Goal: Task Accomplishment & Management: Manage account settings

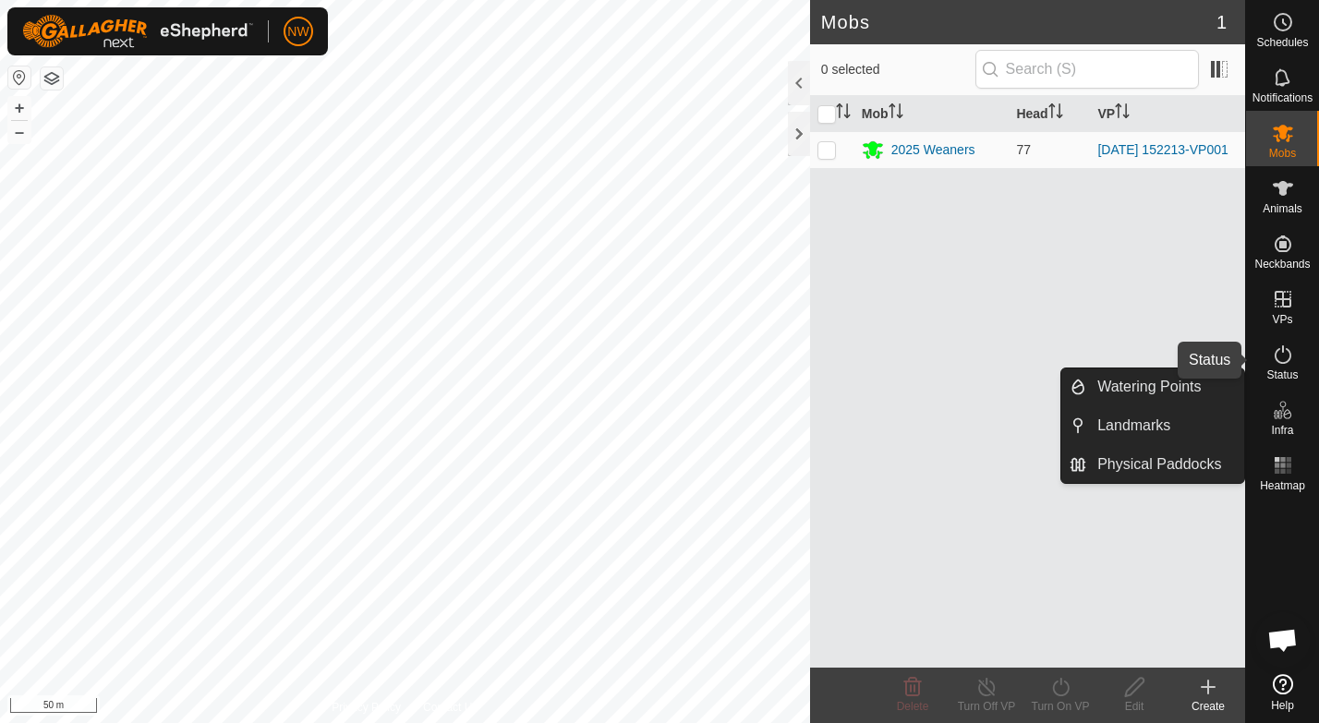
click at [1278, 357] on icon at bounding box center [1283, 355] width 22 height 22
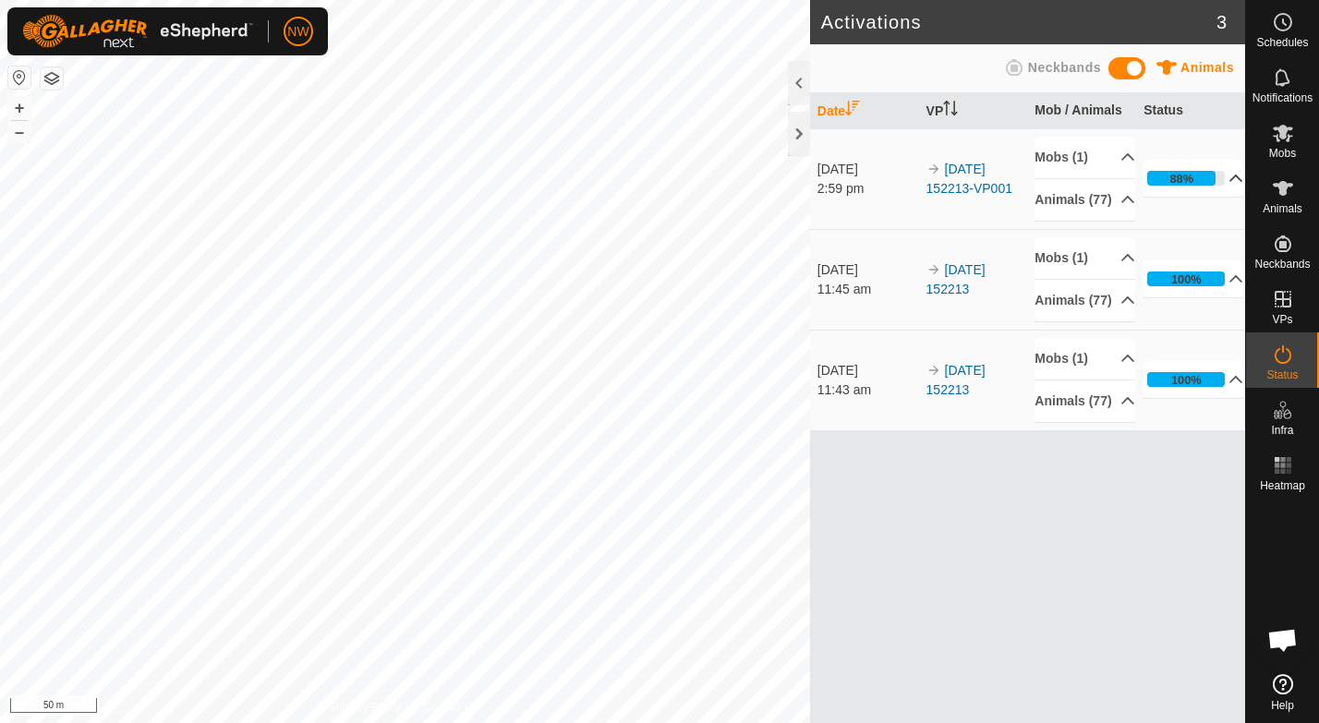
click at [1226, 187] on p-accordion-header "88%" at bounding box center [1193, 178] width 100 height 37
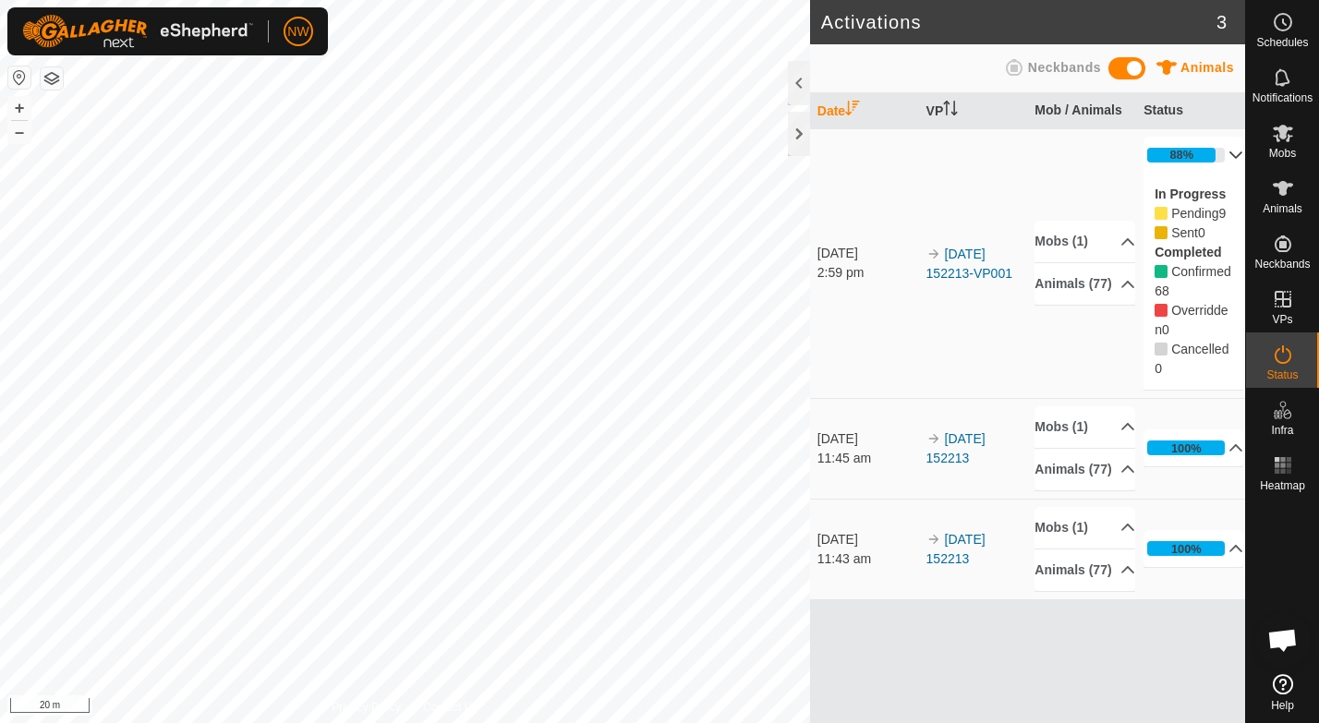
click at [810, 342] on div "Activations 3 Animals Neckbands Date VP Mob / Animals Status [DATE] 2:59 pm 202…" at bounding box center [622, 361] width 1245 height 723
click at [1283, 198] on icon at bounding box center [1283, 188] width 22 height 22
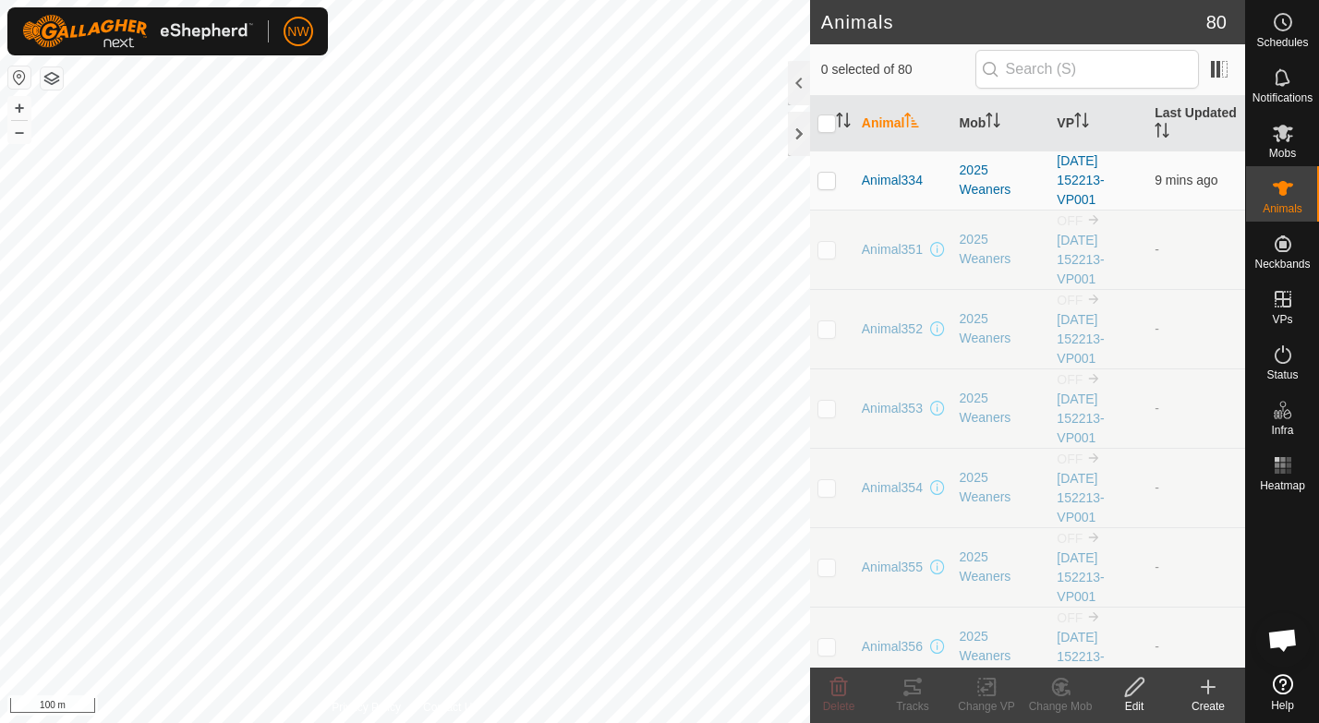
click at [827, 247] on p-checkbox at bounding box center [826, 249] width 18 height 15
checkbox input "true"
click at [919, 693] on icon at bounding box center [912, 687] width 17 height 15
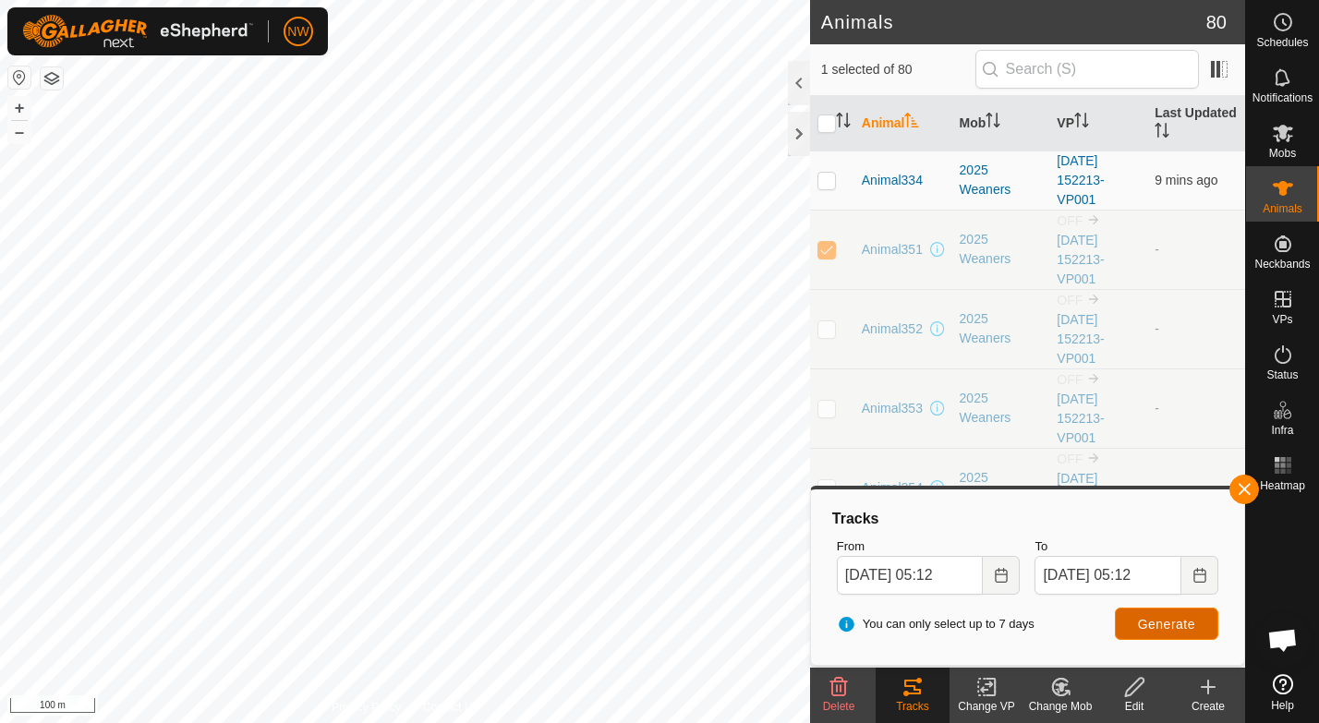
click at [1155, 621] on span "Generate" at bounding box center [1166, 624] width 57 height 15
click at [828, 124] on input "checkbox" at bounding box center [826, 124] width 18 height 18
checkbox input "true"
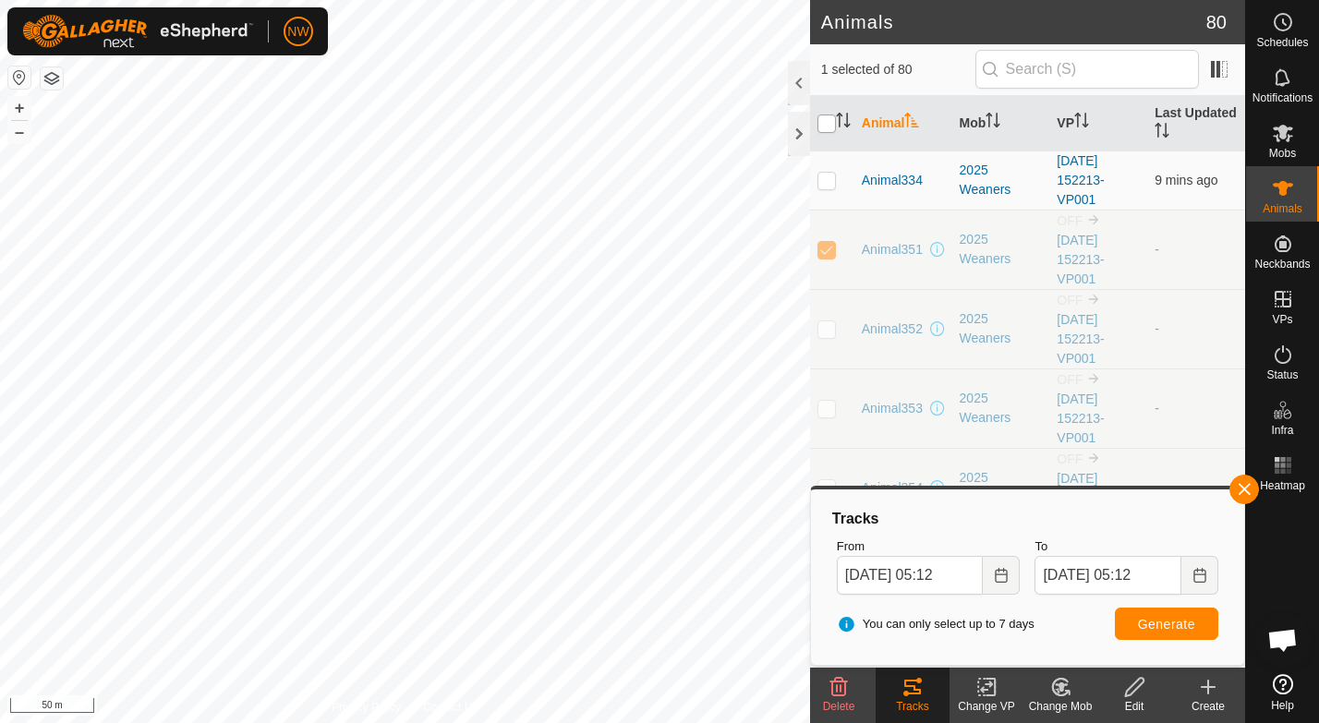
checkbox input "true"
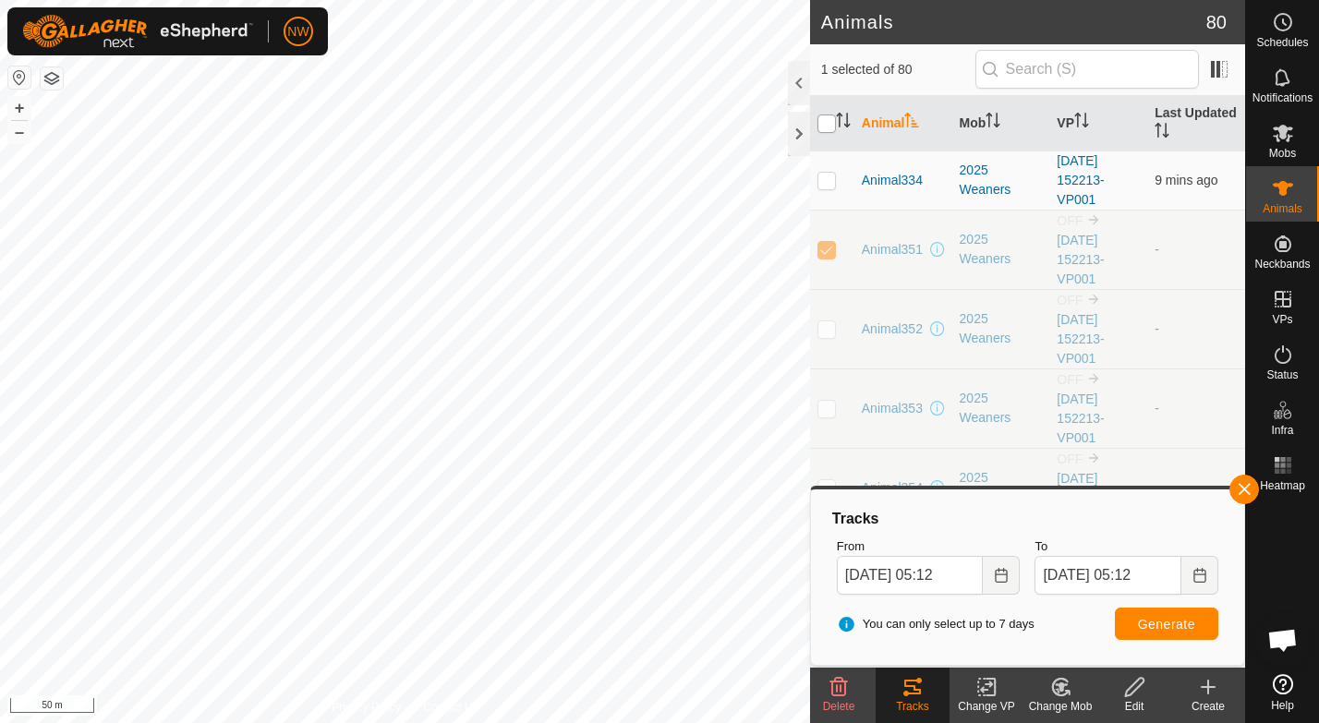
checkbox input "true"
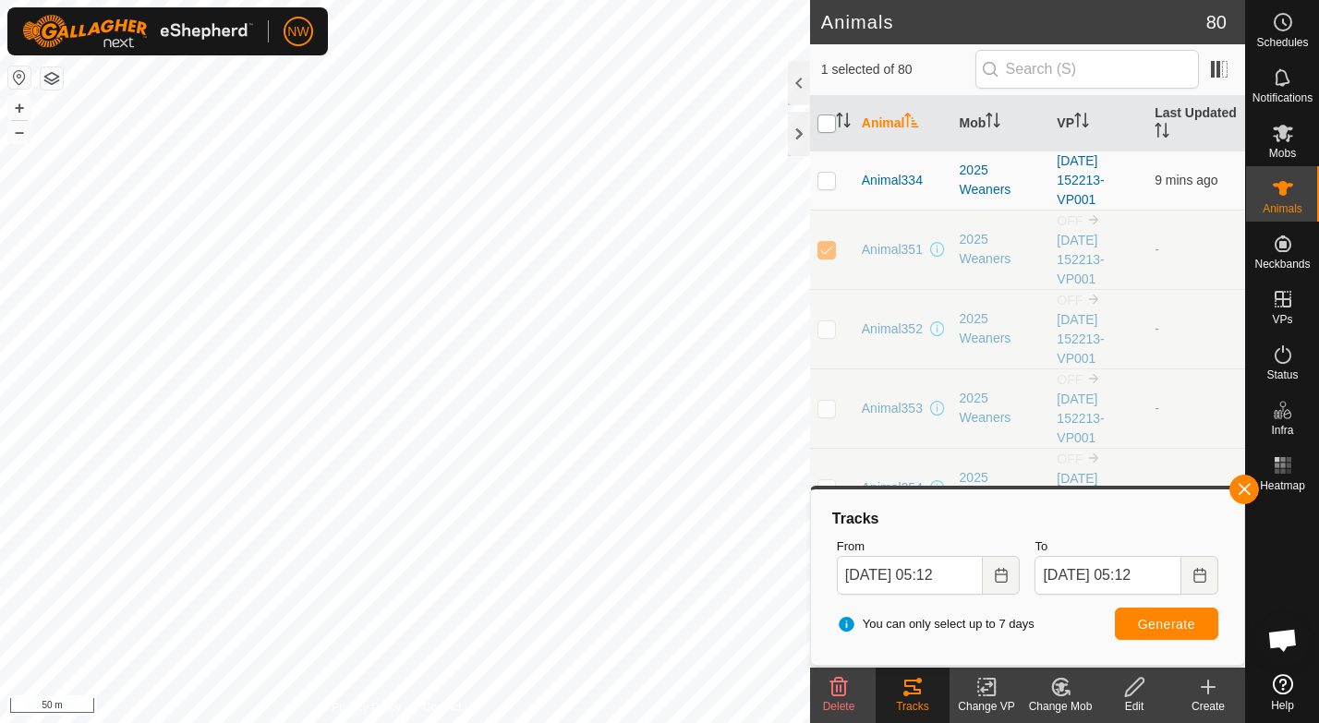
checkbox input "true"
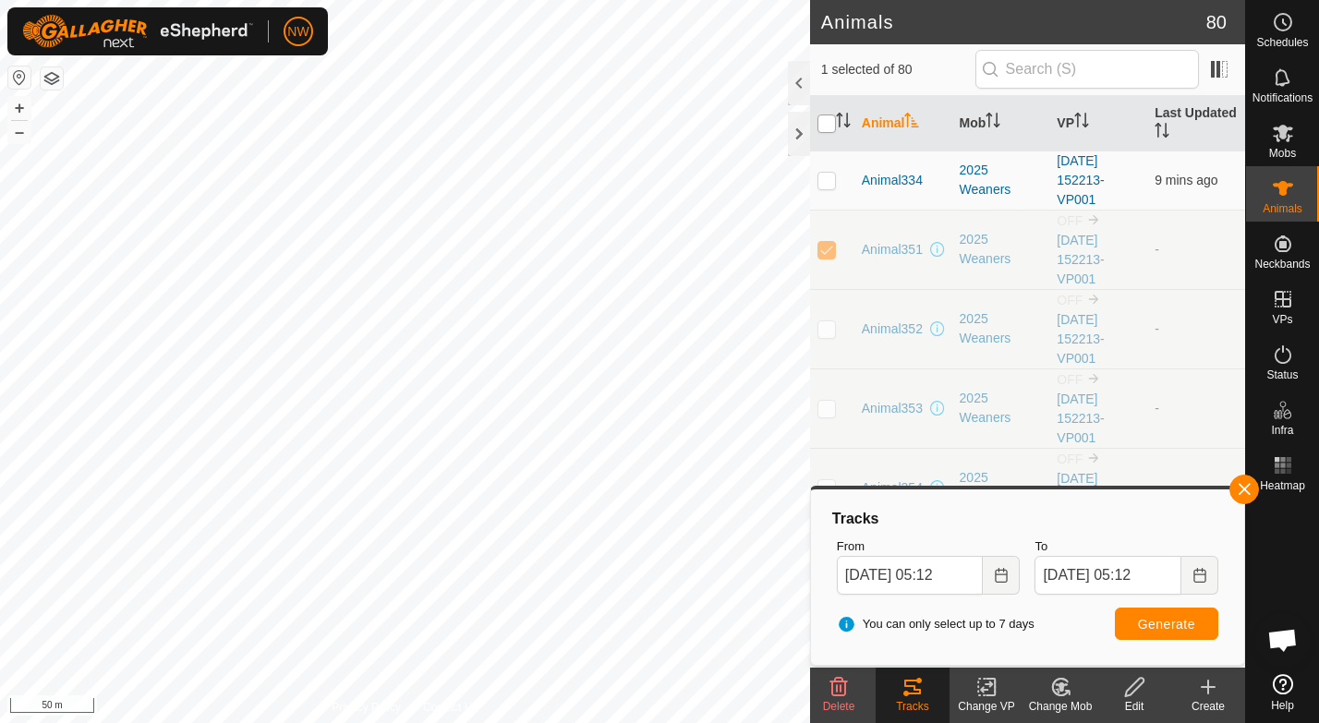
checkbox input "true"
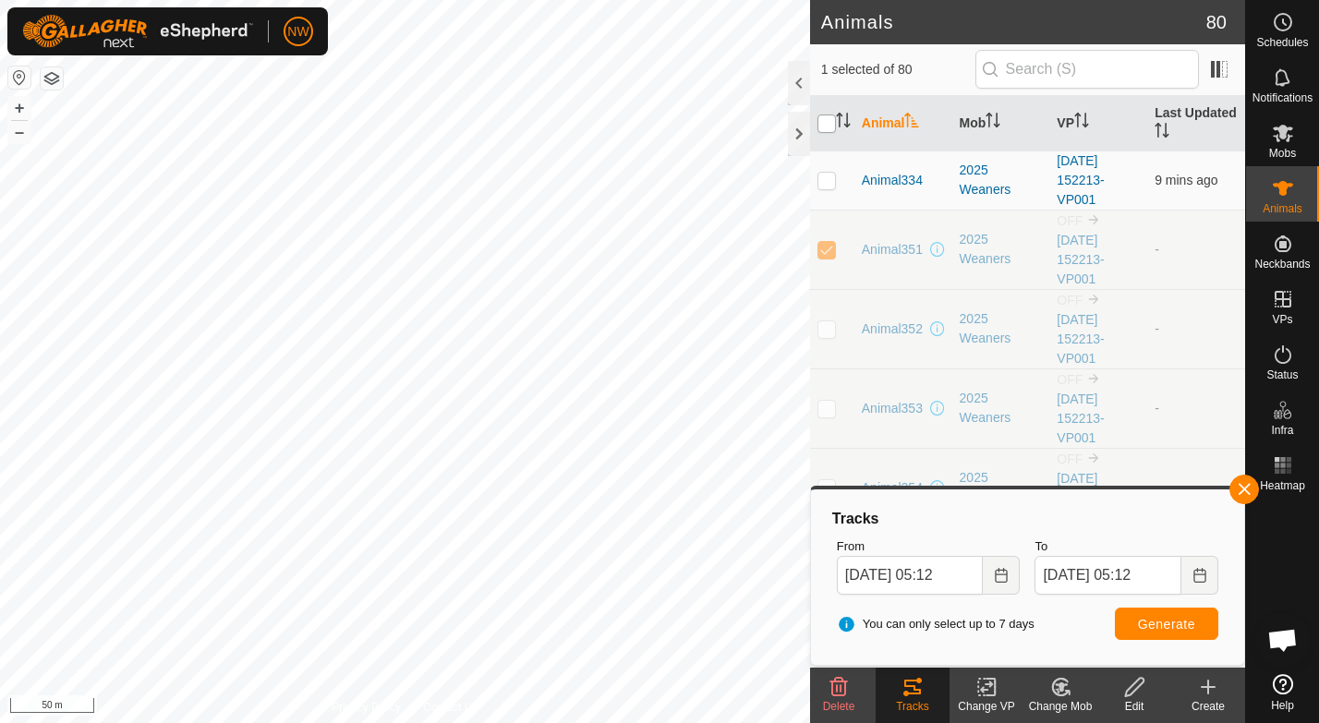
checkbox input "true"
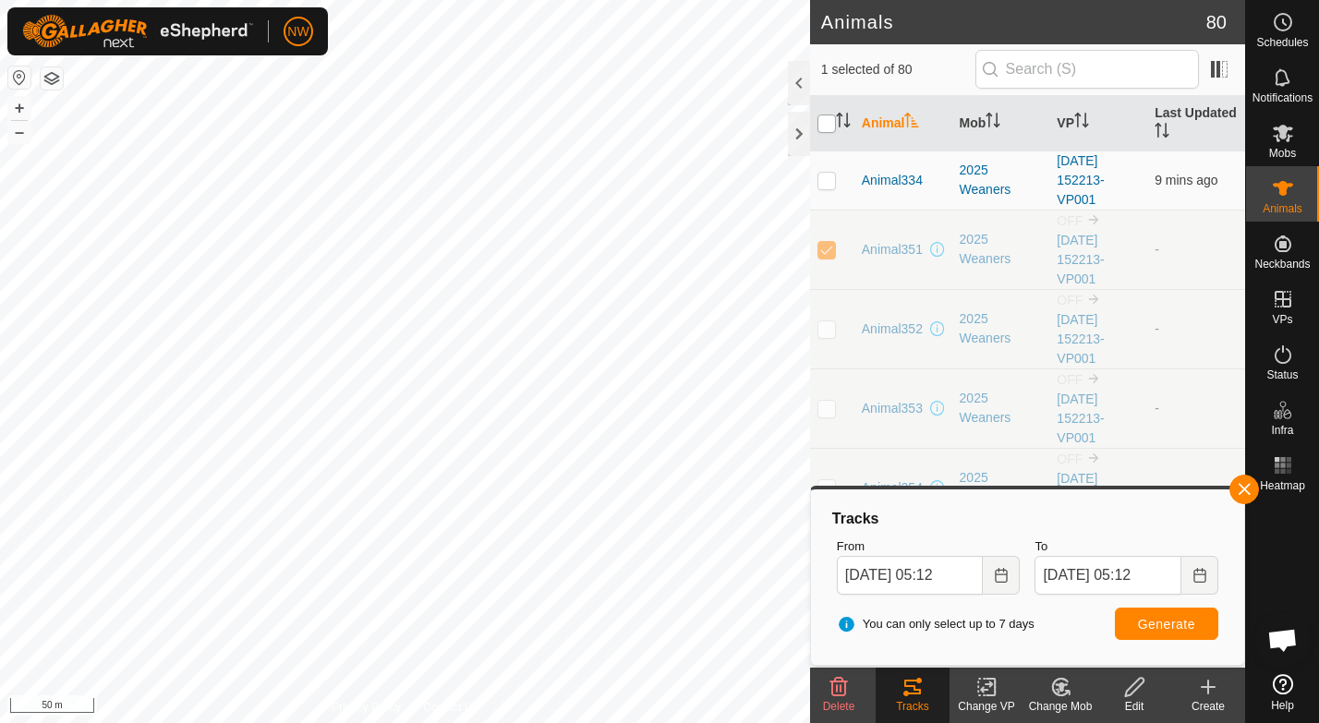
checkbox input "true"
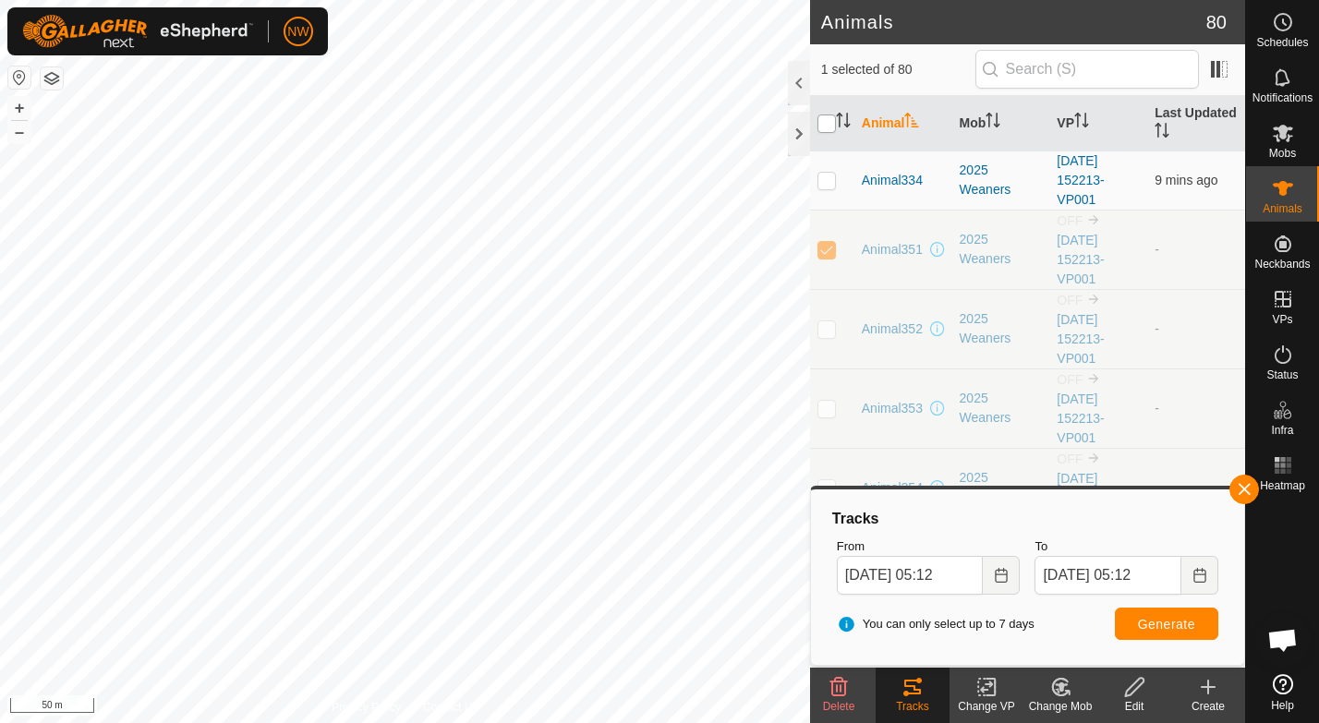
checkbox input "true"
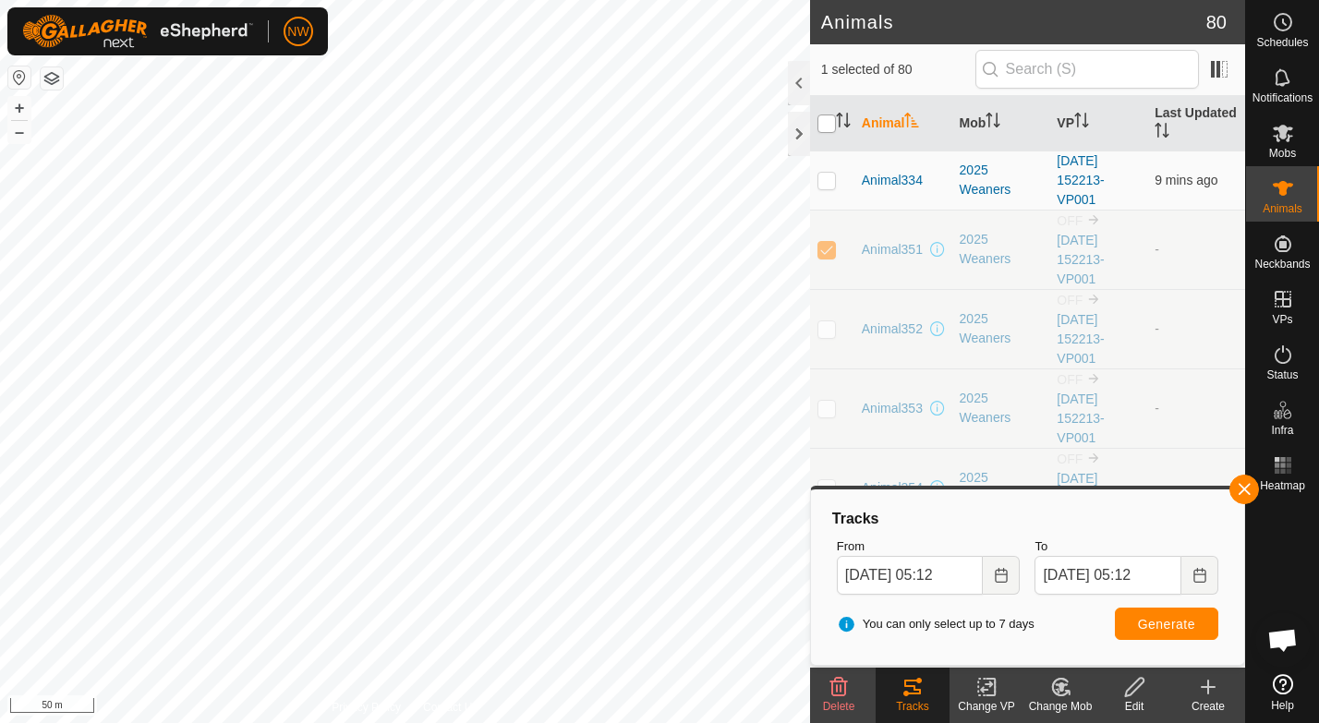
checkbox input "true"
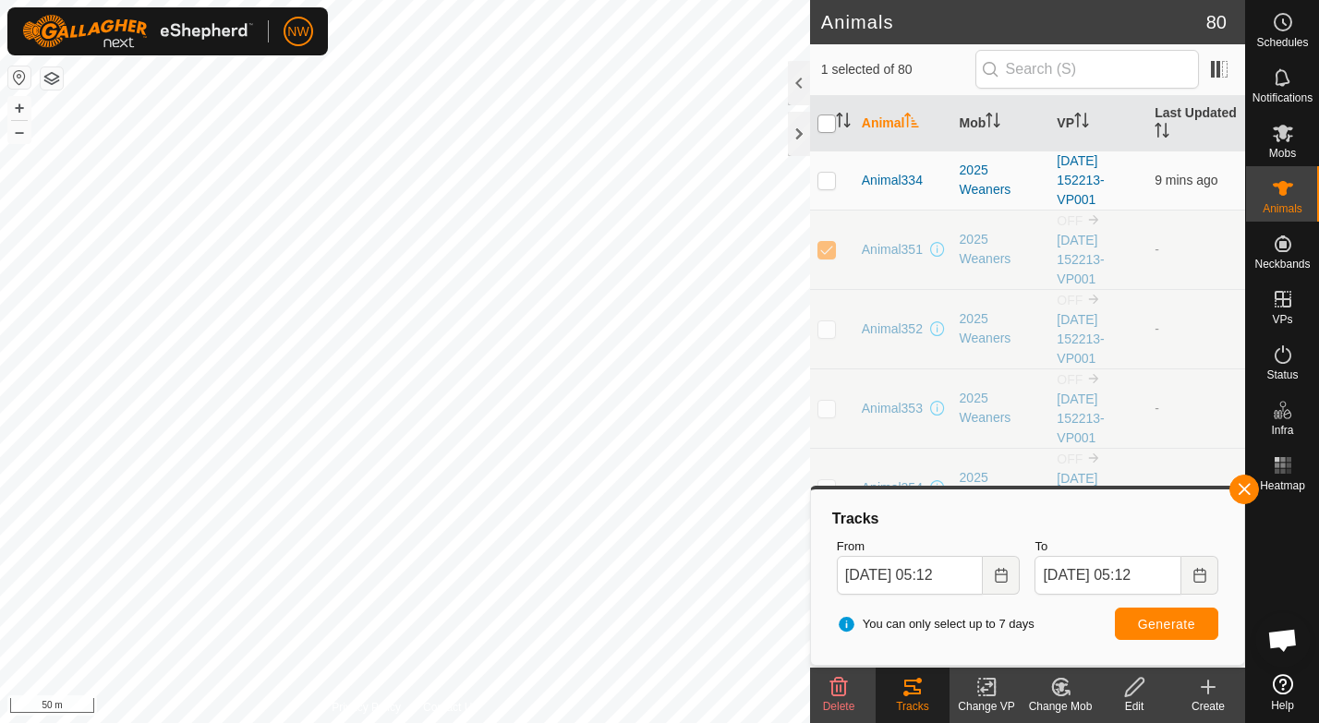
checkbox input "true"
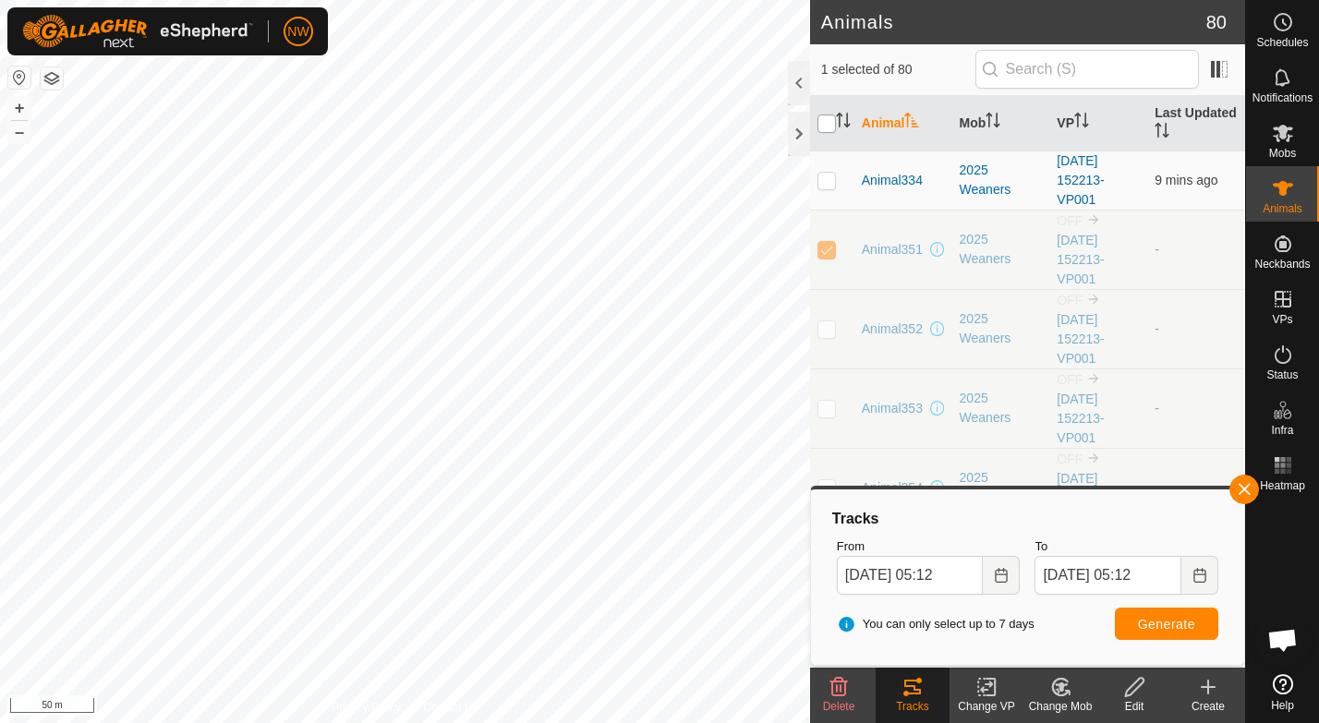
checkbox input "true"
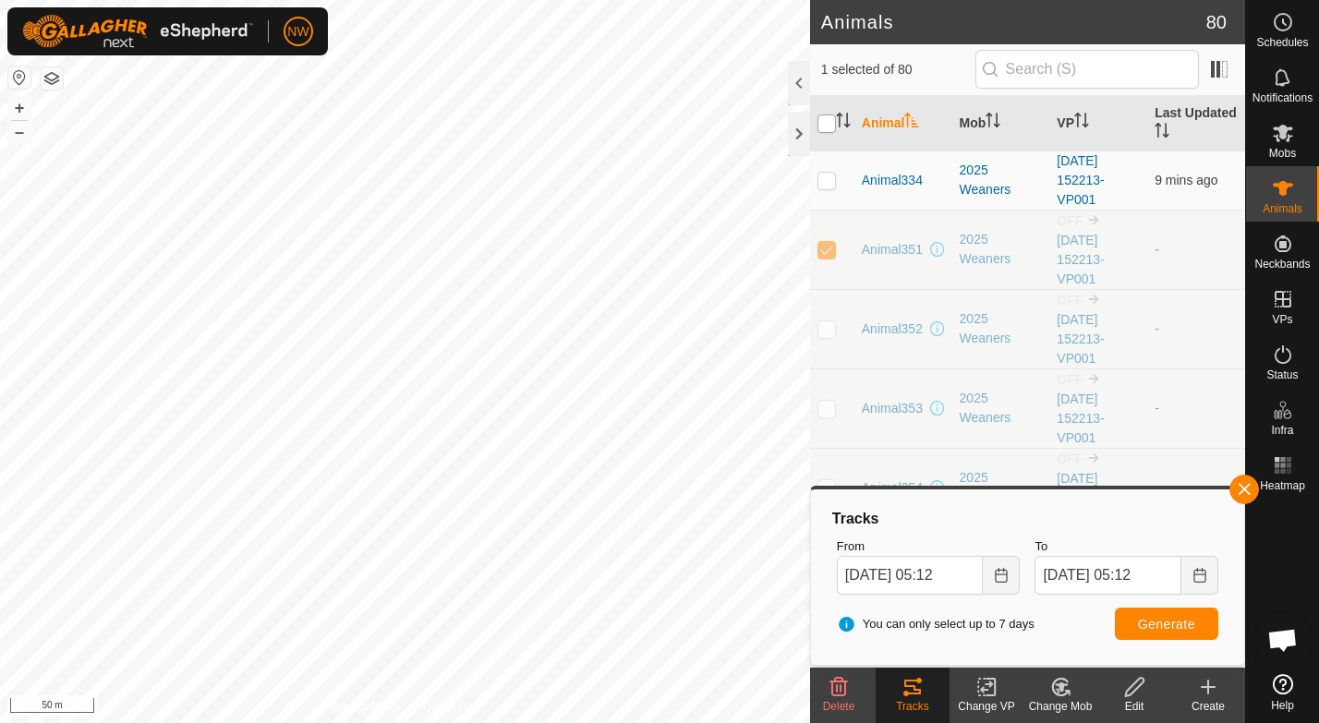
checkbox input "true"
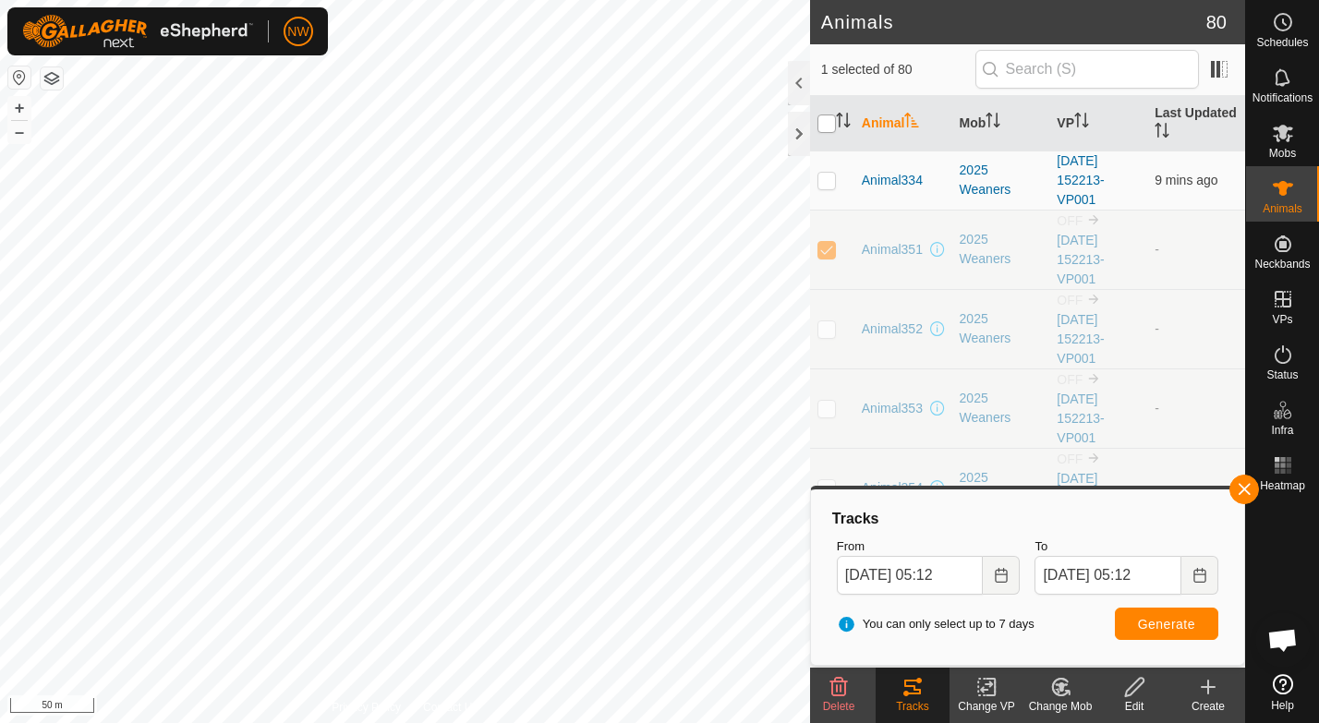
checkbox input "true"
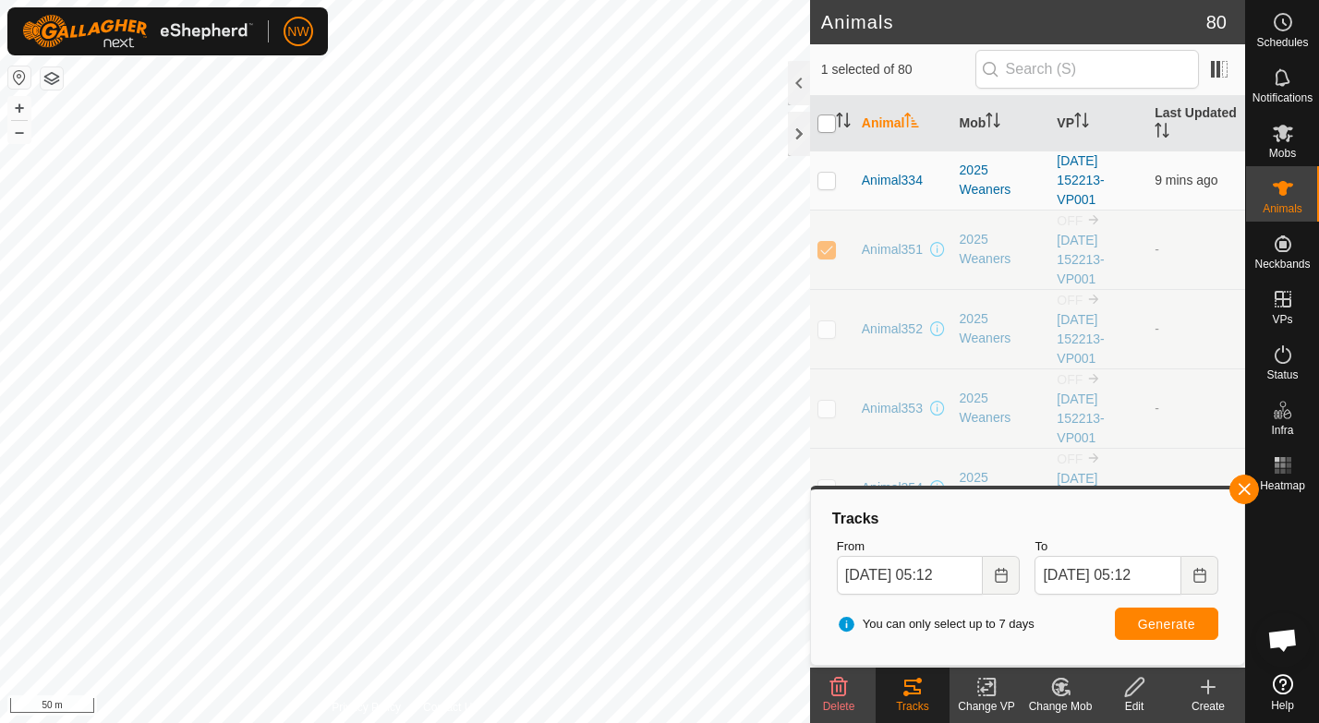
checkbox input "true"
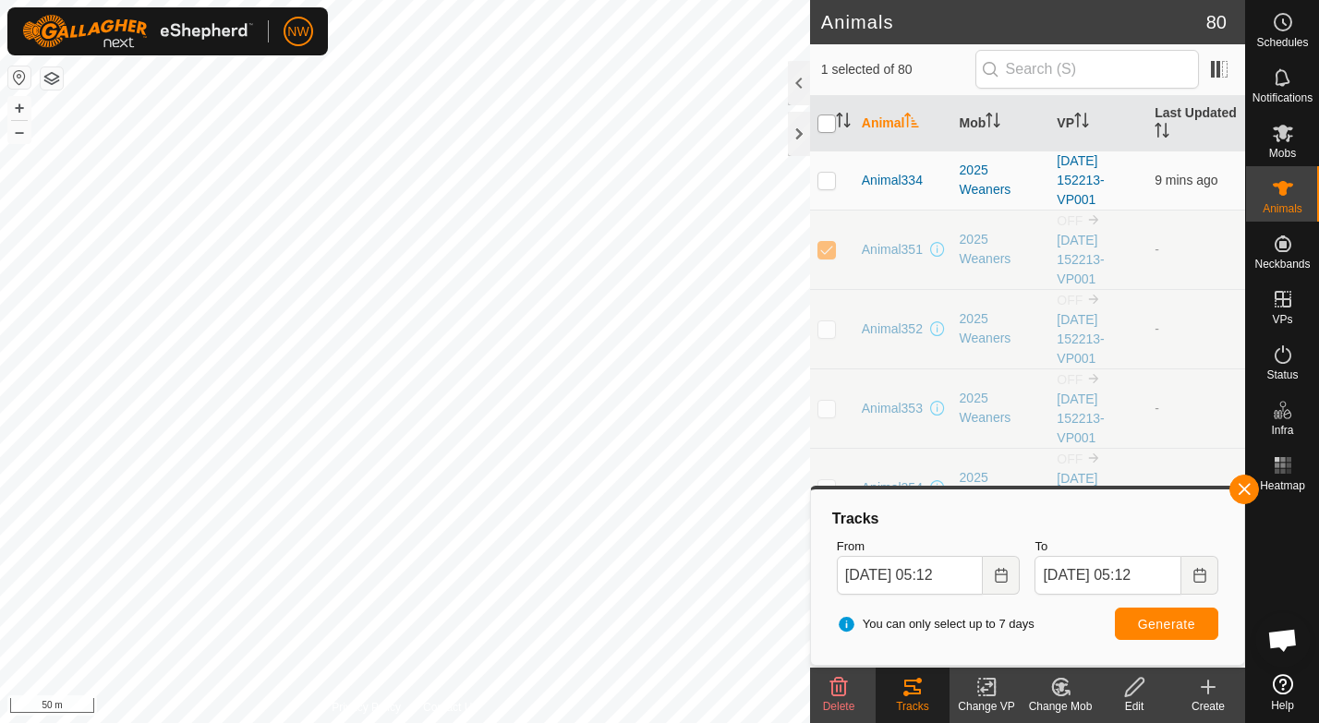
checkbox input "true"
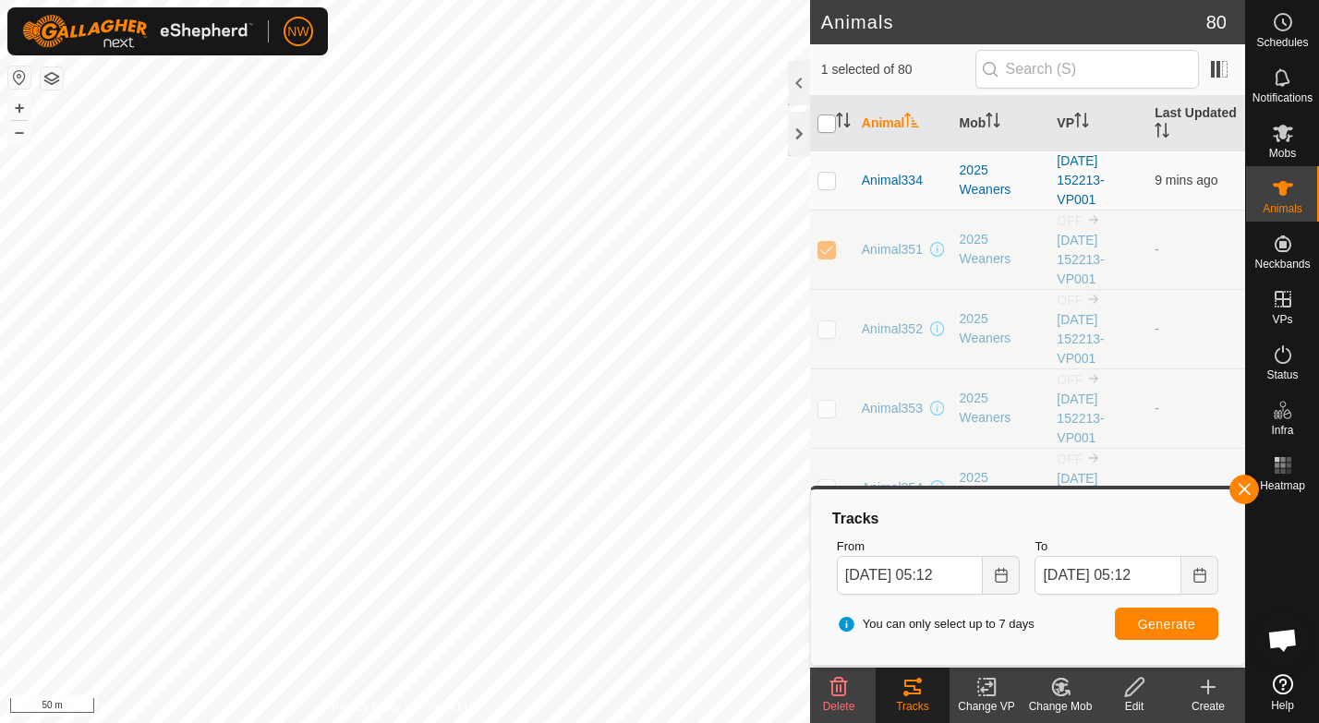
checkbox input "true"
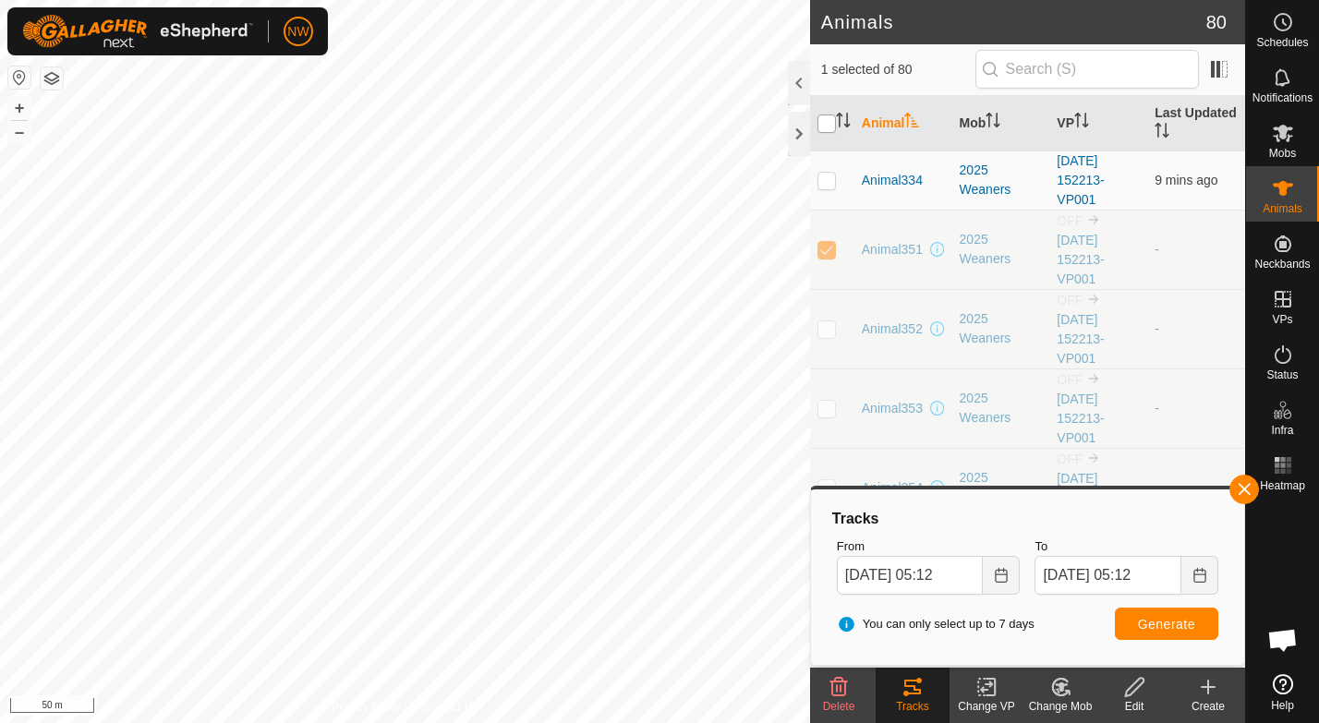
checkbox input "true"
click at [827, 180] on p-checkbox at bounding box center [826, 180] width 18 height 15
checkbox input "false"
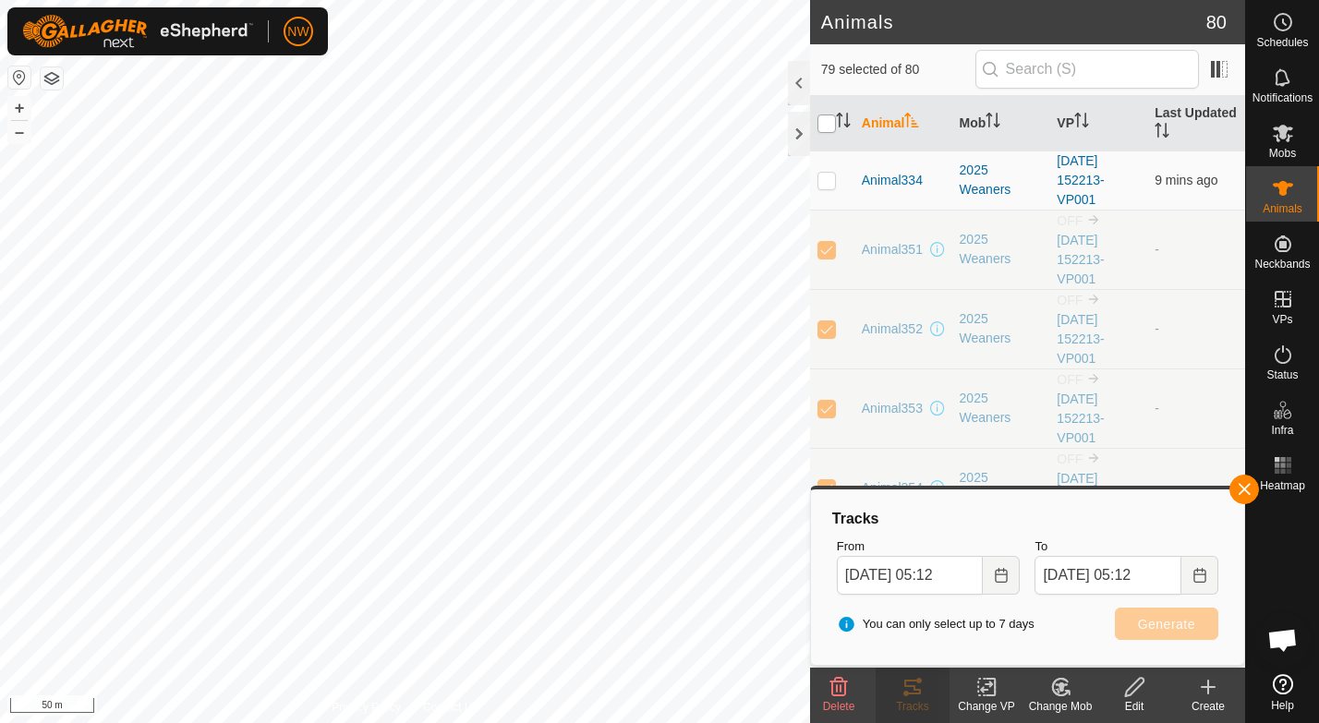
click at [830, 127] on input "checkbox" at bounding box center [826, 124] width 18 height 18
checkbox input "true"
click at [830, 127] on input "checkbox" at bounding box center [826, 124] width 18 height 18
checkbox input "false"
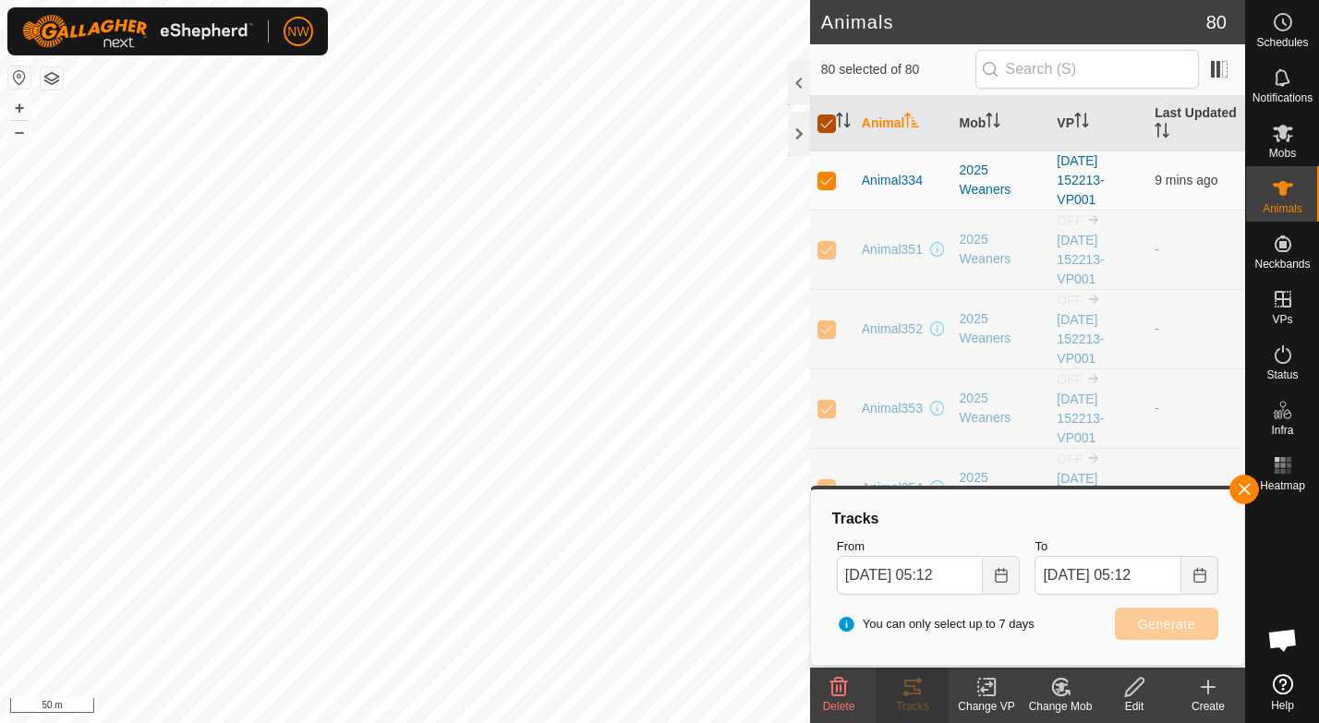
checkbox input "false"
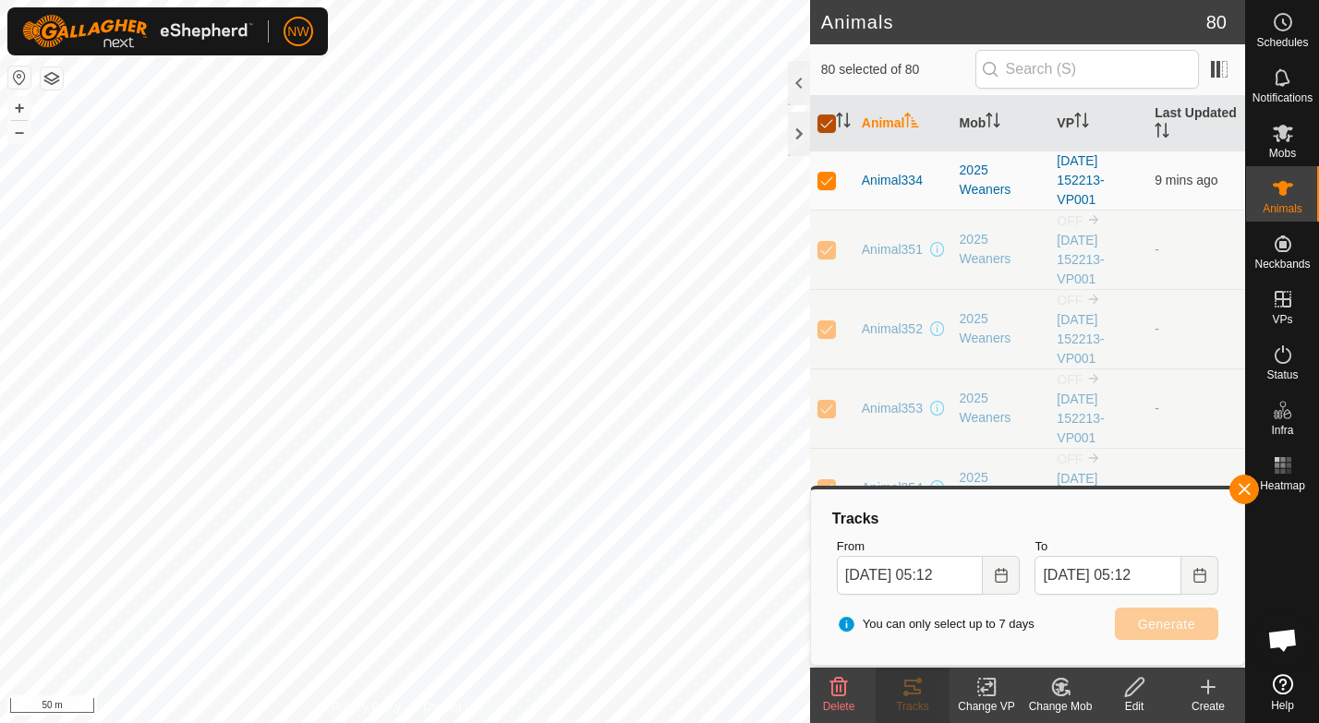
checkbox input "false"
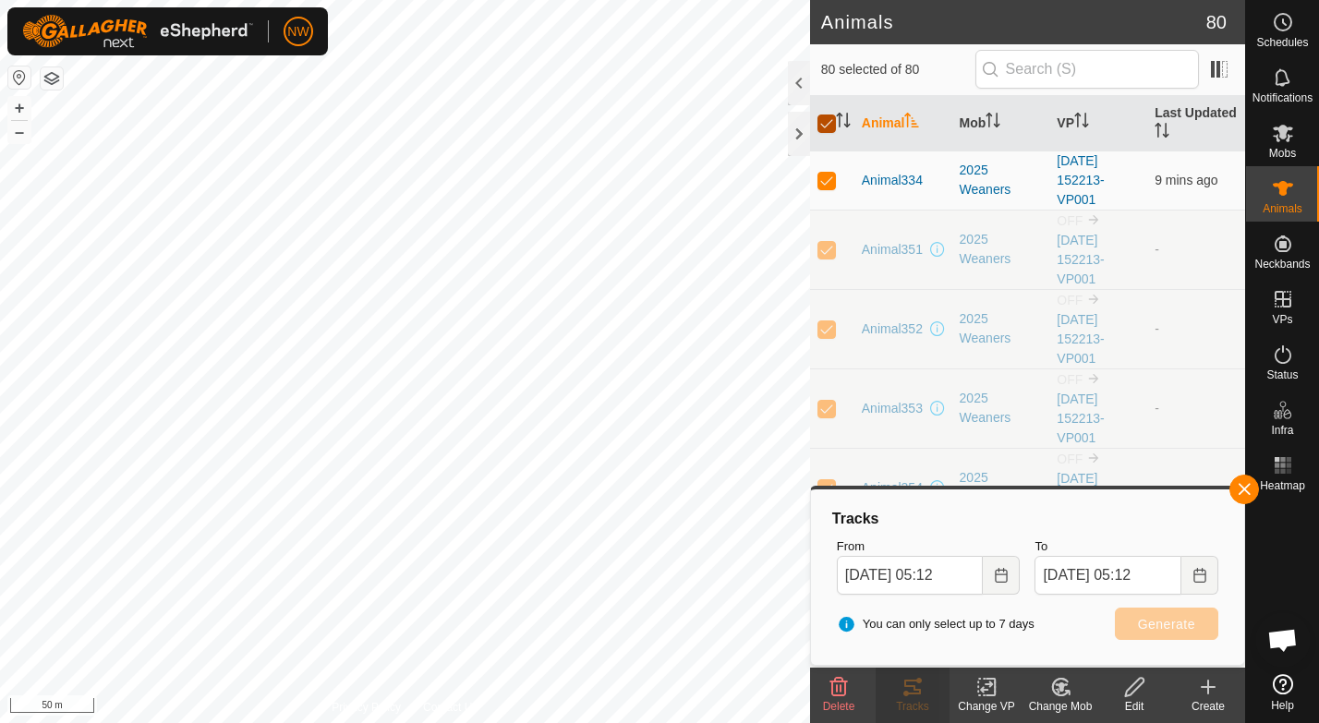
checkbox input "false"
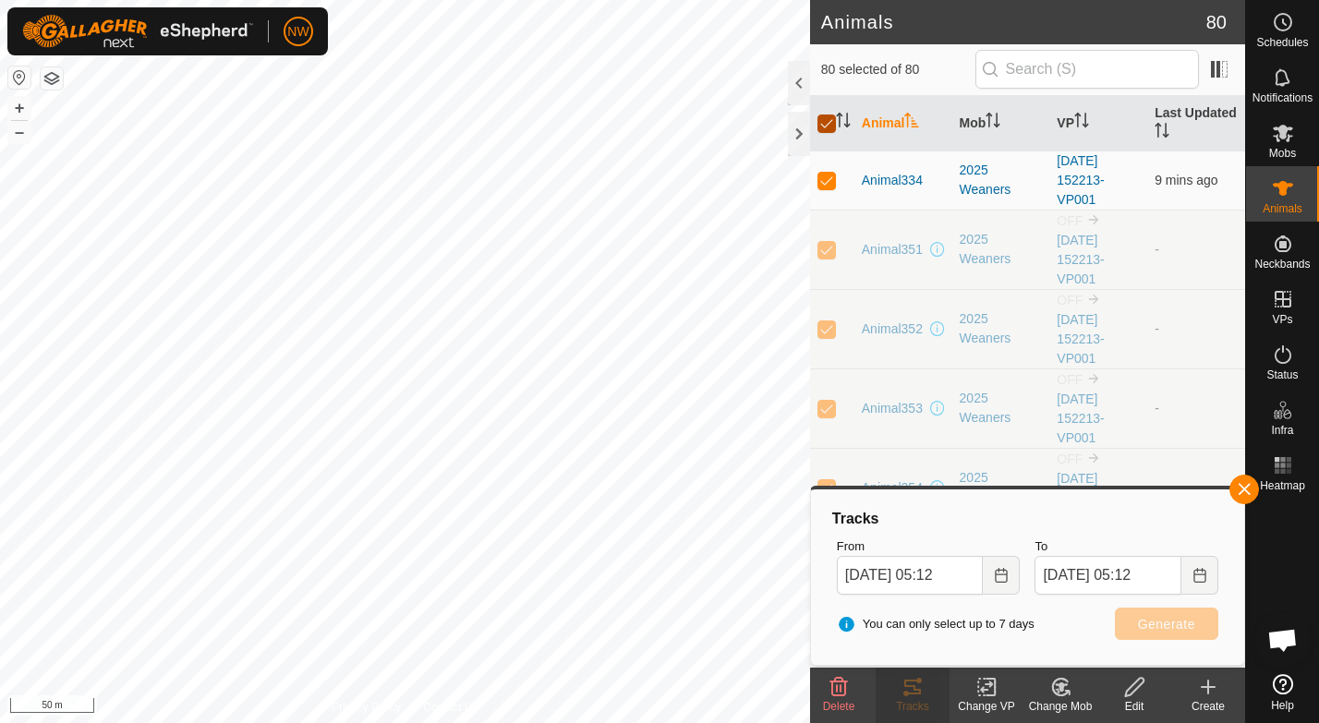
checkbox input "false"
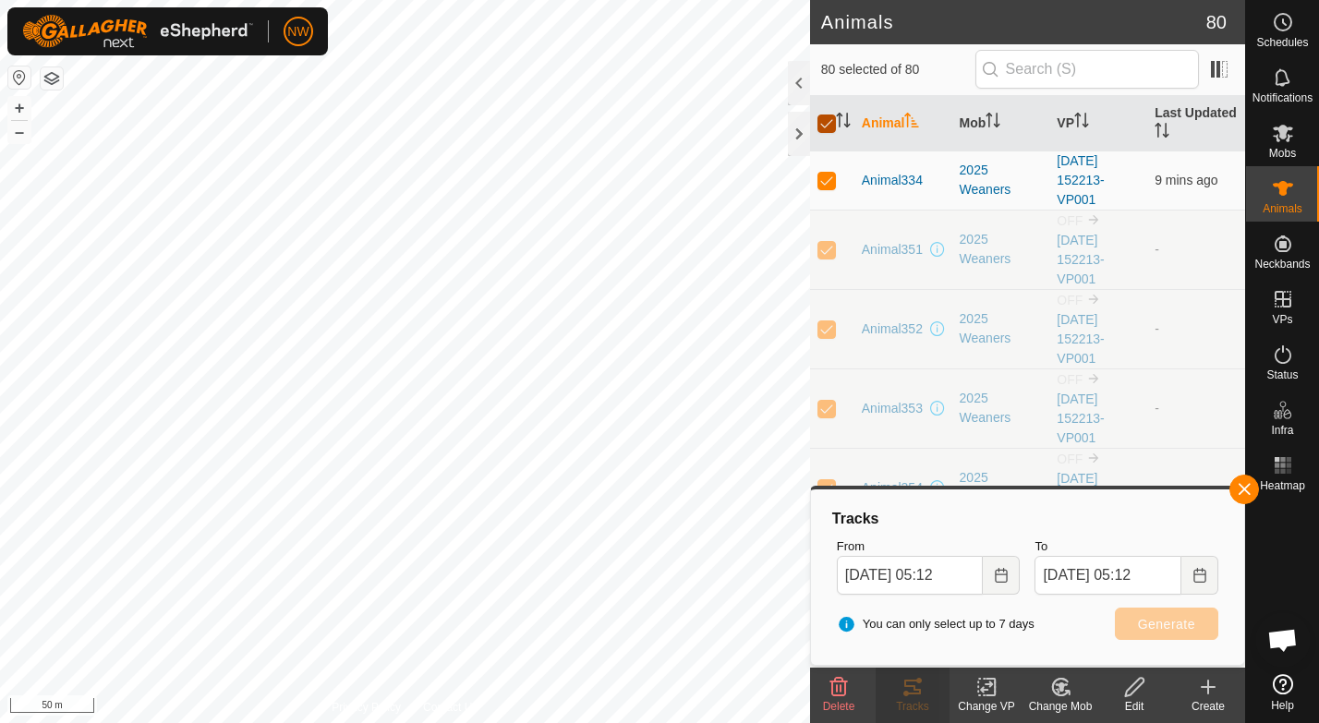
checkbox input "false"
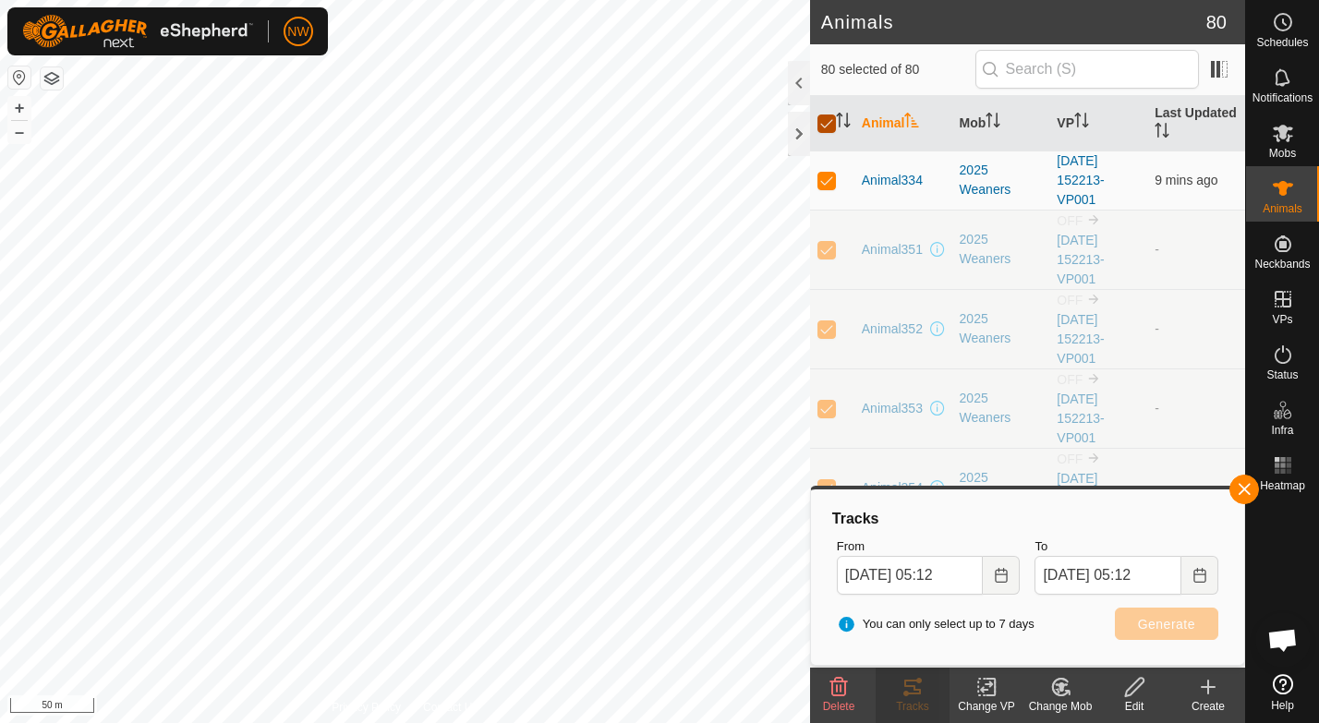
checkbox input "false"
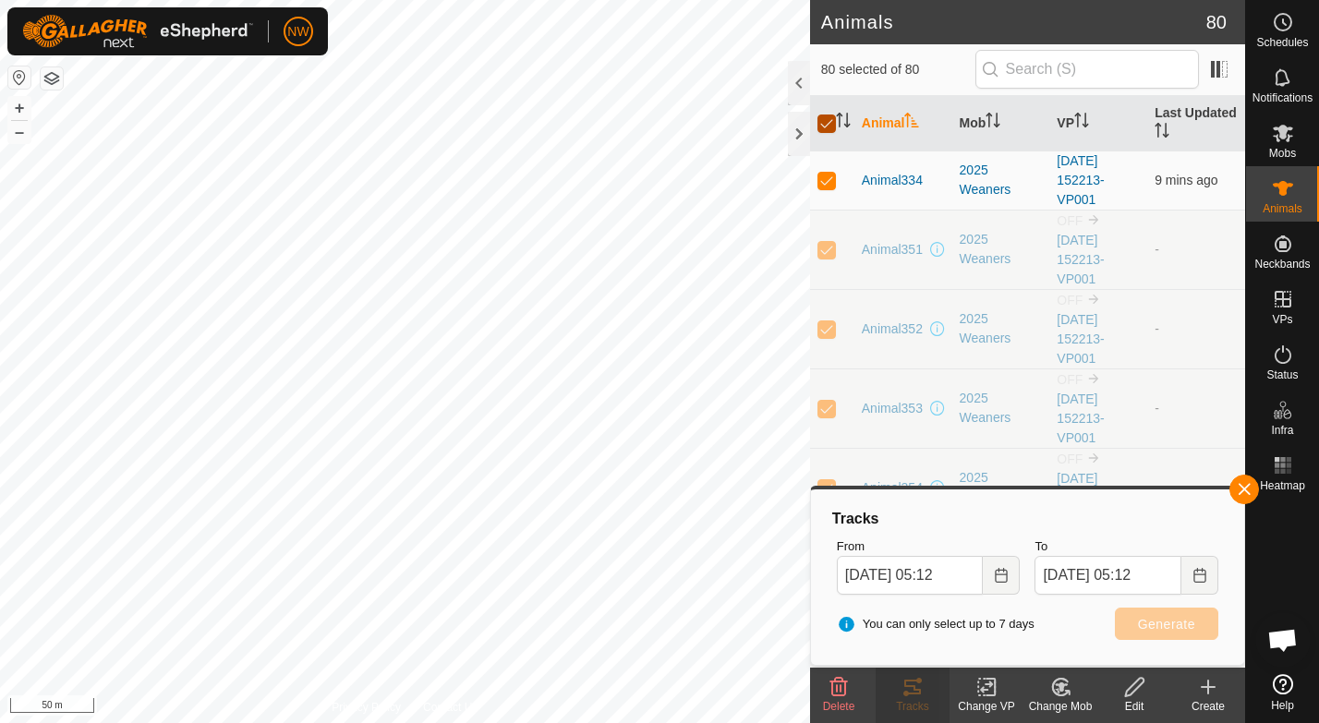
checkbox input "false"
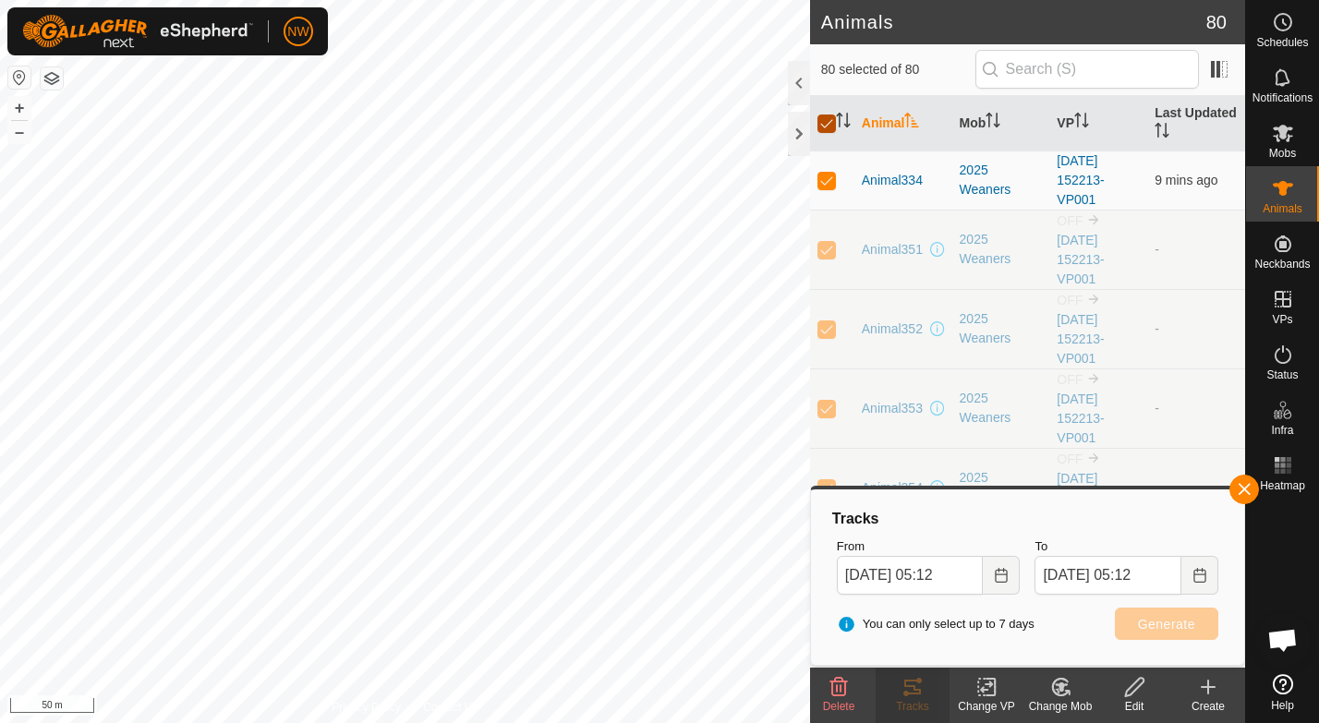
checkbox input "false"
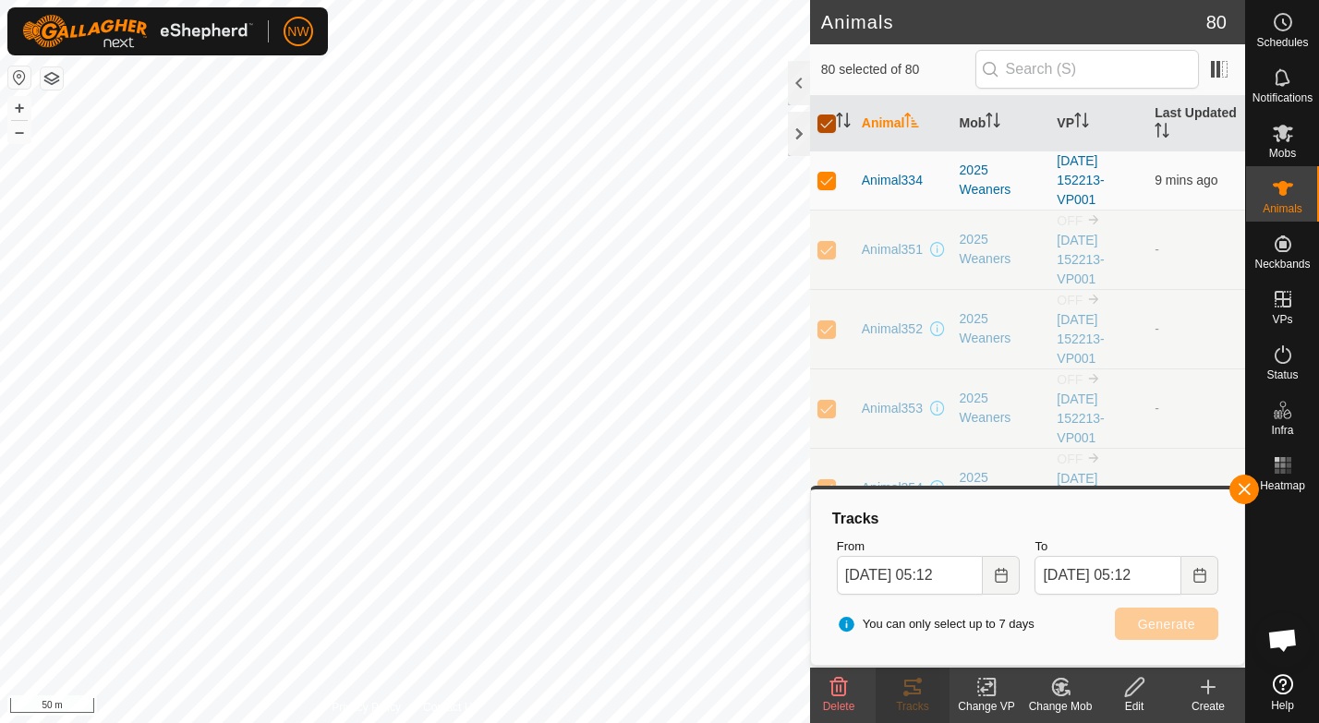
checkbox input "false"
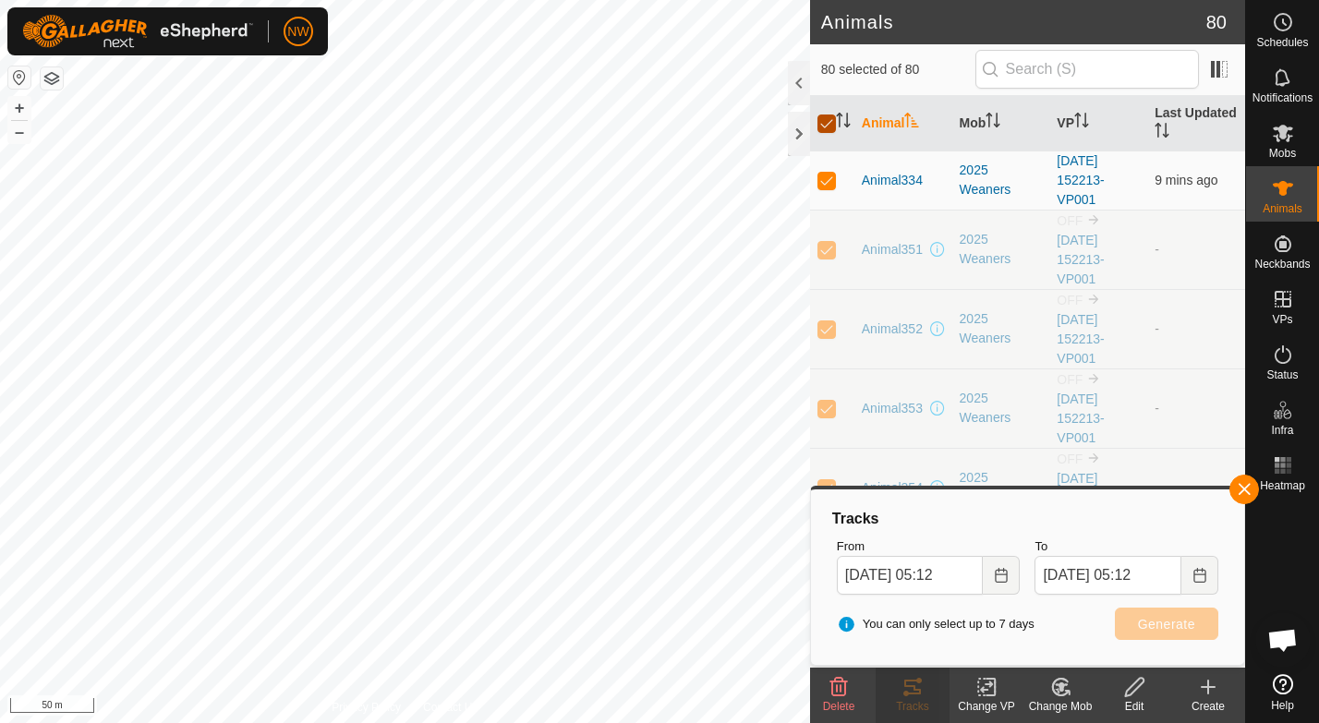
checkbox input "false"
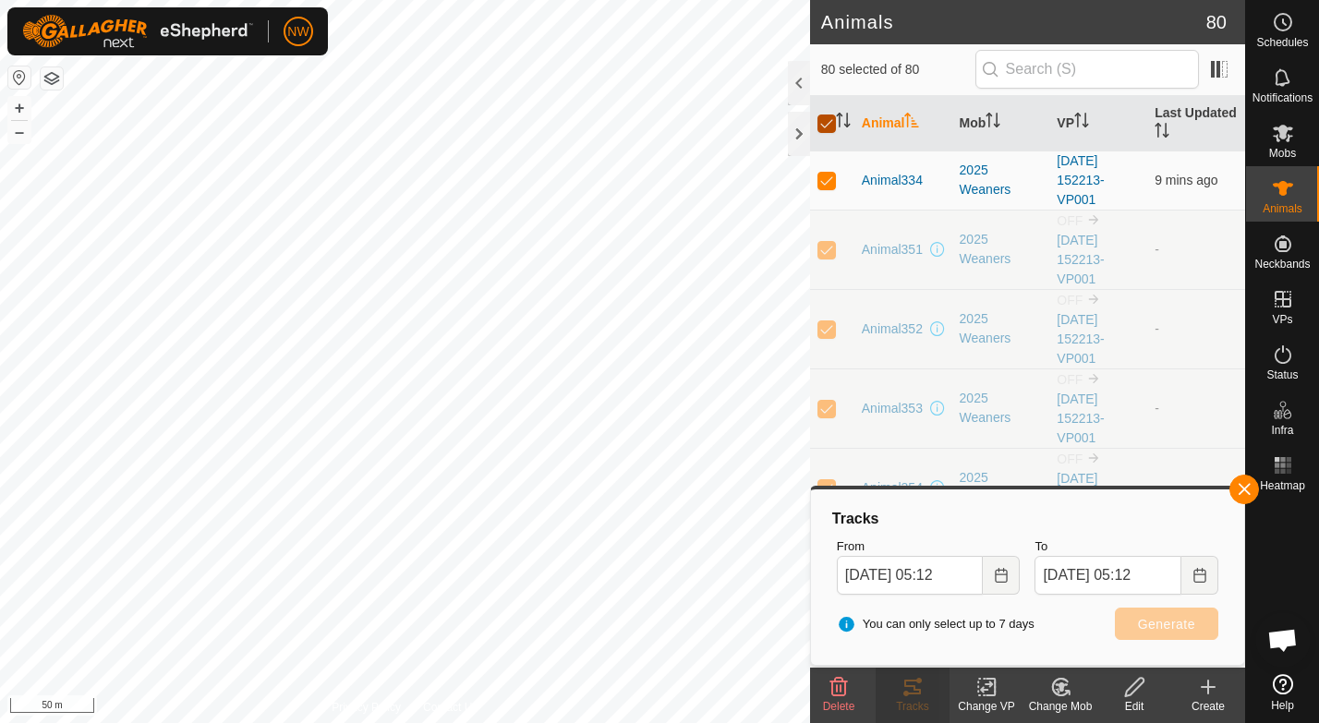
checkbox input "false"
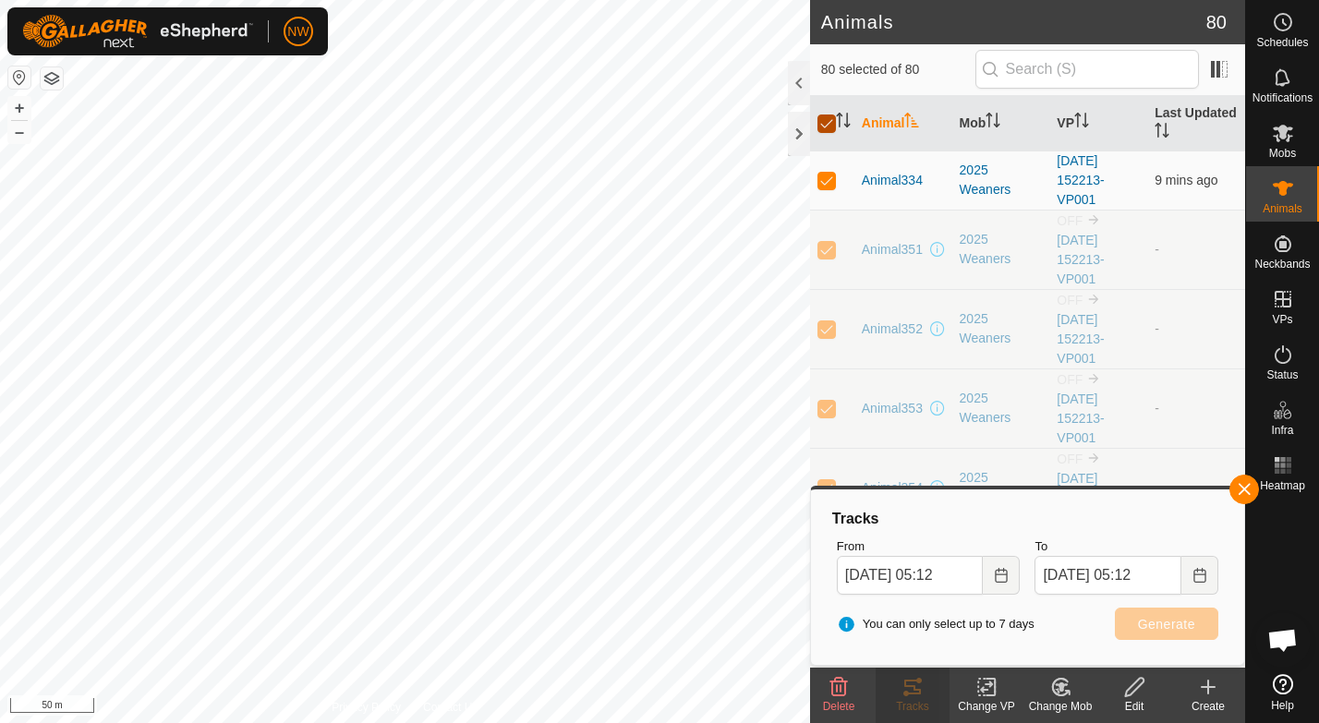
checkbox input "false"
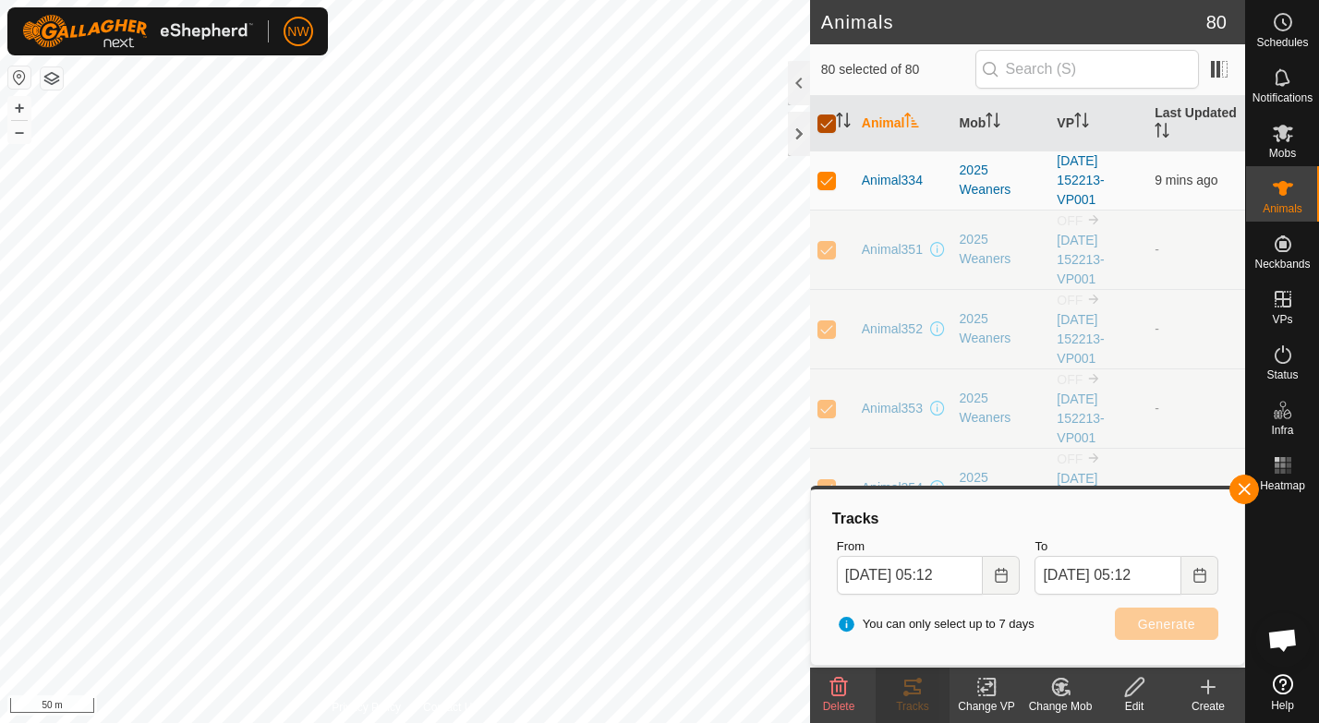
checkbox input "false"
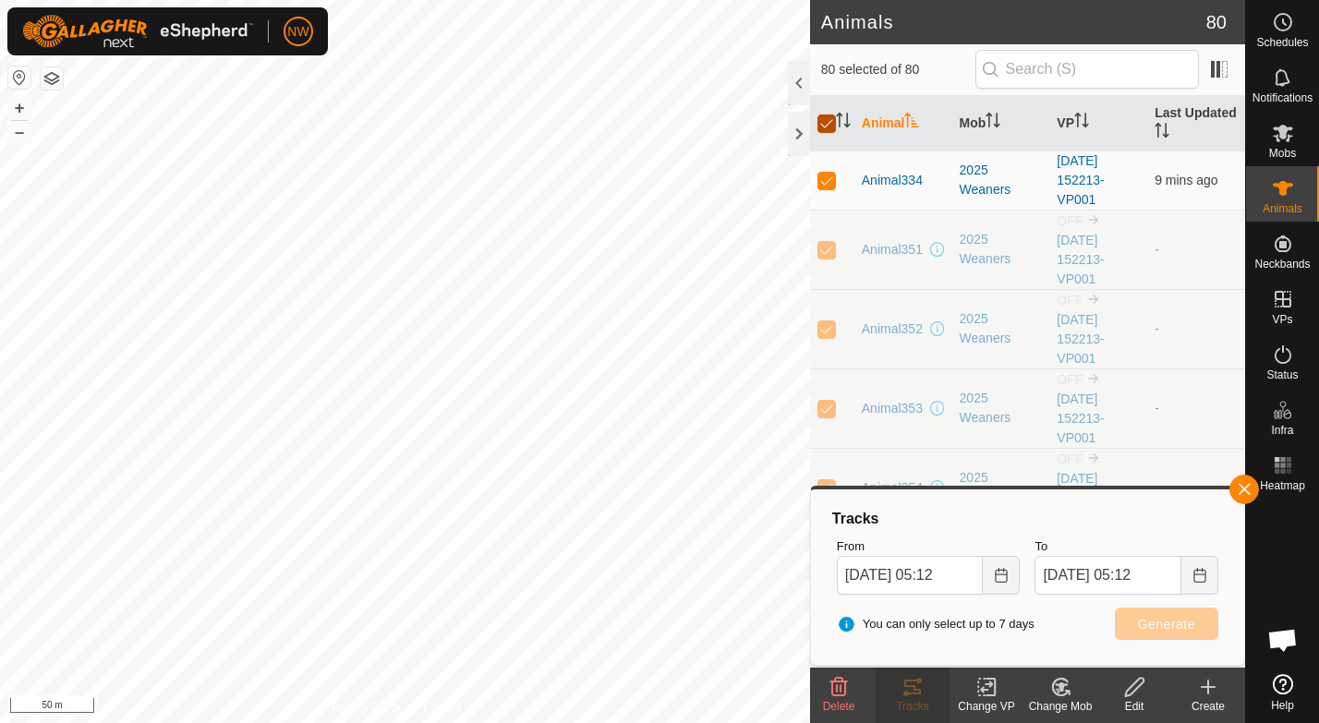
checkbox input "false"
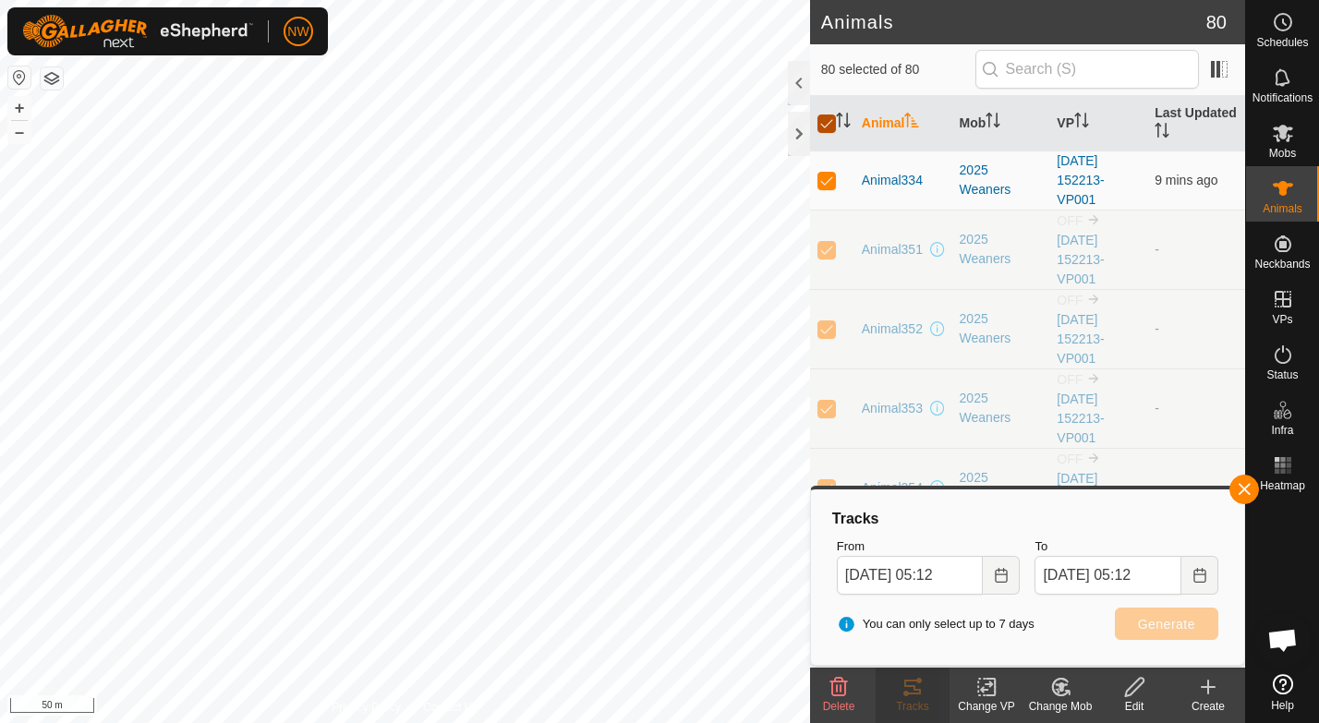
checkbox input "false"
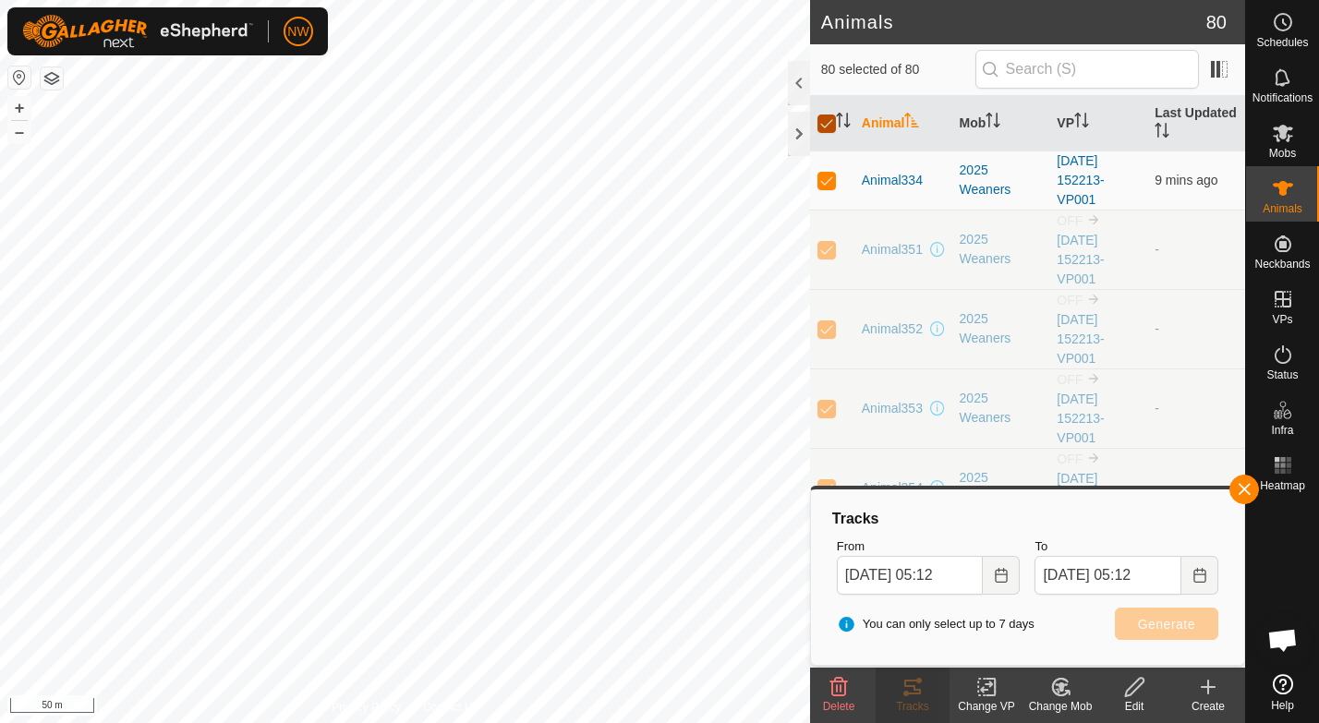
checkbox input "false"
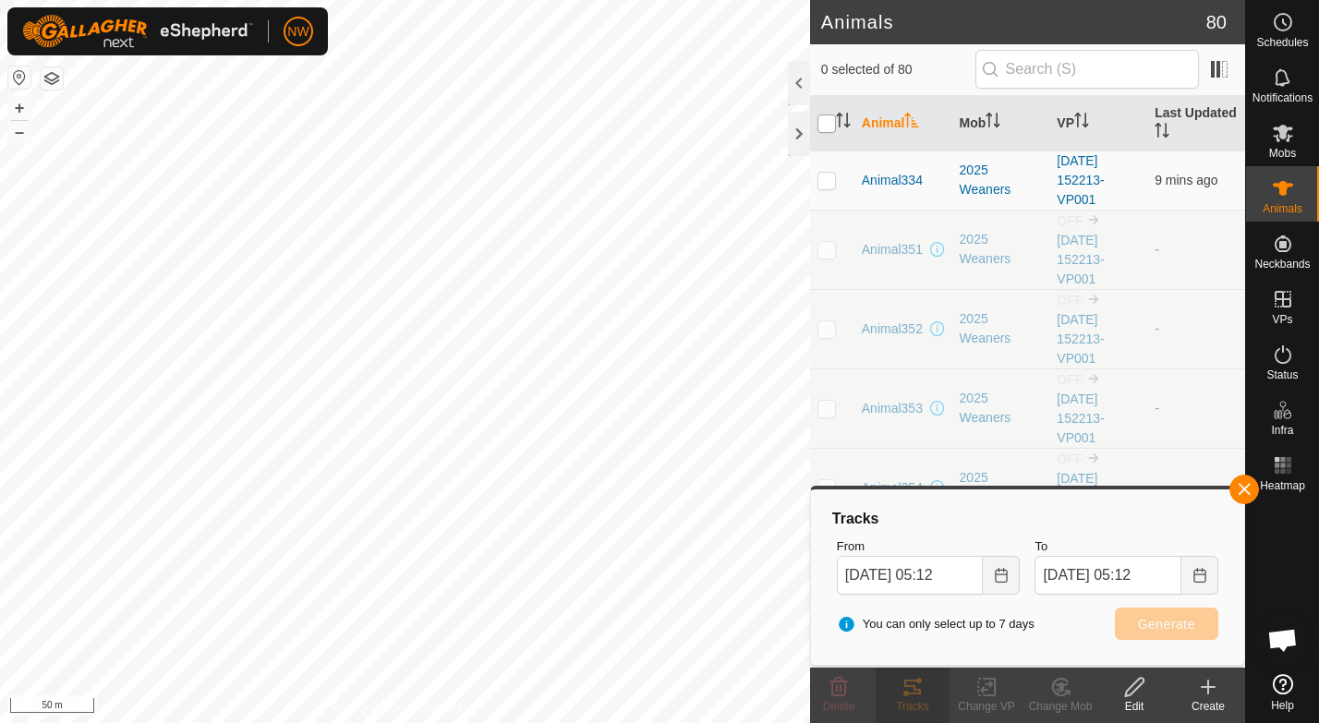
click at [826, 126] on input "checkbox" at bounding box center [826, 124] width 18 height 18
checkbox input "true"
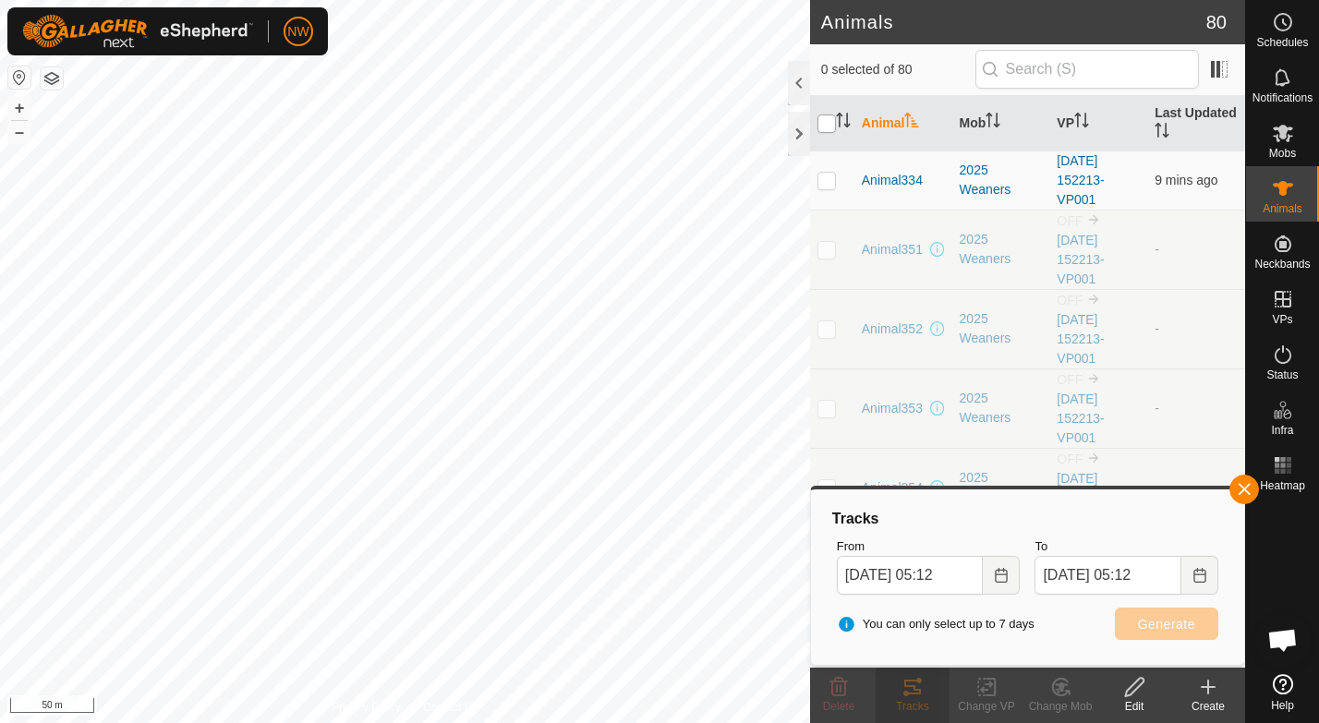
checkbox input "true"
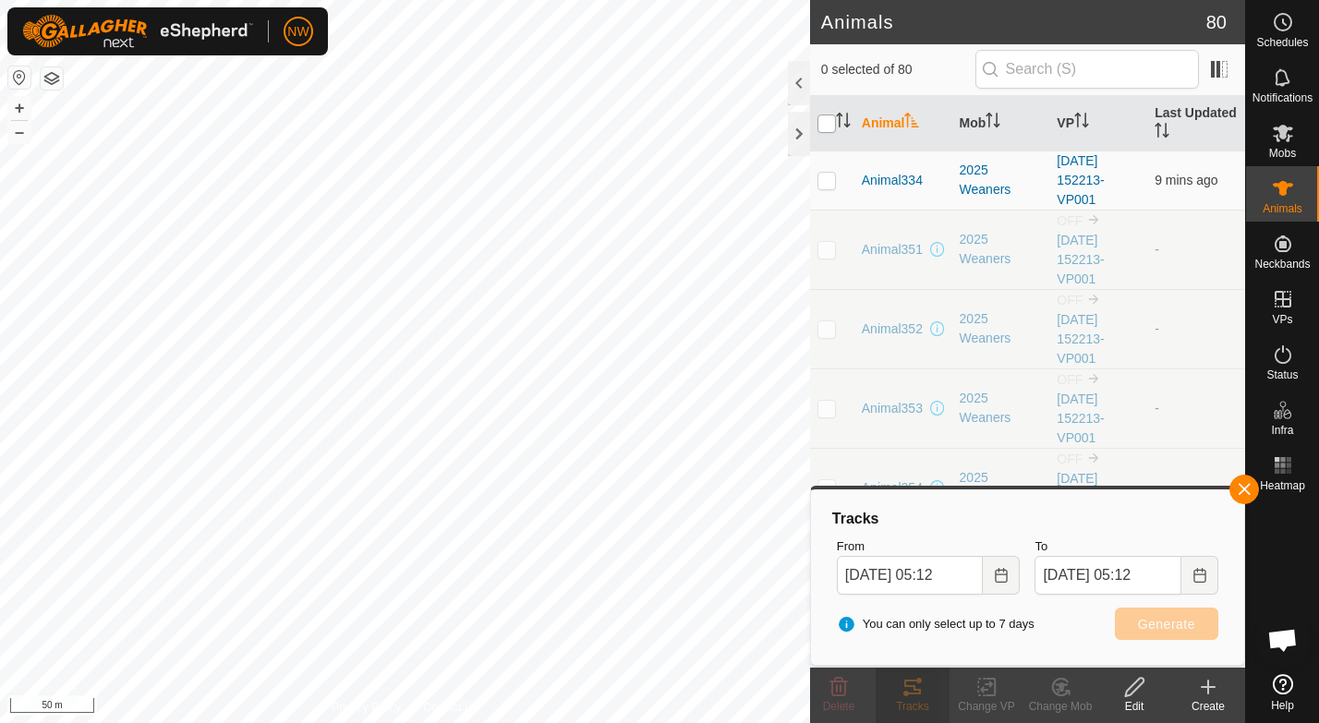
checkbox input "true"
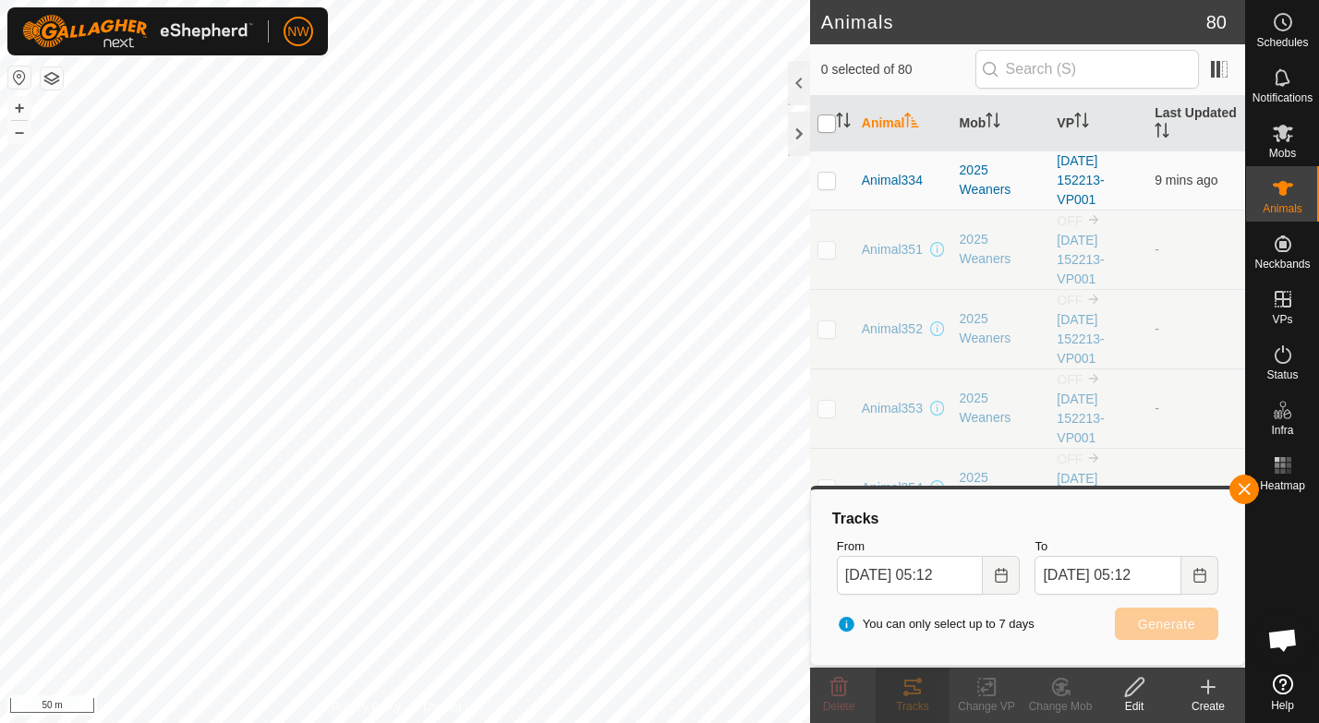
checkbox input "true"
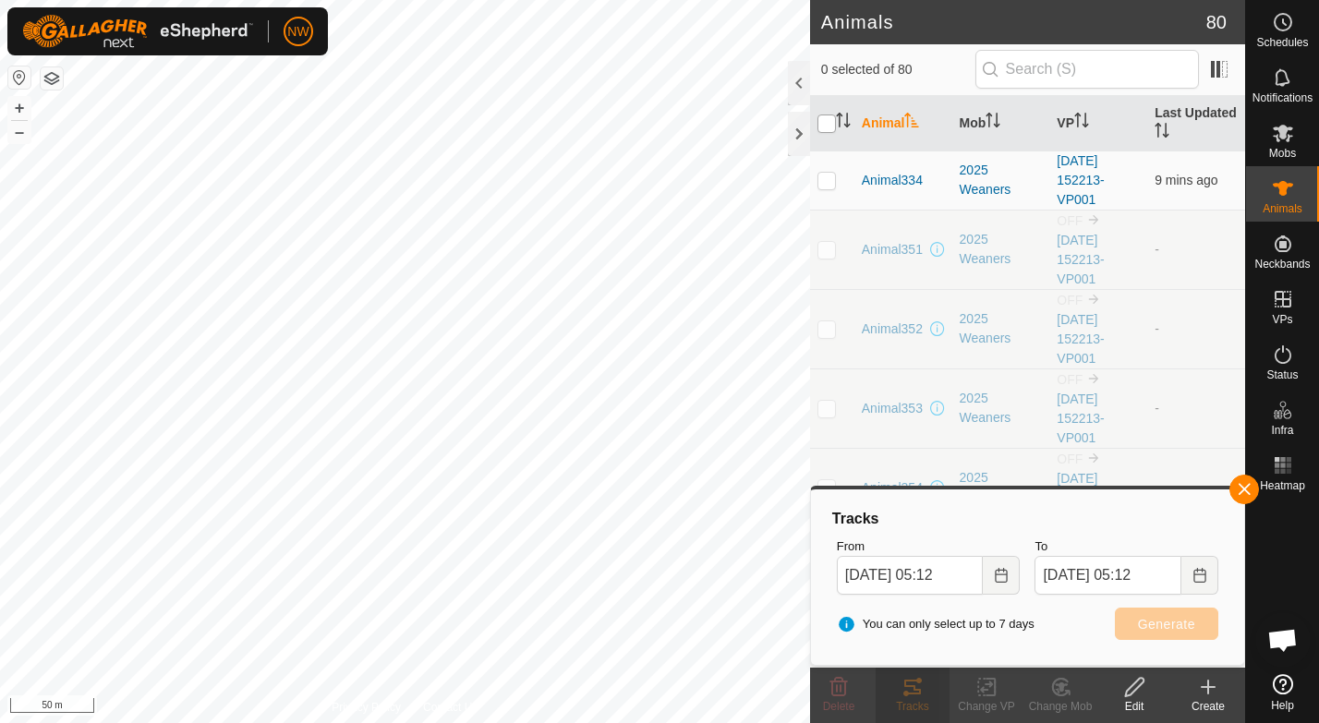
checkbox input "true"
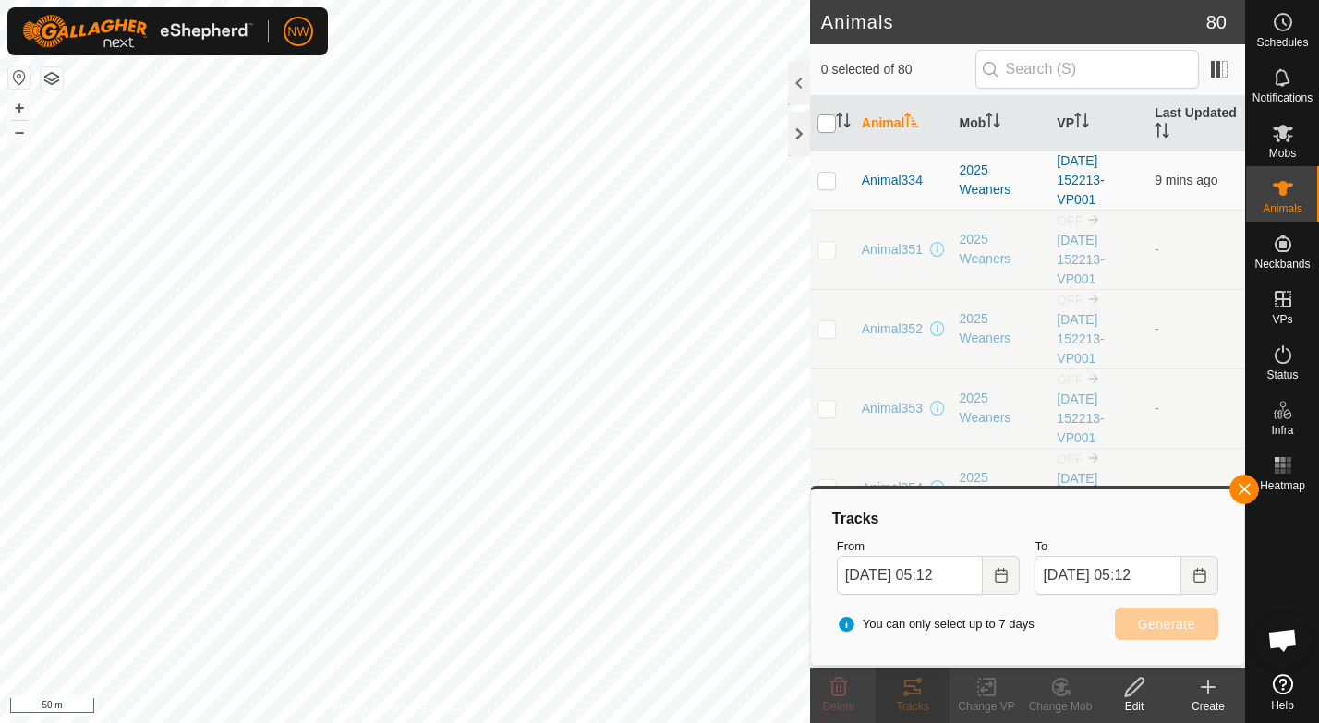
checkbox input "true"
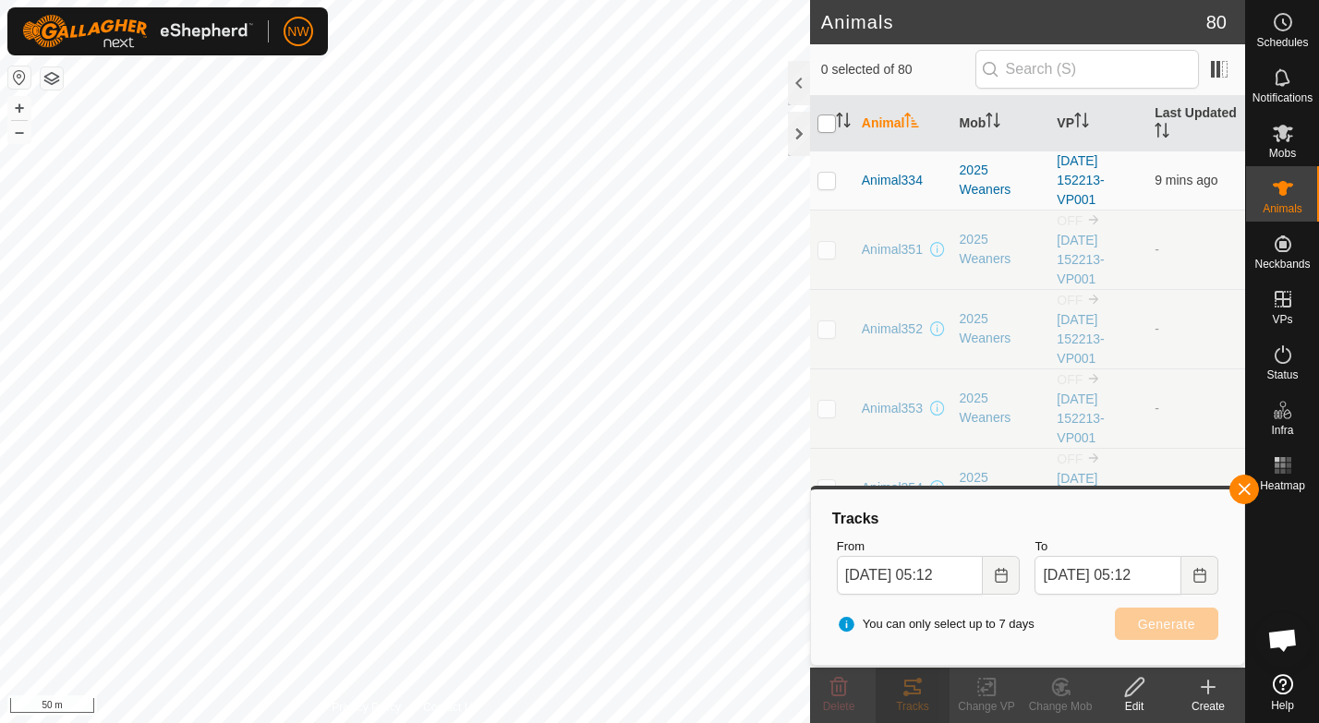
checkbox input "true"
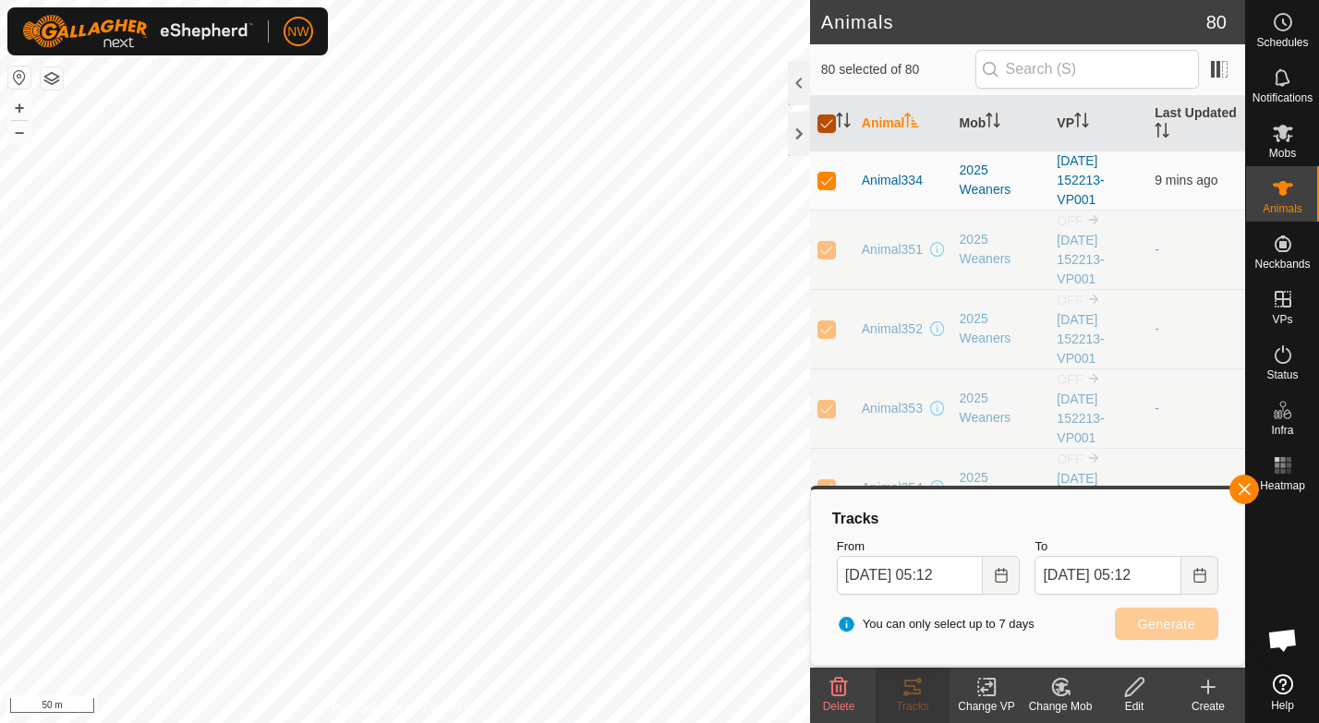
click at [826, 126] on input "checkbox" at bounding box center [826, 124] width 18 height 18
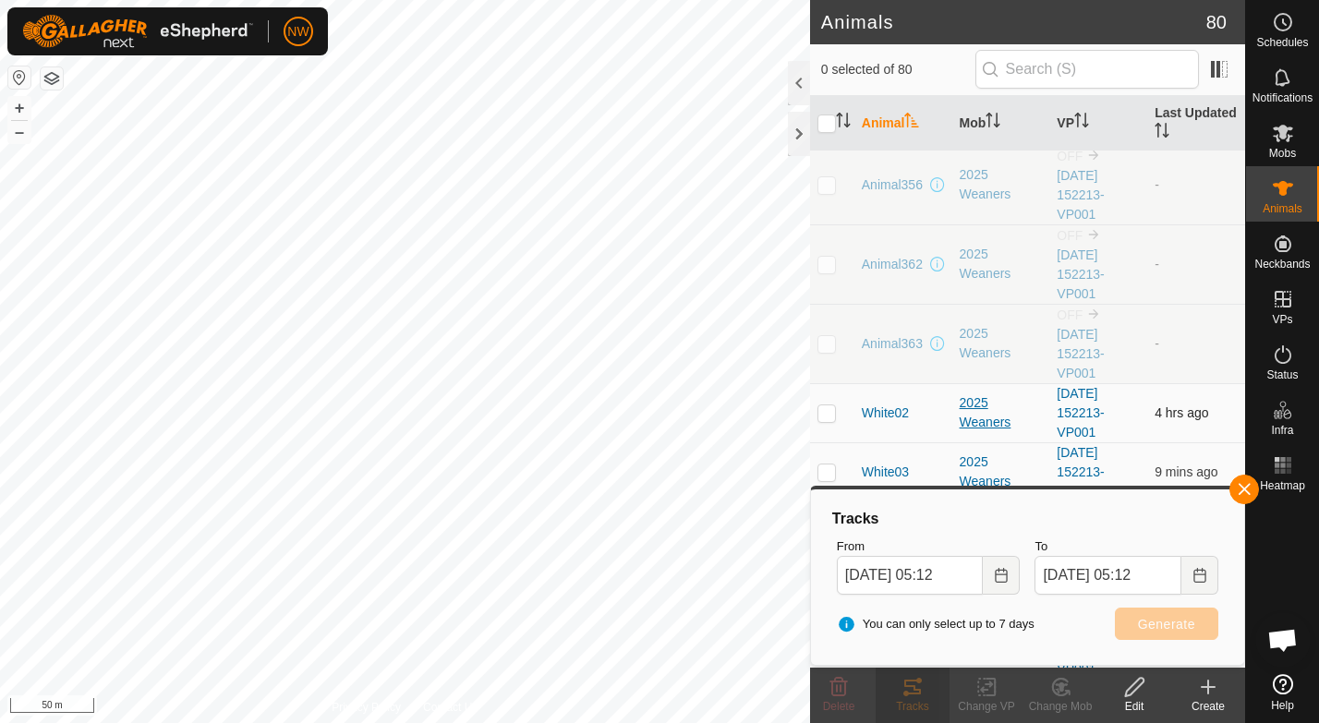
scroll to position [554, 0]
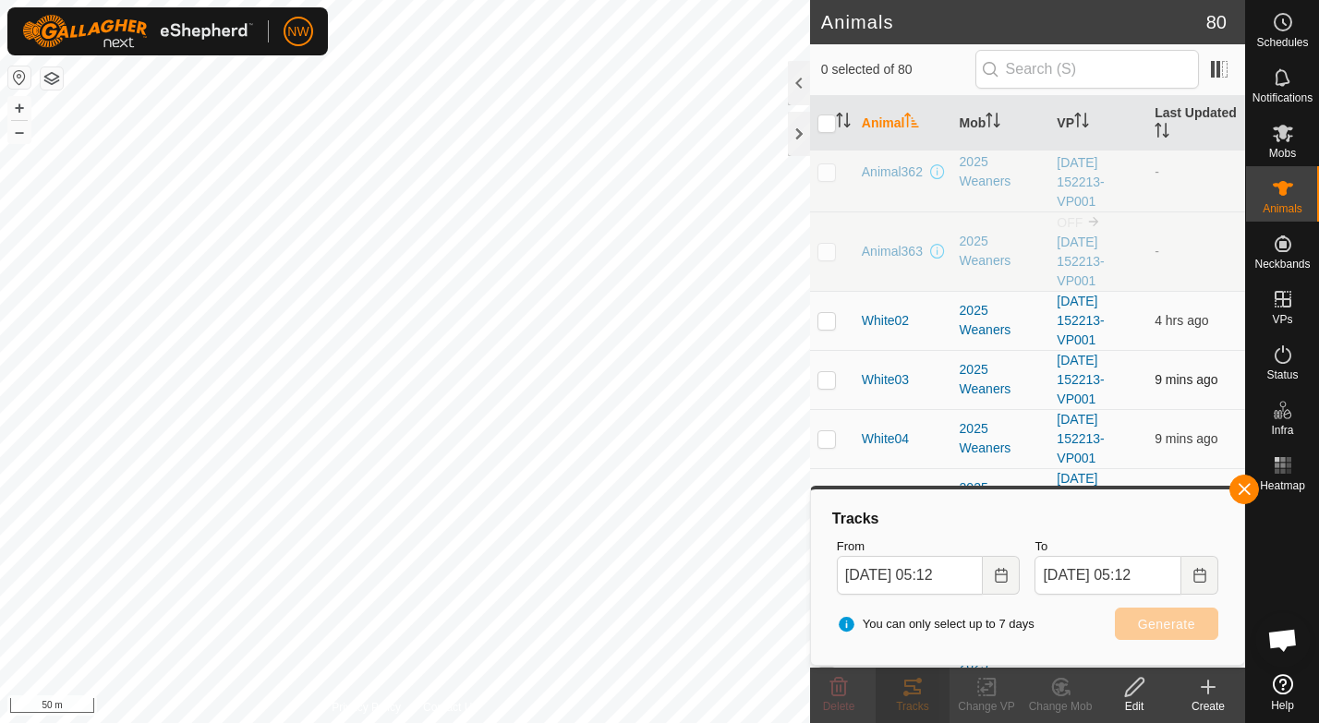
click at [824, 379] on p-checkbox at bounding box center [826, 379] width 18 height 15
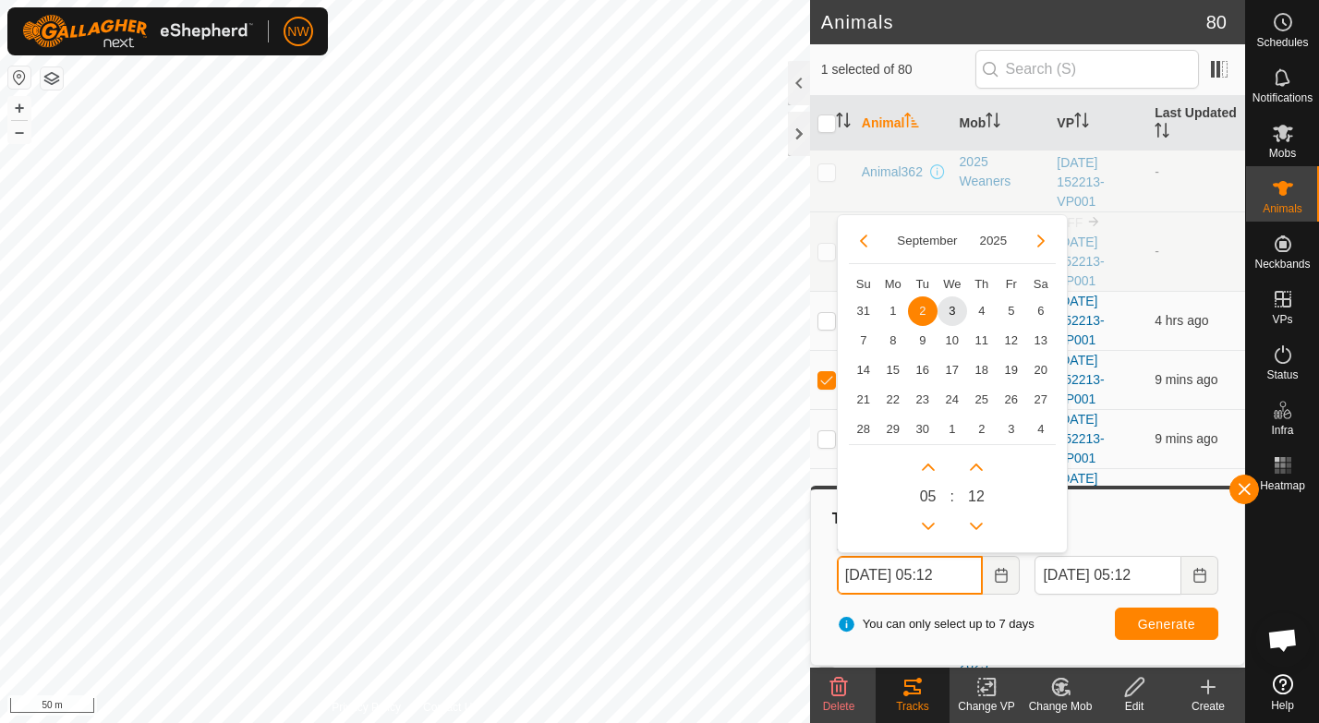
drag, startPoint x: 934, startPoint y: 572, endPoint x: 977, endPoint y: 573, distance: 42.5
click at [977, 573] on input "[DATE] 05:12" at bounding box center [910, 575] width 147 height 39
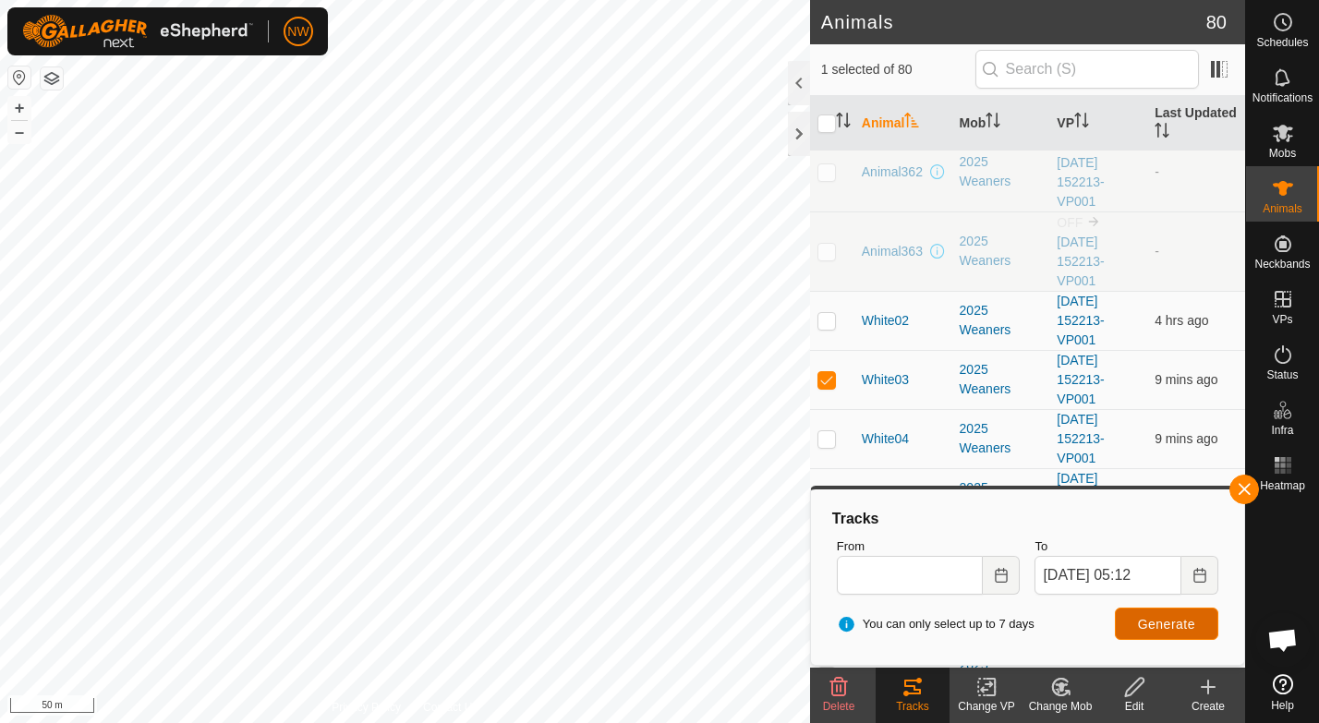
click at [1146, 626] on span "Generate" at bounding box center [1166, 624] width 57 height 15
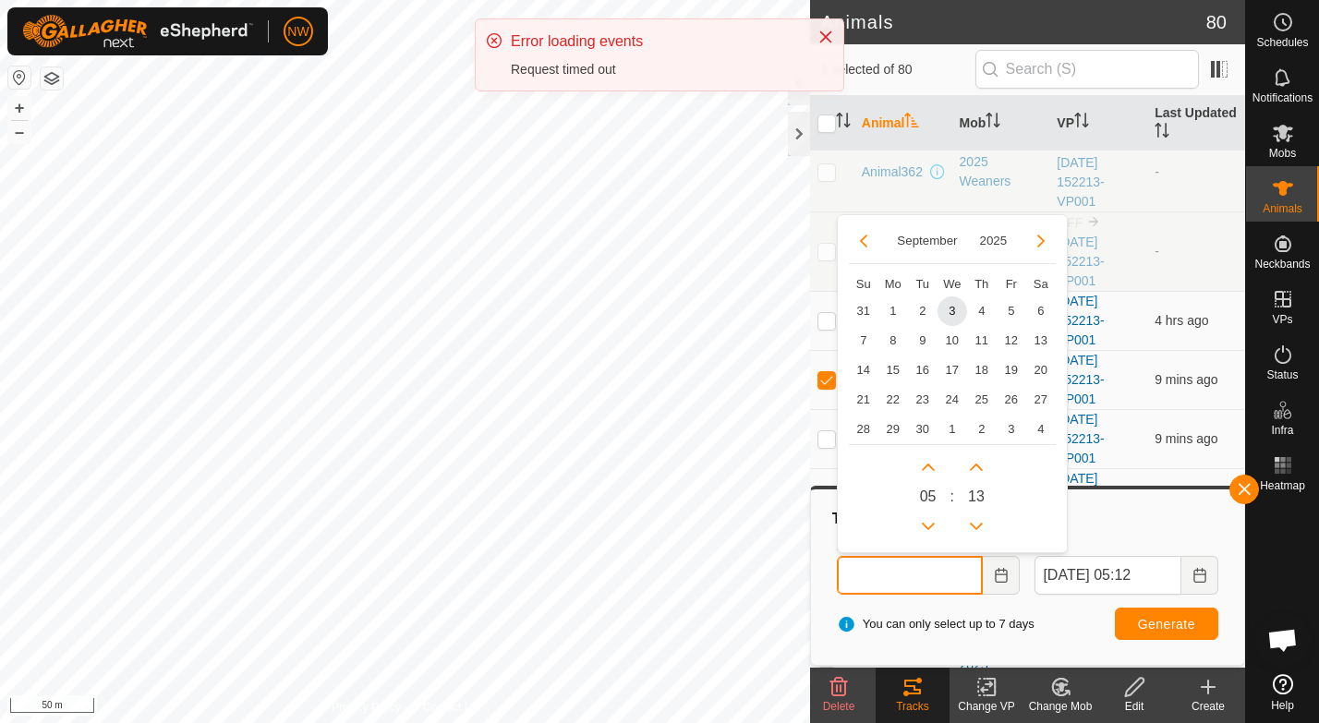
click at [924, 584] on input "From" at bounding box center [910, 575] width 147 height 39
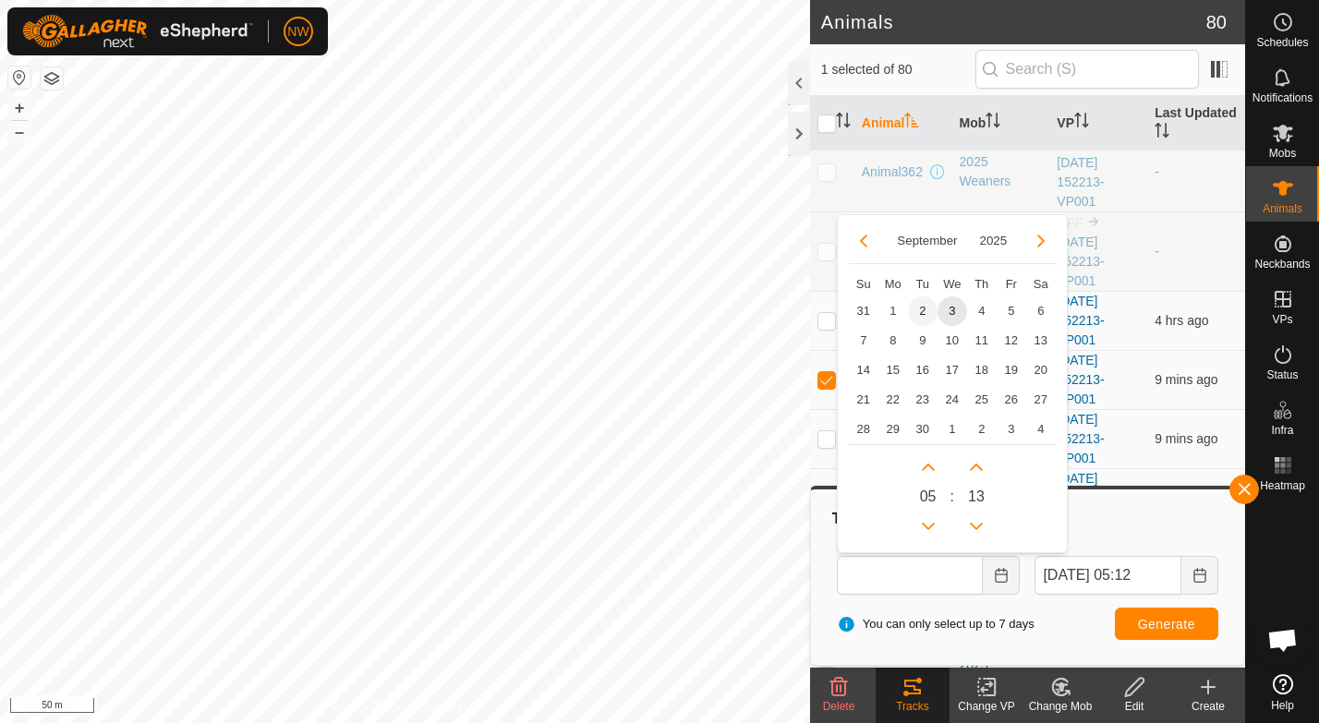
click at [921, 309] on span "2" at bounding box center [923, 311] width 30 height 30
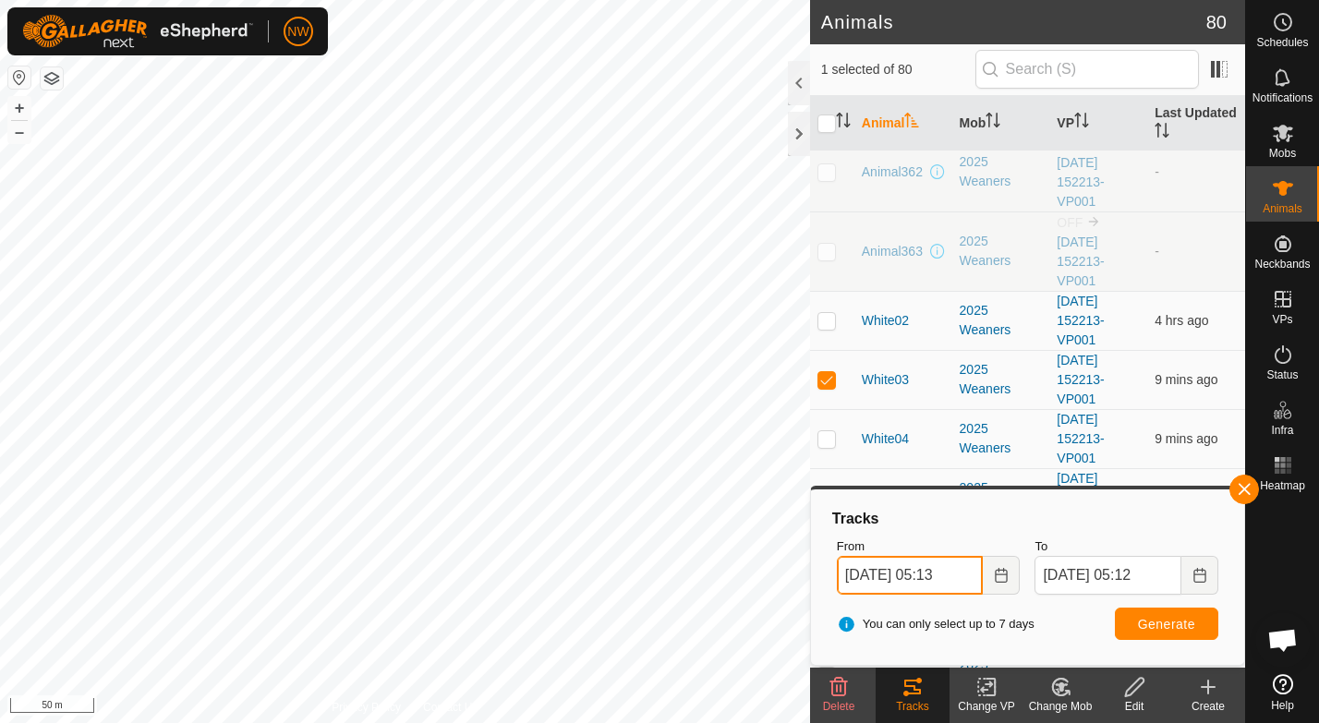
click at [934, 573] on input "[DATE] 05:13" at bounding box center [910, 575] width 147 height 39
click at [1169, 619] on span "Generate" at bounding box center [1166, 624] width 57 height 15
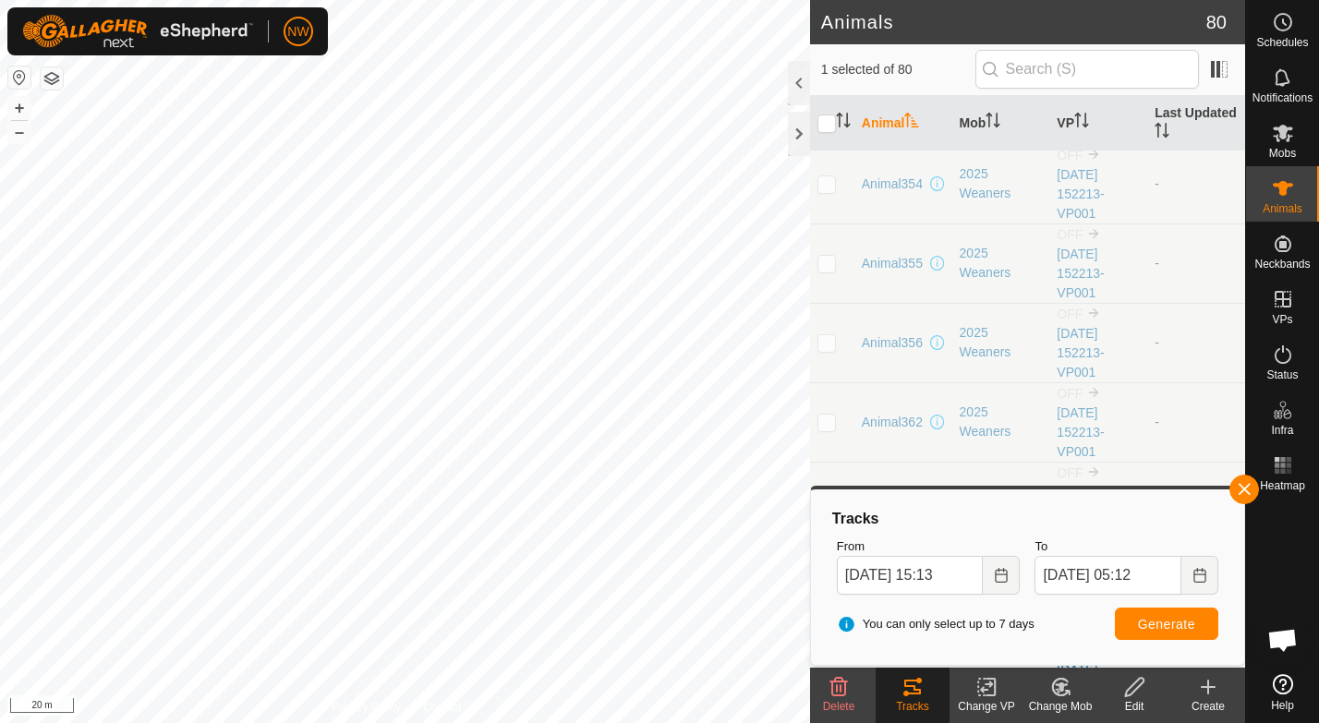
scroll to position [530, 0]
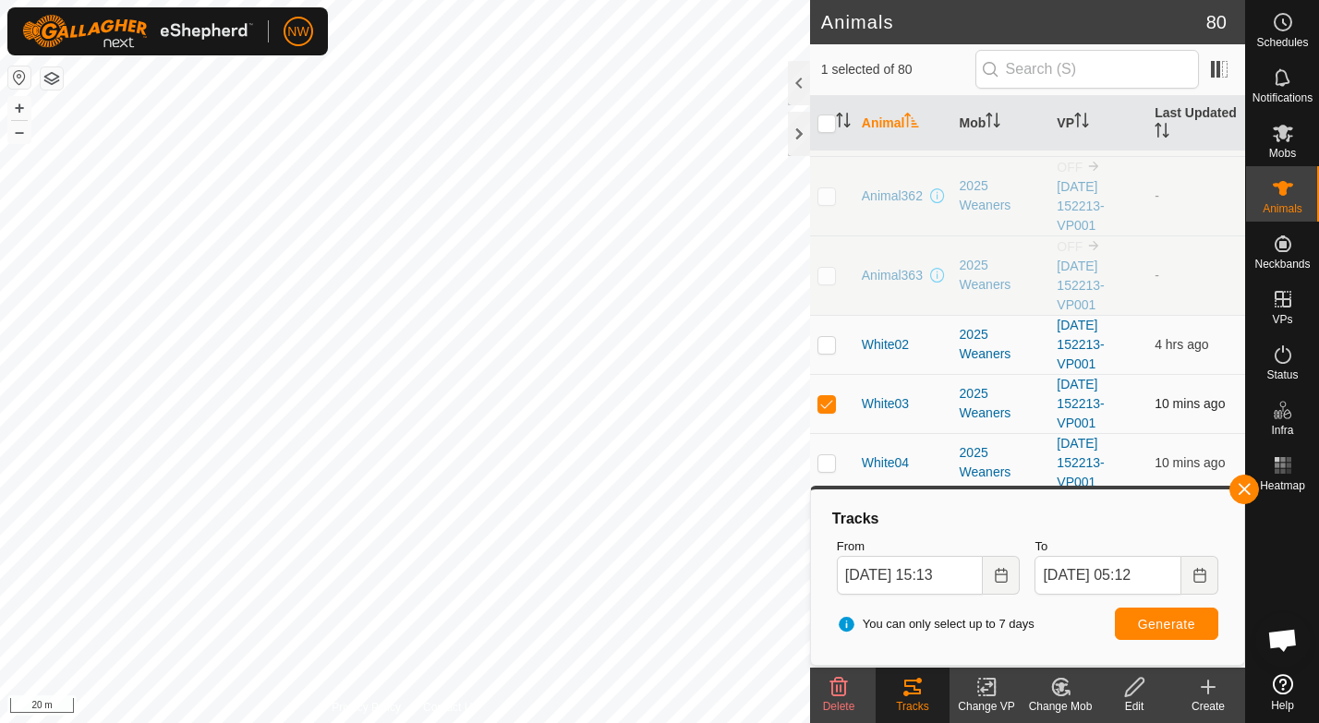
click at [823, 400] on p-checkbox at bounding box center [826, 403] width 18 height 15
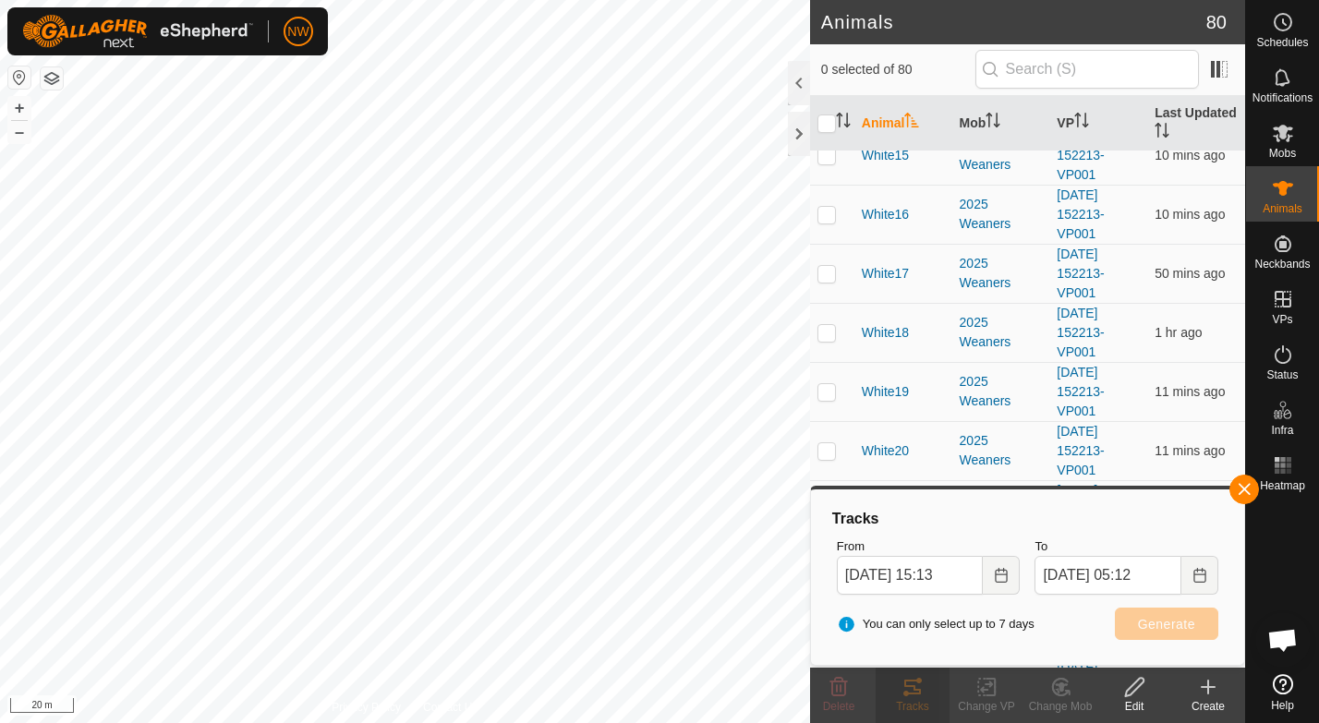
scroll to position [1546, 0]
click at [829, 394] on p-checkbox at bounding box center [826, 392] width 18 height 15
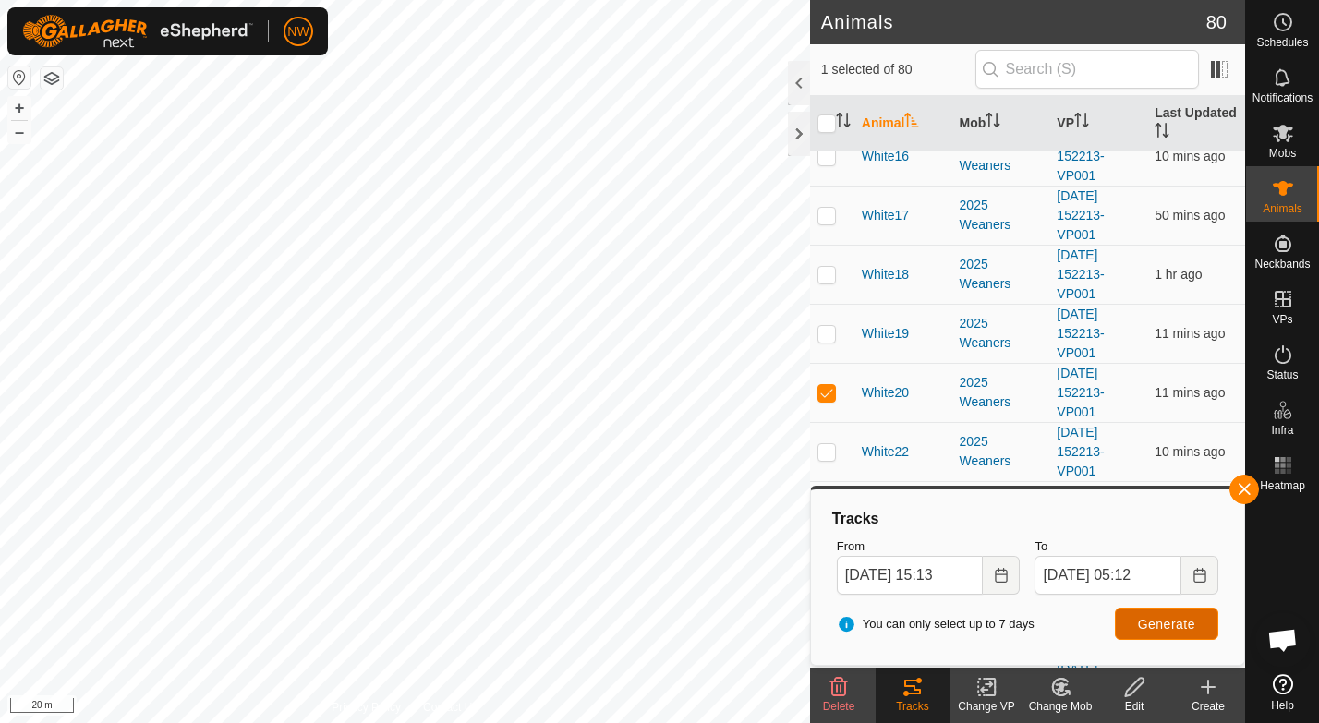
click at [1157, 623] on span "Generate" at bounding box center [1166, 624] width 57 height 15
click at [822, 390] on p-checkbox at bounding box center [826, 392] width 18 height 15
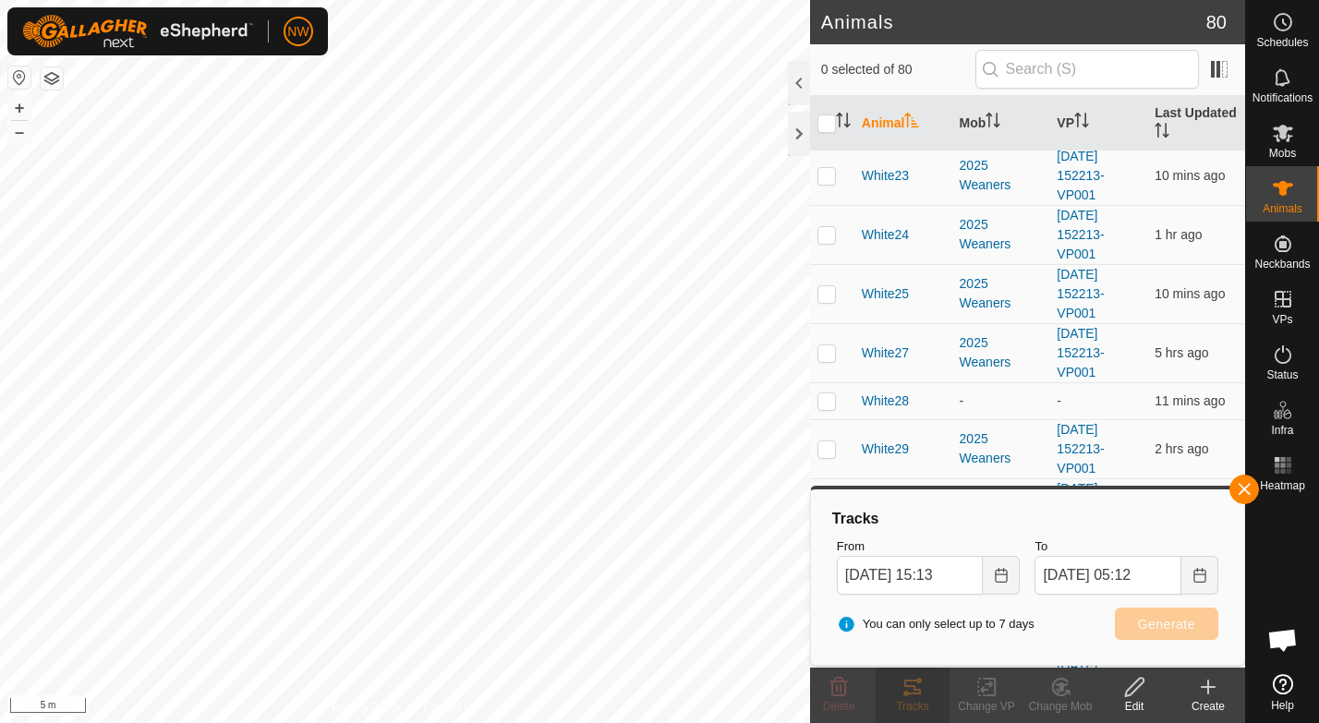
scroll to position [1823, 0]
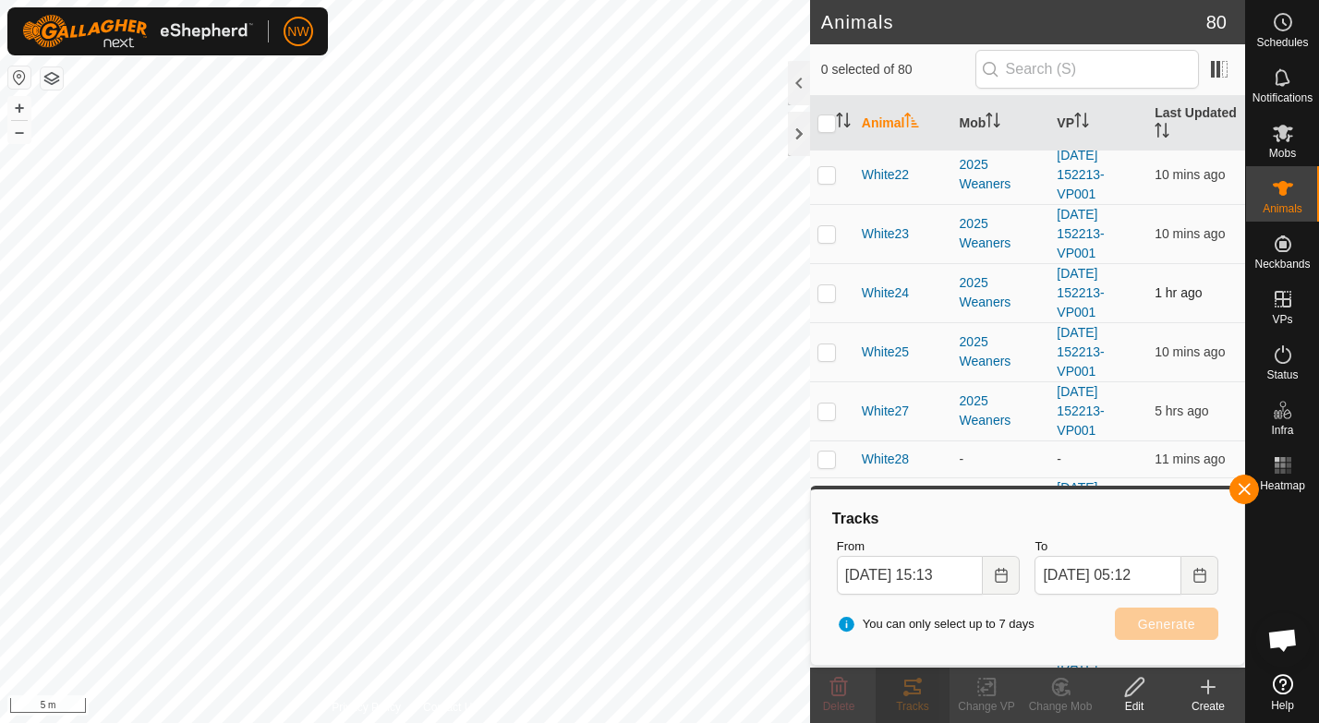
click at [828, 290] on p-checkbox at bounding box center [826, 292] width 18 height 15
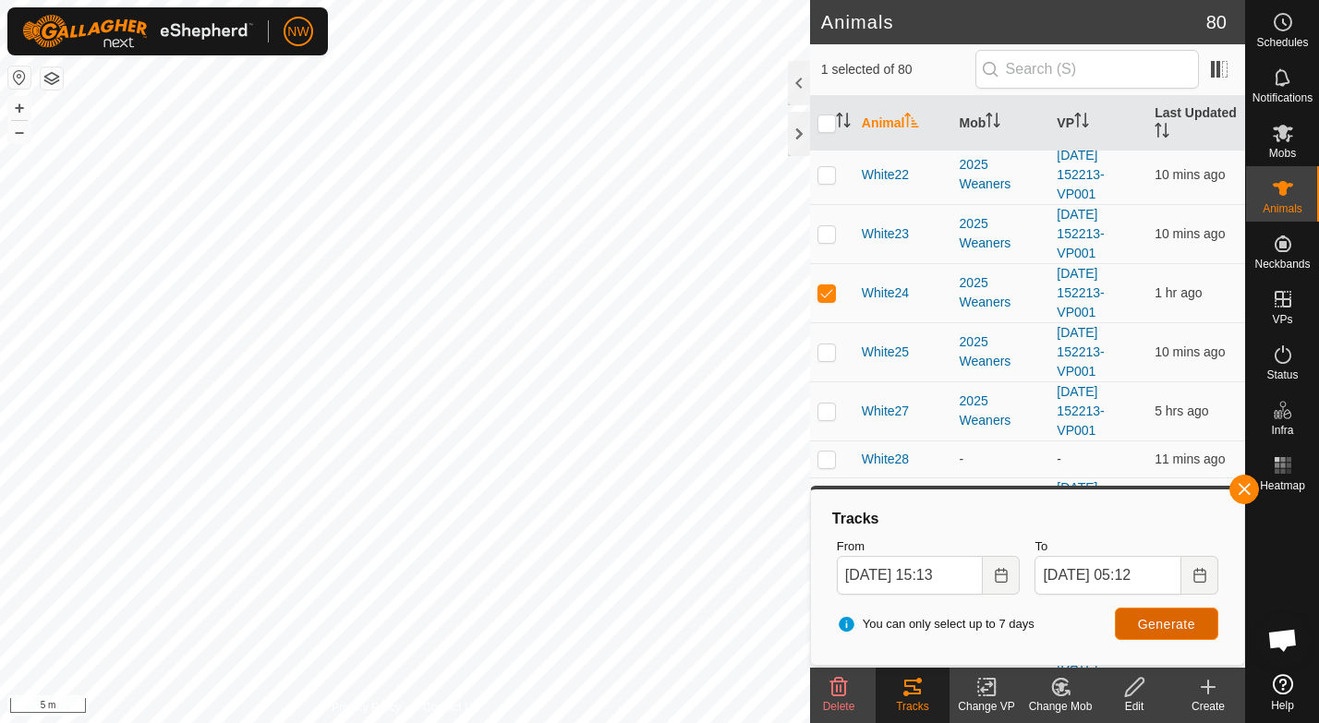
click at [1167, 621] on span "Generate" at bounding box center [1166, 624] width 57 height 15
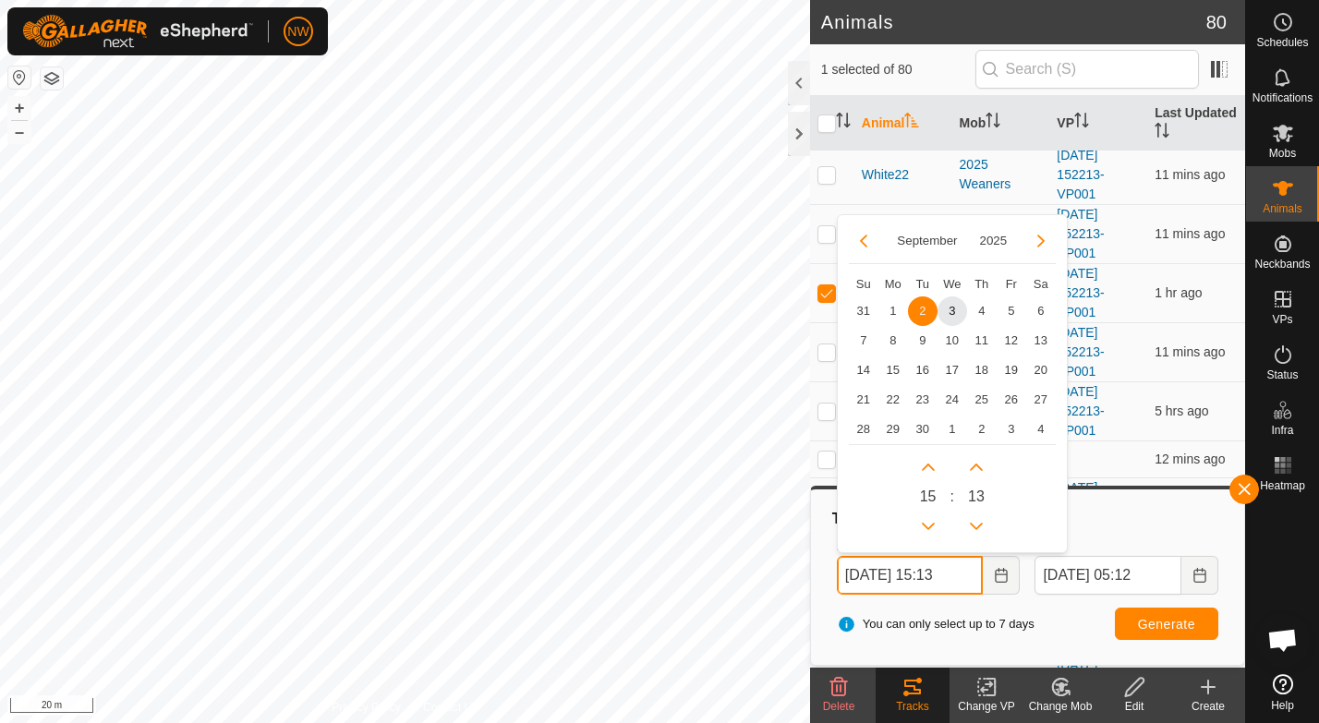
drag, startPoint x: 942, startPoint y: 569, endPoint x: 951, endPoint y: 568, distance: 9.3
click at [951, 568] on input "[DATE] 15:13" at bounding box center [910, 575] width 147 height 39
click at [1148, 625] on span "Generate" at bounding box center [1166, 624] width 57 height 15
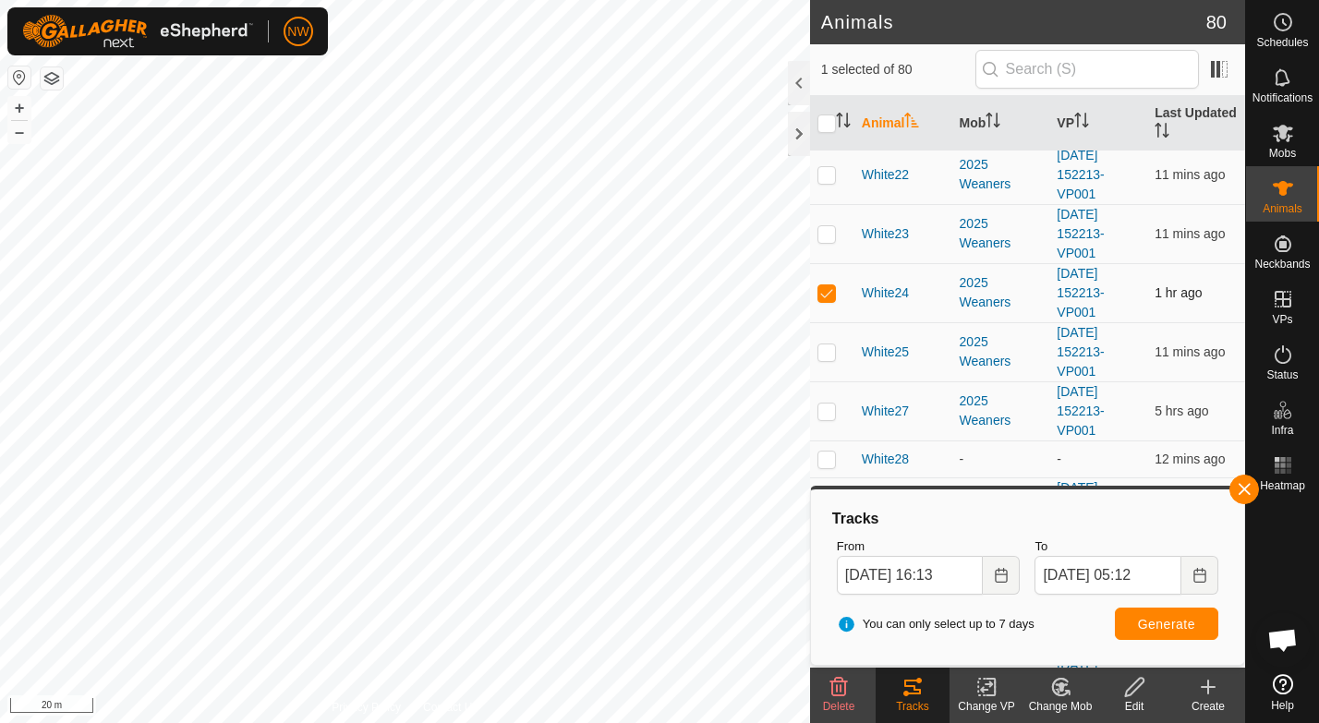
click at [824, 285] on p-checkbox at bounding box center [826, 292] width 18 height 15
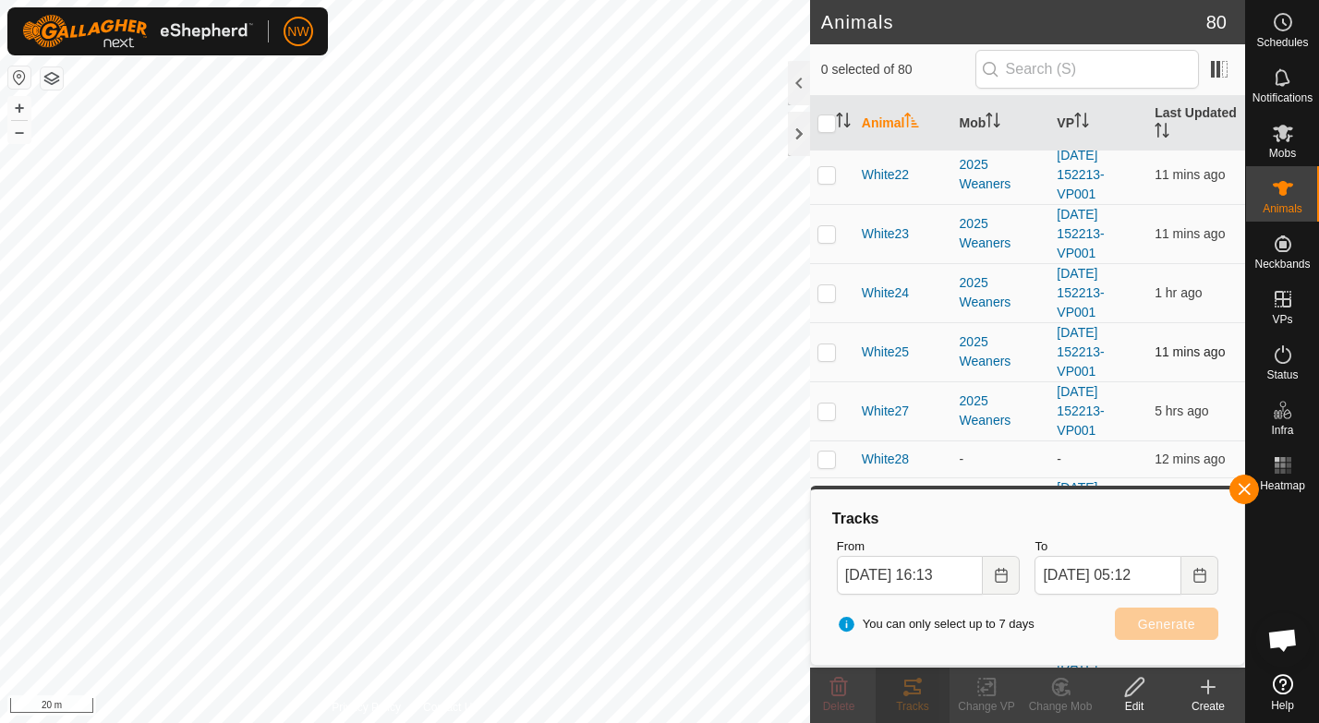
click at [825, 356] on p-checkbox at bounding box center [826, 351] width 18 height 15
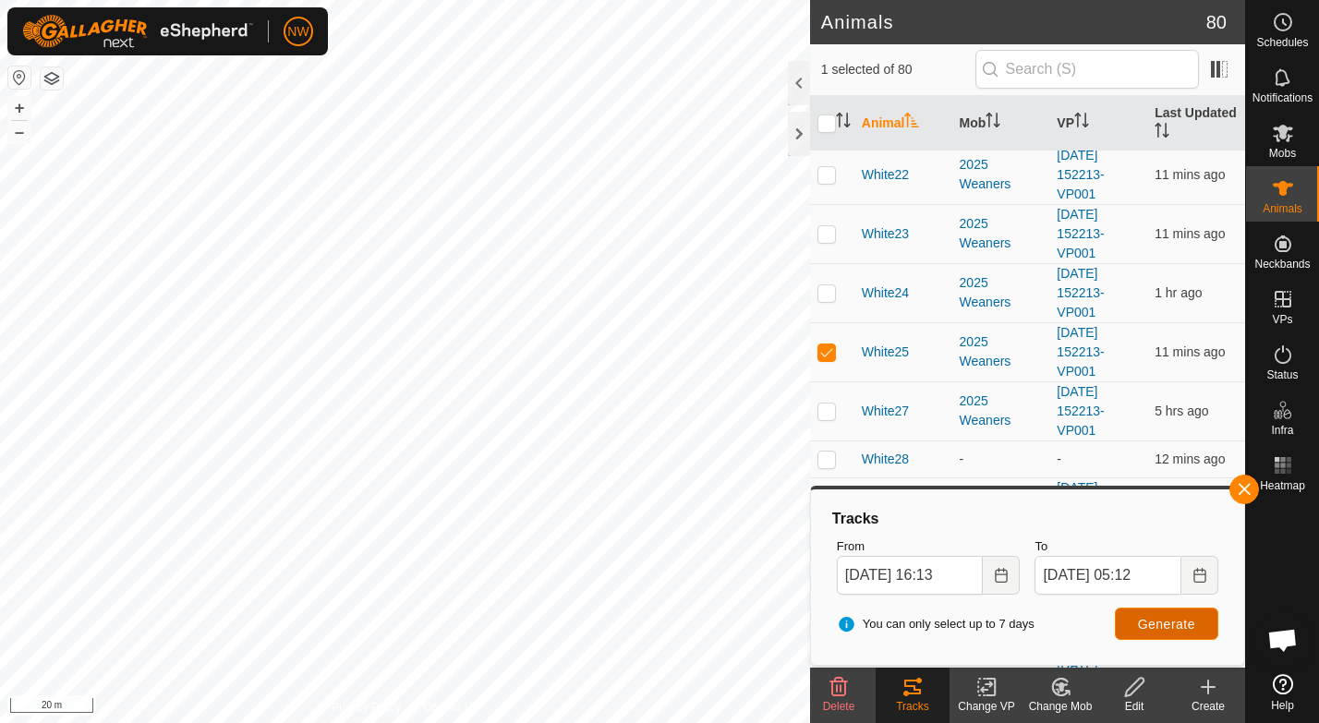
click at [1178, 618] on span "Generate" at bounding box center [1166, 624] width 57 height 15
click at [824, 354] on p-checkbox at bounding box center [826, 351] width 18 height 15
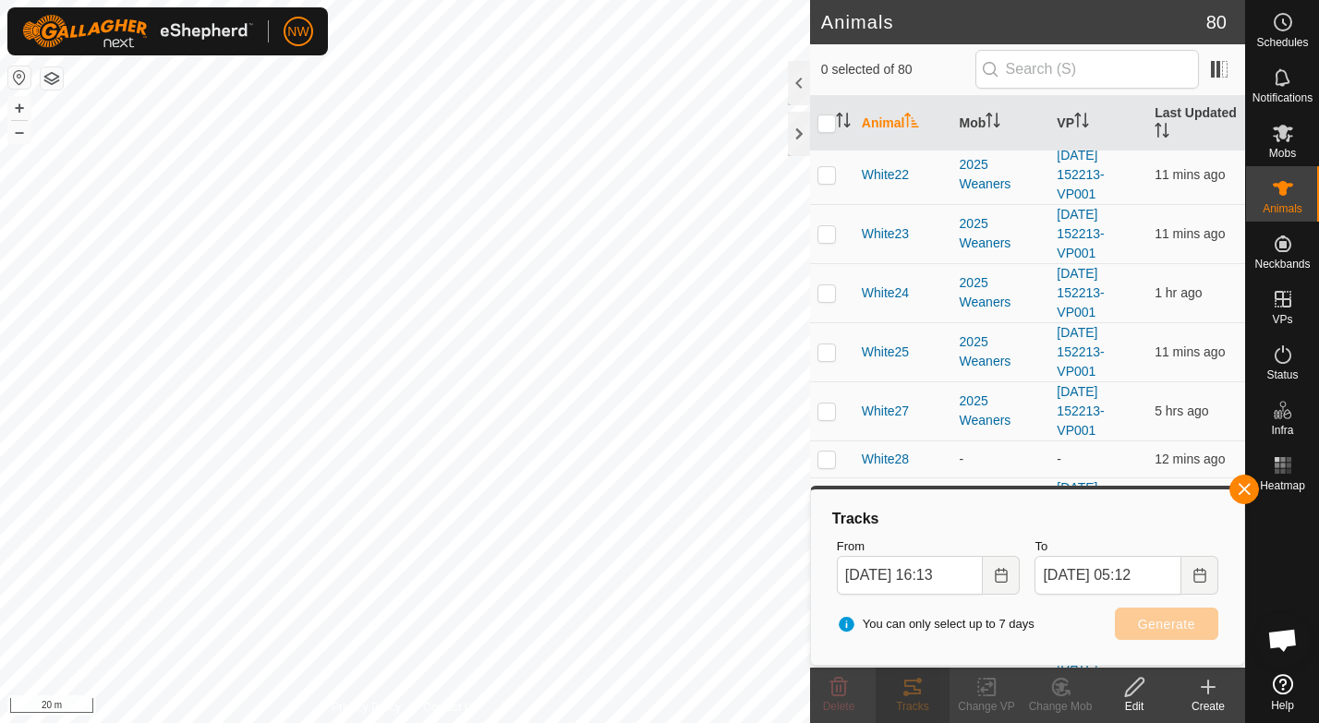
scroll to position [2007, 0]
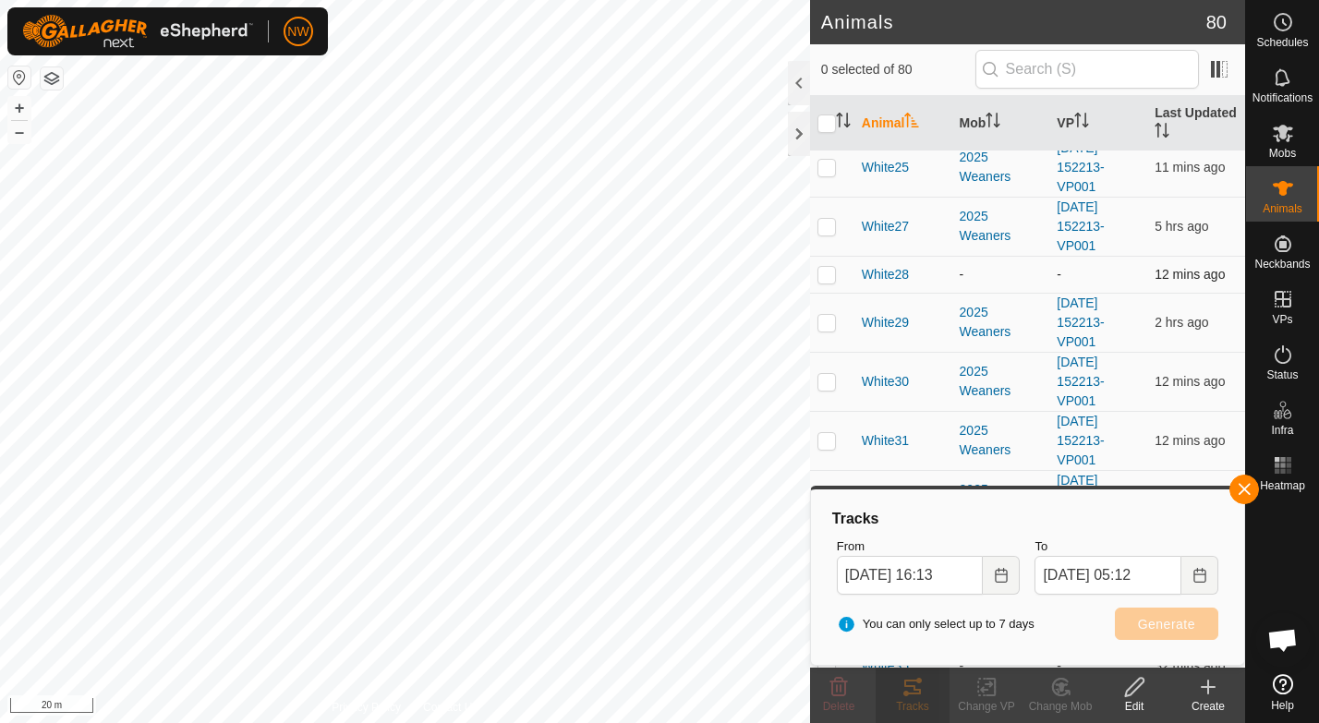
click at [819, 270] on p-checkbox at bounding box center [826, 274] width 18 height 15
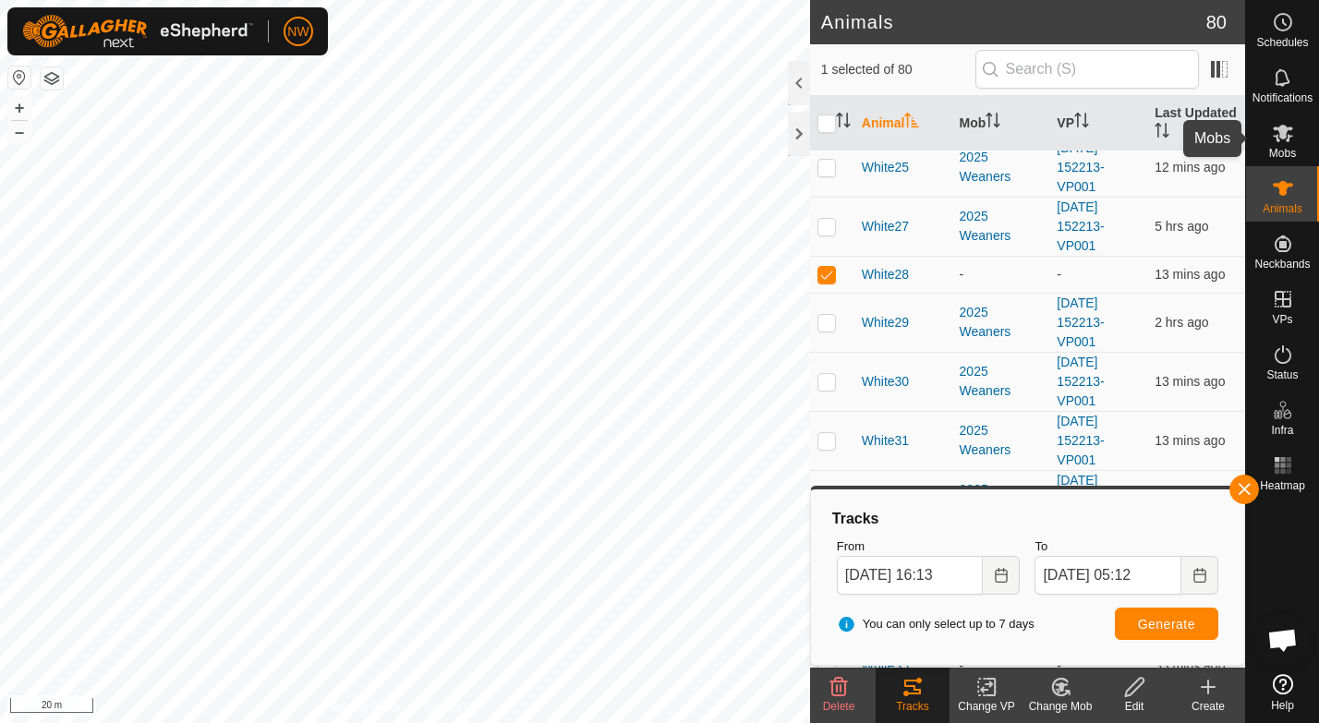
click at [1285, 131] on icon at bounding box center [1282, 134] width 20 height 18
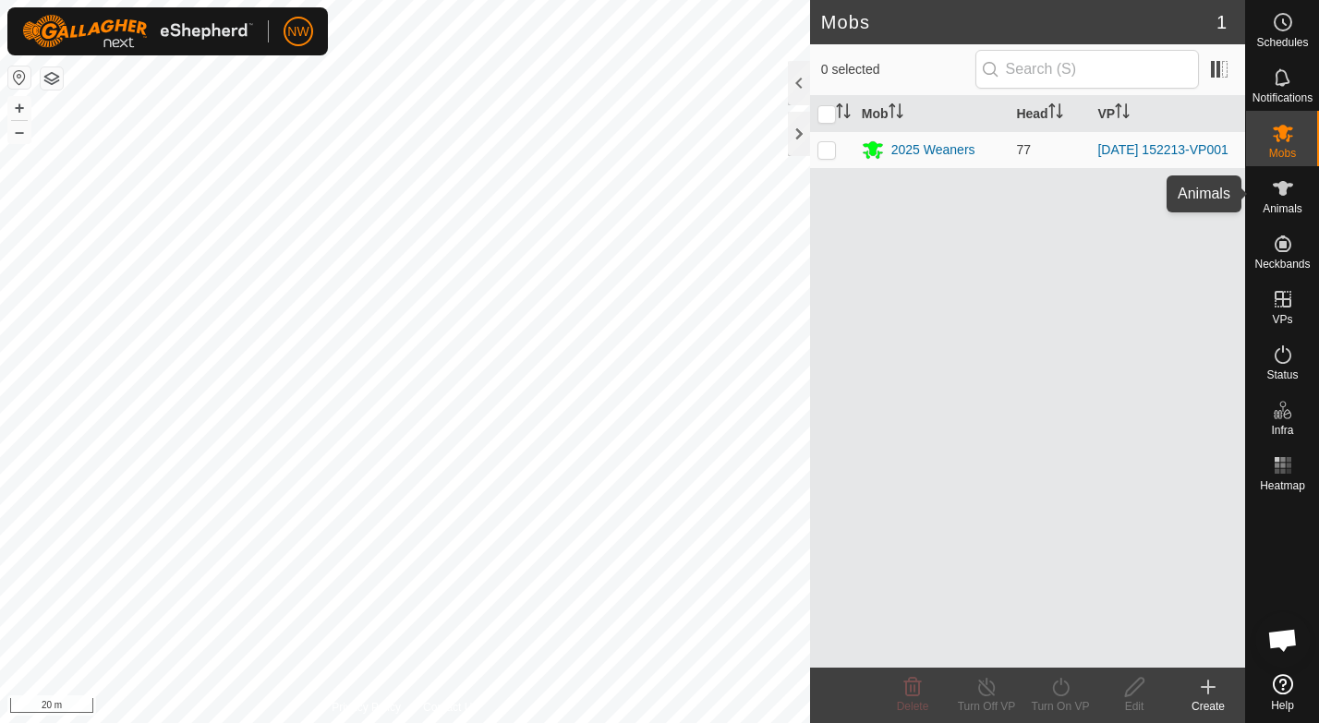
click at [1279, 198] on icon at bounding box center [1283, 188] width 22 height 22
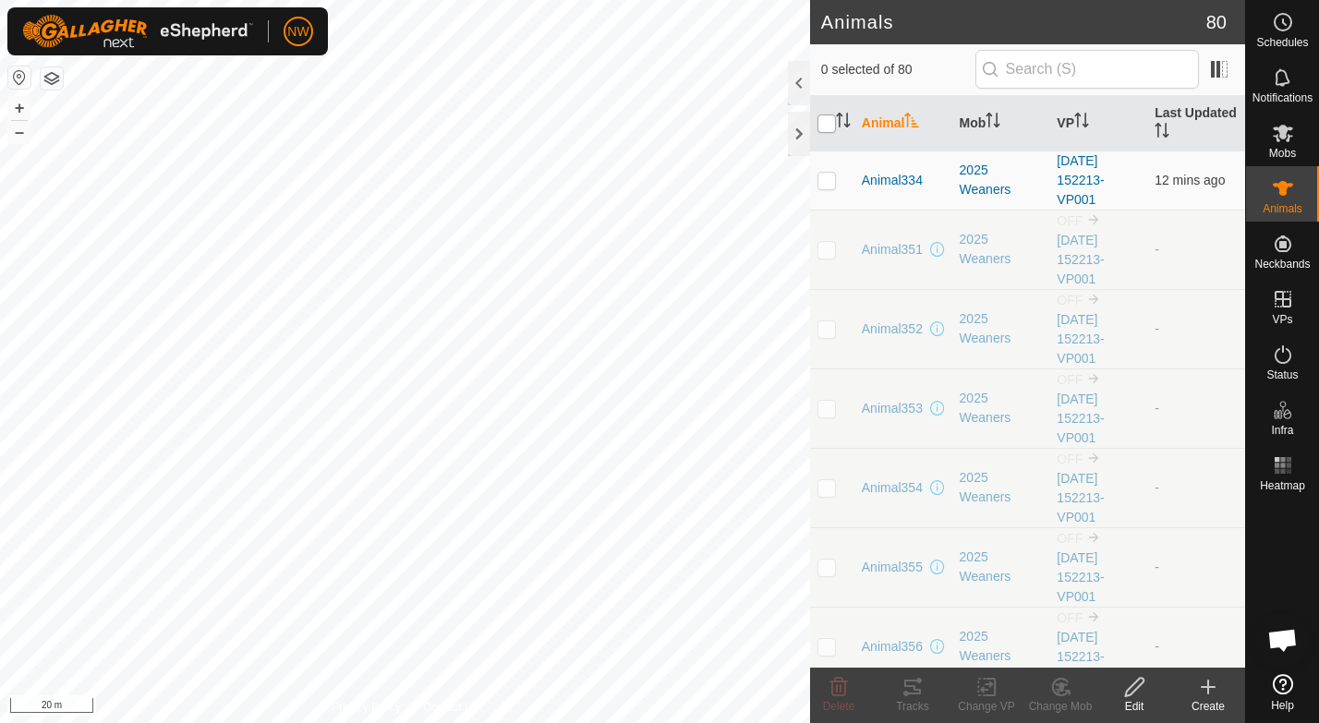
click at [834, 119] on input "checkbox" at bounding box center [826, 124] width 18 height 18
click at [887, 121] on th "Animal" at bounding box center [903, 123] width 98 height 55
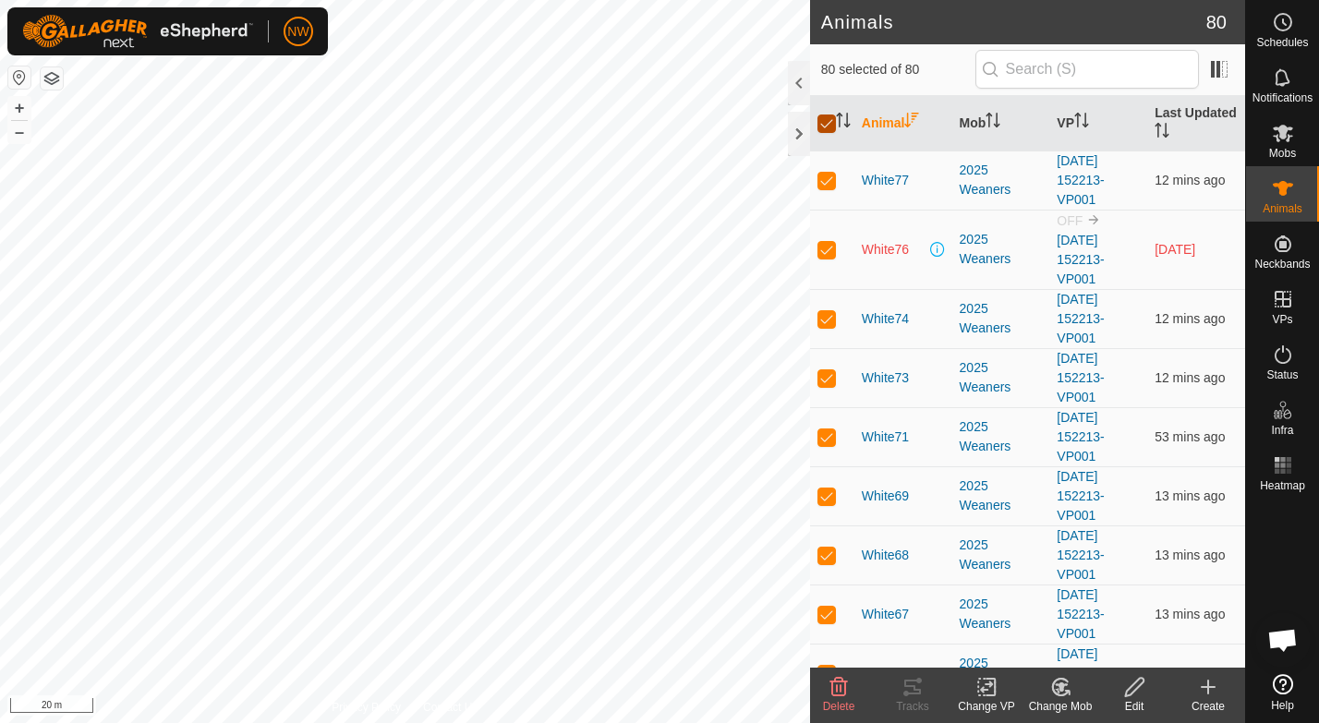
click at [827, 120] on input "checkbox" at bounding box center [826, 124] width 18 height 18
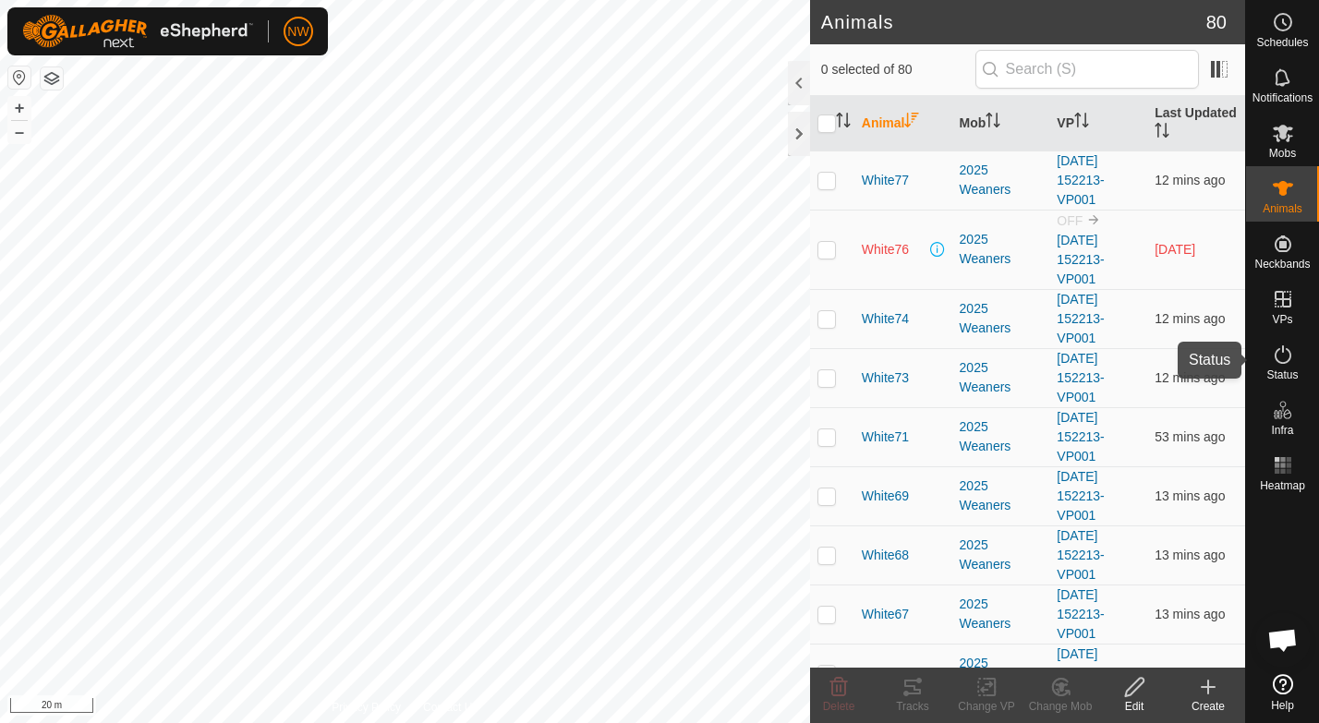
click at [1281, 356] on icon at bounding box center [1283, 355] width 22 height 22
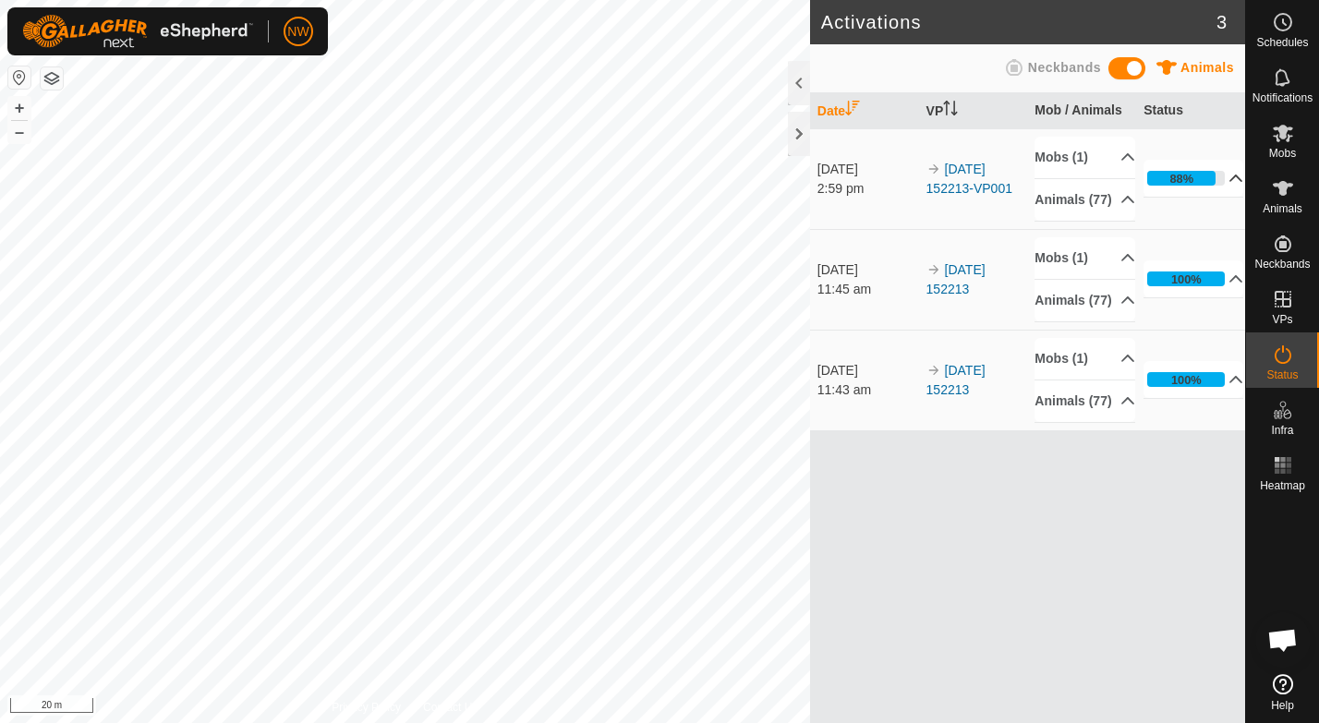
click at [1188, 188] on p-accordion-header "88%" at bounding box center [1193, 178] width 100 height 37
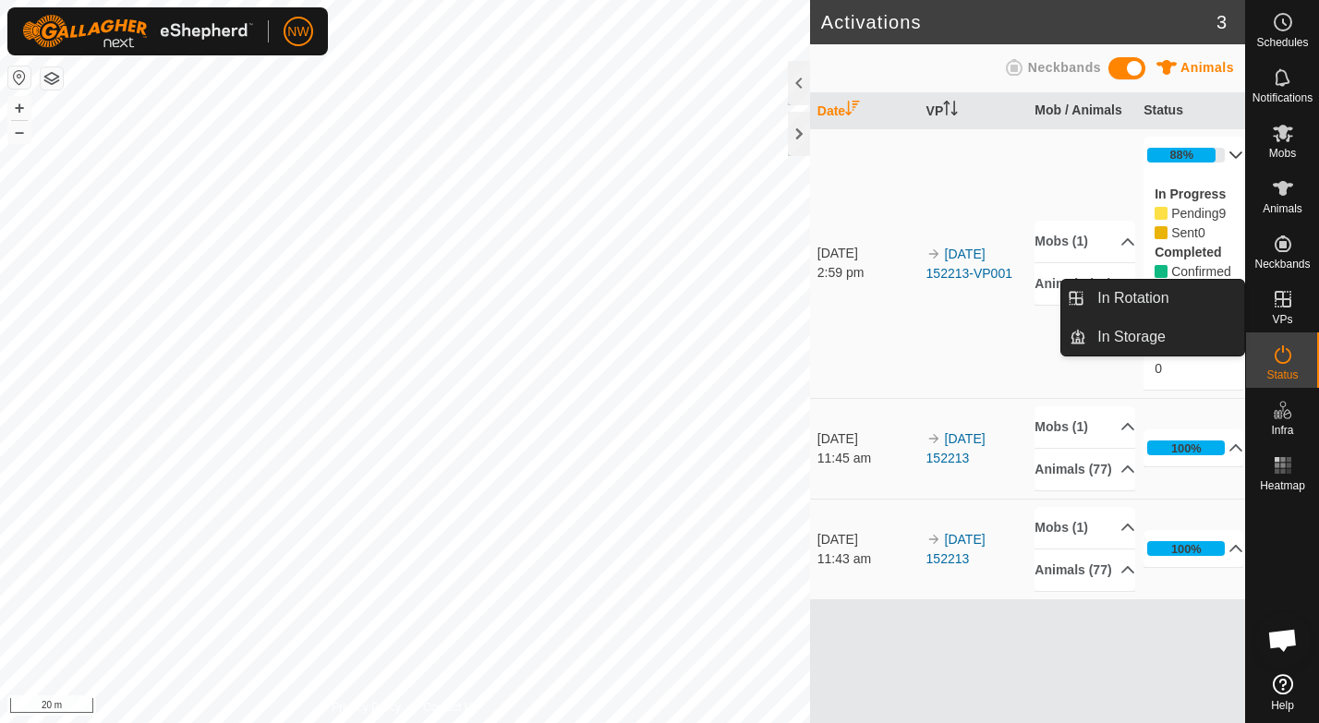
drag, startPoint x: 1290, startPoint y: 330, endPoint x: 1295, endPoint y: 306, distance: 24.4
click at [1295, 306] on es-virtualpaddocks-svg-icon at bounding box center [1282, 299] width 33 height 30
click at [1151, 294] on link "In Rotation" at bounding box center [1165, 298] width 158 height 37
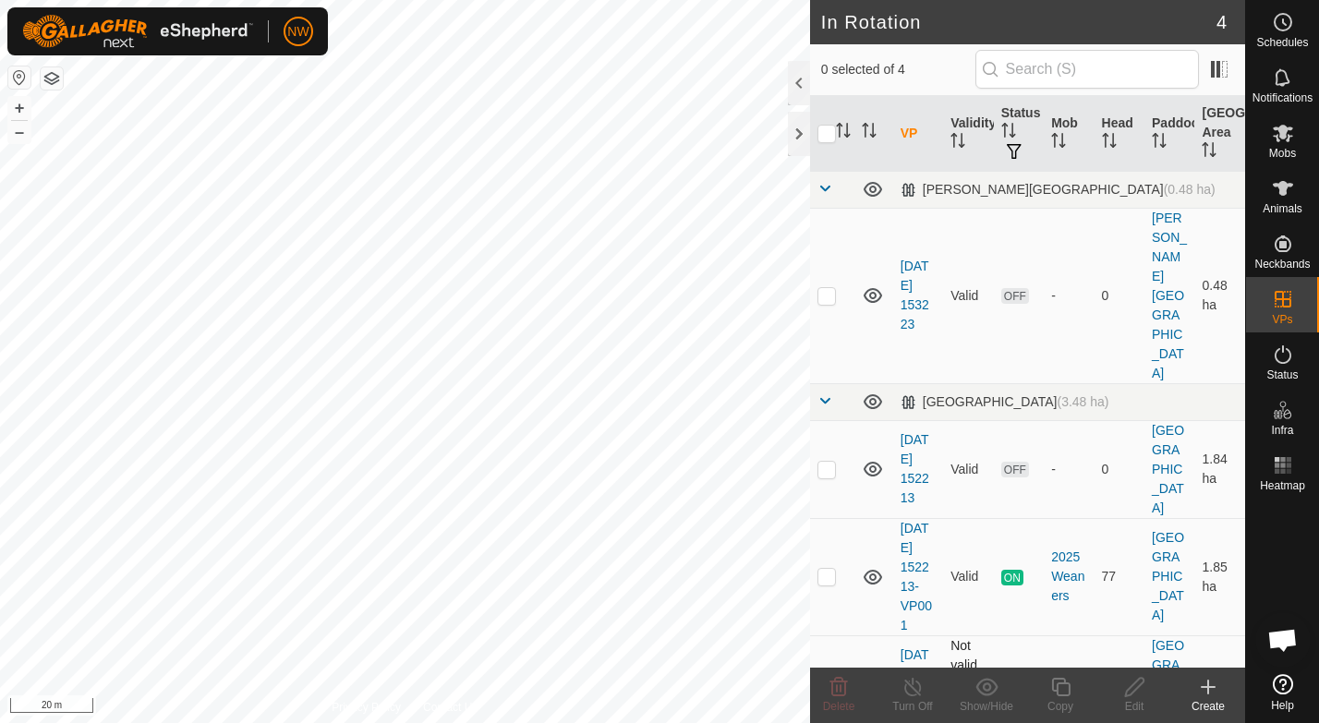
click at [823, 677] on p-checkbox at bounding box center [826, 684] width 18 height 15
click at [826, 462] on p-checkbox at bounding box center [826, 469] width 18 height 15
click at [823, 288] on p-checkbox at bounding box center [826, 295] width 18 height 15
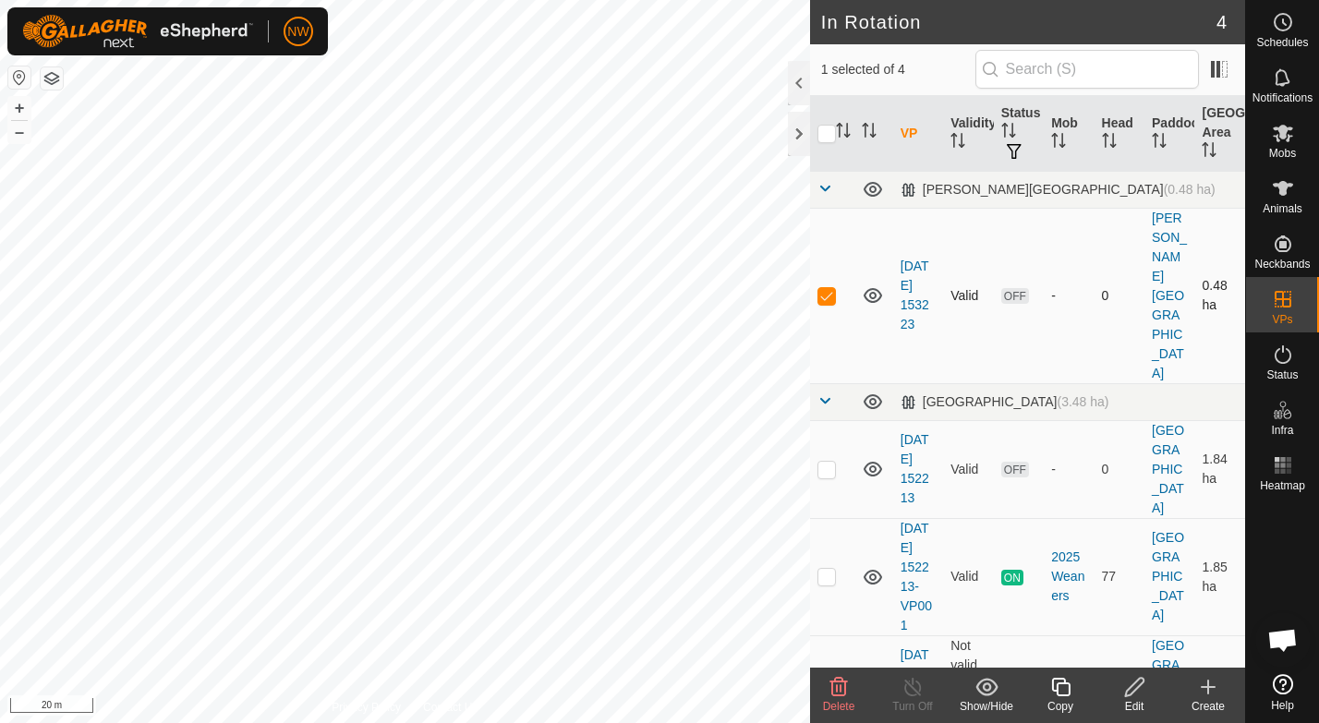
click at [823, 288] on p-checkbox at bounding box center [826, 295] width 18 height 15
click at [830, 288] on p-checkbox at bounding box center [826, 295] width 18 height 15
click at [829, 288] on p-checkbox at bounding box center [826, 295] width 18 height 15
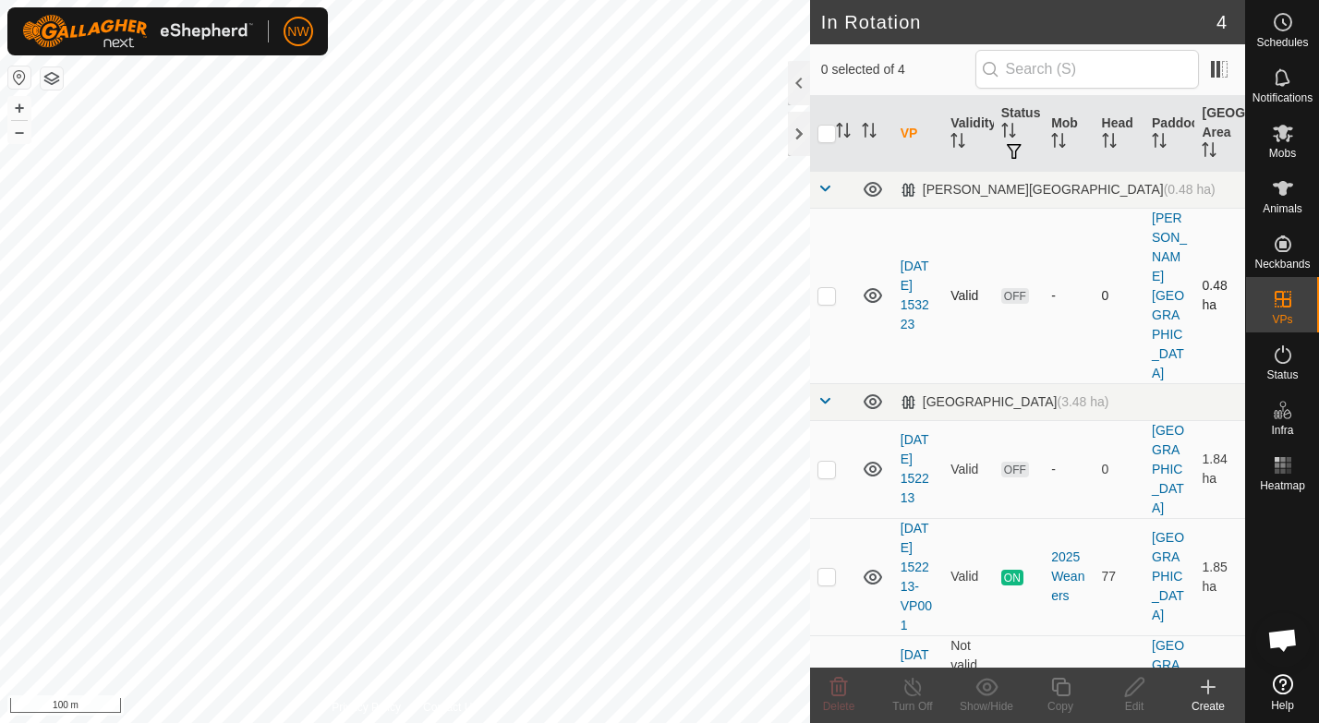
click at [829, 288] on p-checkbox at bounding box center [826, 295] width 18 height 15
click at [1139, 689] on icon at bounding box center [1134, 687] width 23 height 22
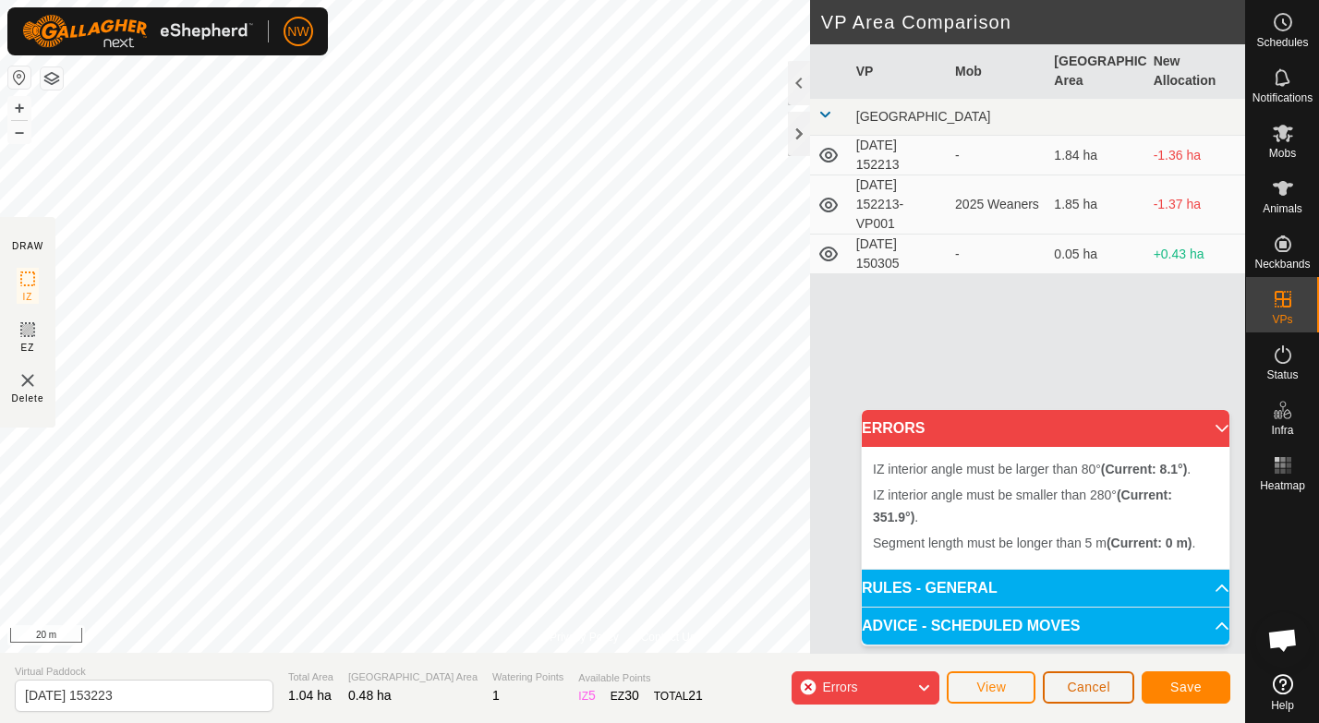
click at [1087, 681] on span "Cancel" at bounding box center [1088, 687] width 43 height 15
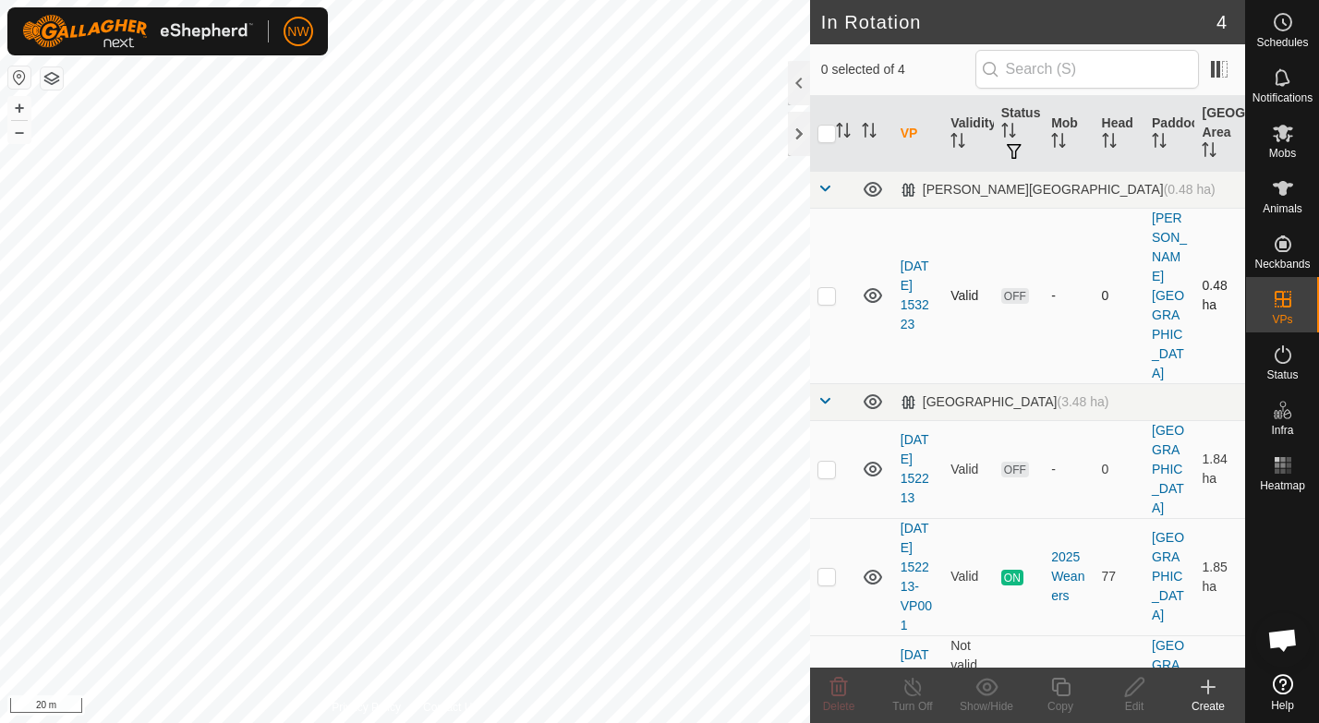
click at [825, 288] on p-checkbox at bounding box center [826, 295] width 18 height 15
click at [827, 288] on p-checkbox at bounding box center [826, 295] width 18 height 15
click at [1131, 692] on icon at bounding box center [1134, 687] width 23 height 22
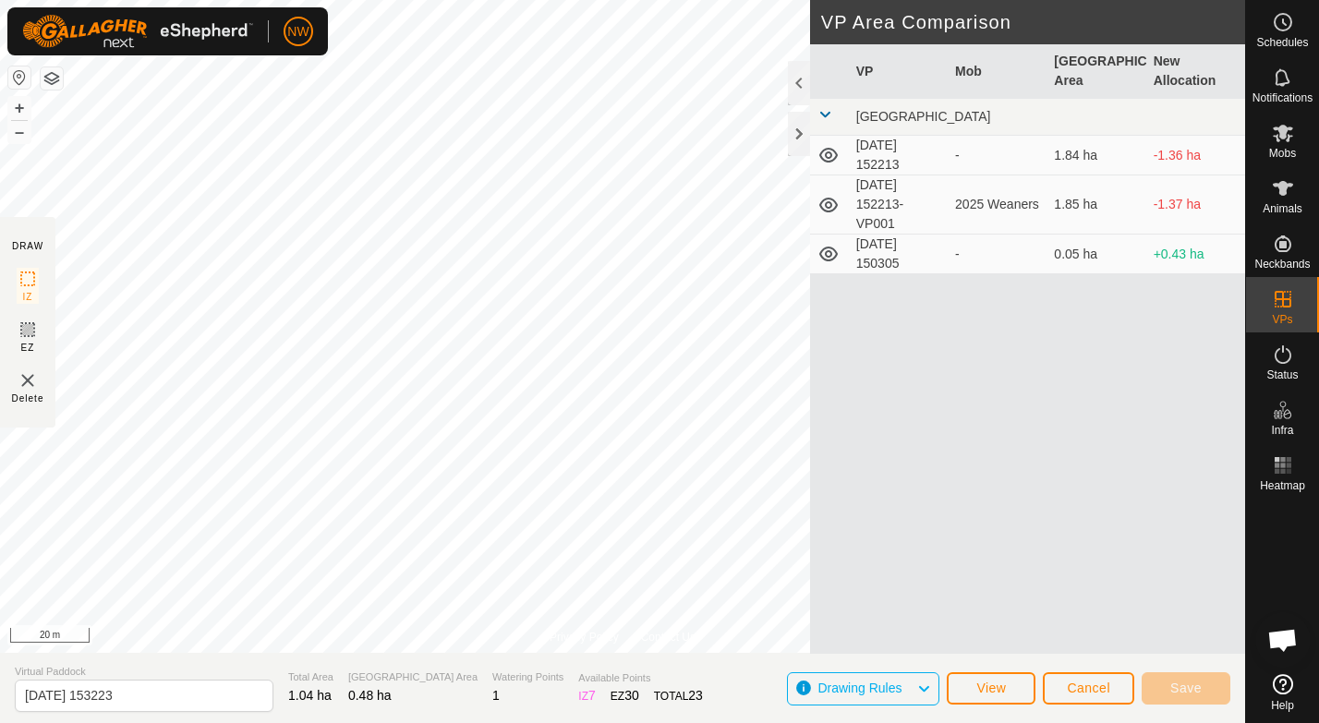
click at [187, 662] on div "Privacy Policy Contact Us [DATE] 153223 Status: OFF Type: Inclusion Zone + – ⇧ …" at bounding box center [622, 361] width 1245 height 723
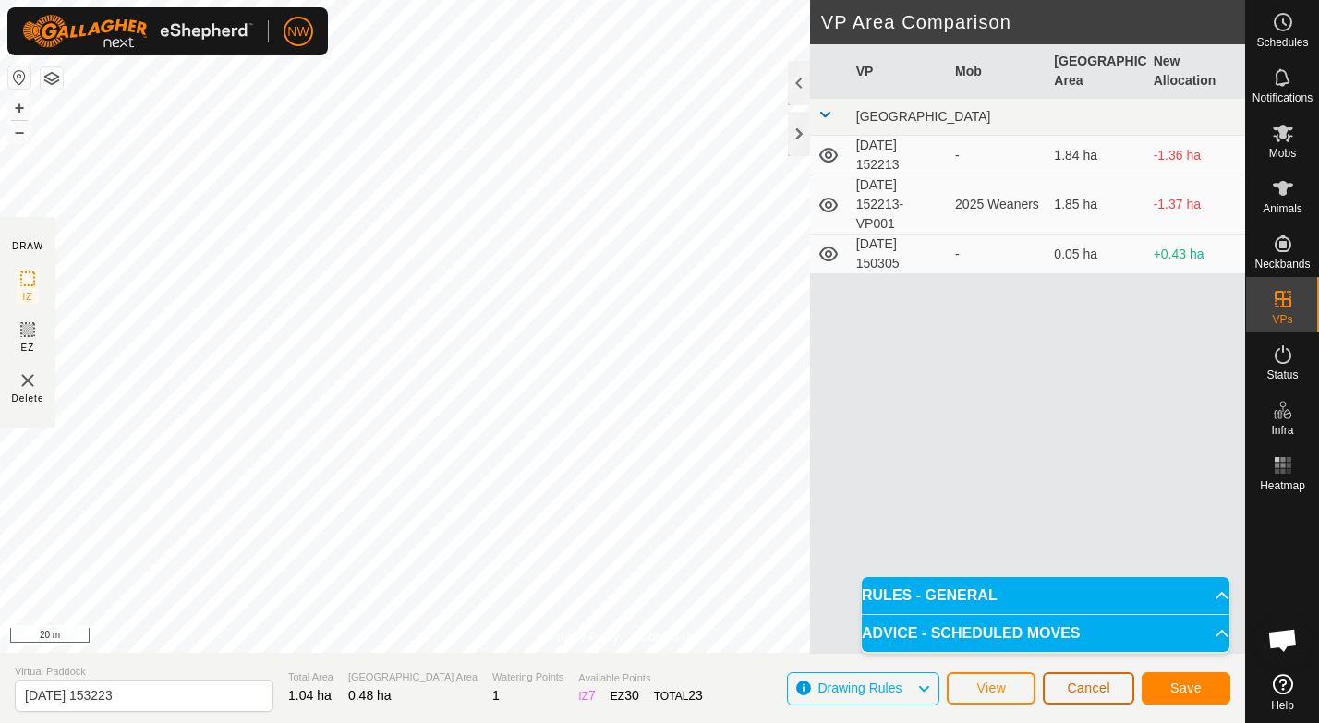
click at [1111, 682] on button "Cancel" at bounding box center [1088, 688] width 91 height 32
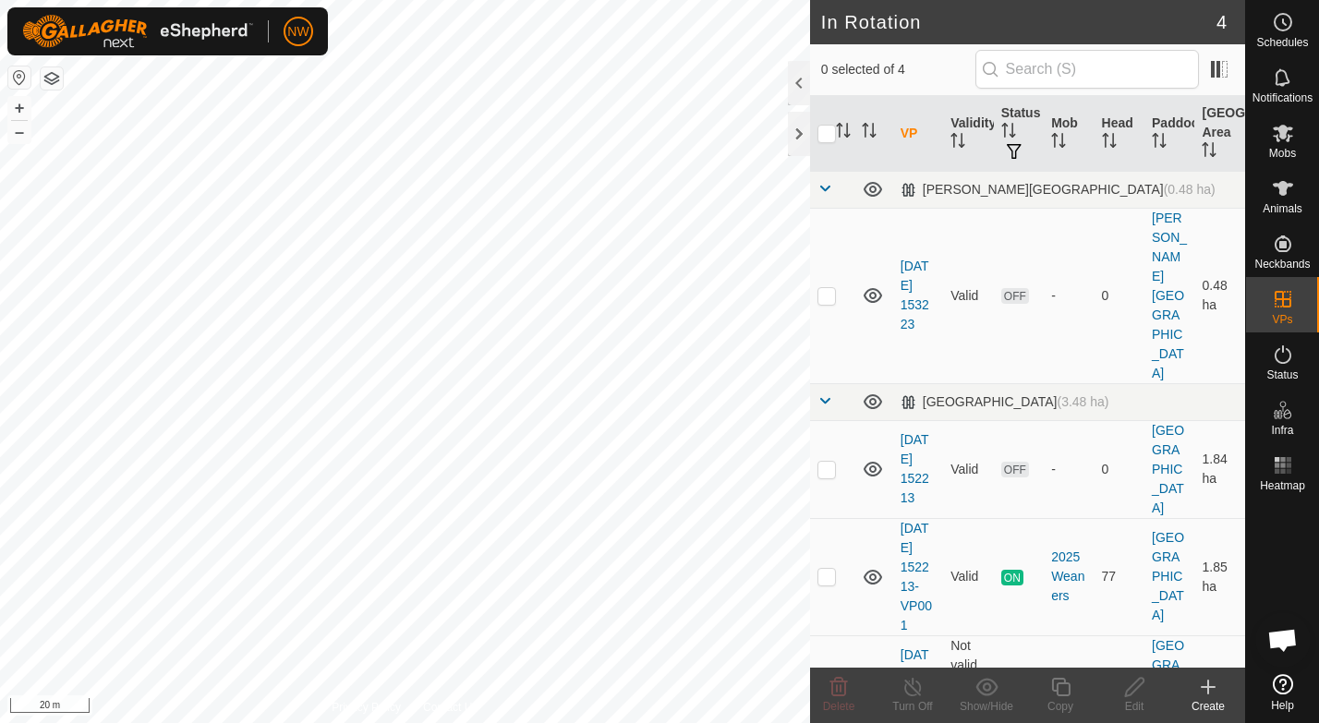
click at [519, 722] on html "NW Schedules Notifications Mobs Animals Neckbands VPs Status Infra Heatmap Help…" at bounding box center [659, 361] width 1319 height 723
click at [1208, 687] on icon at bounding box center [1207, 687] width 13 height 0
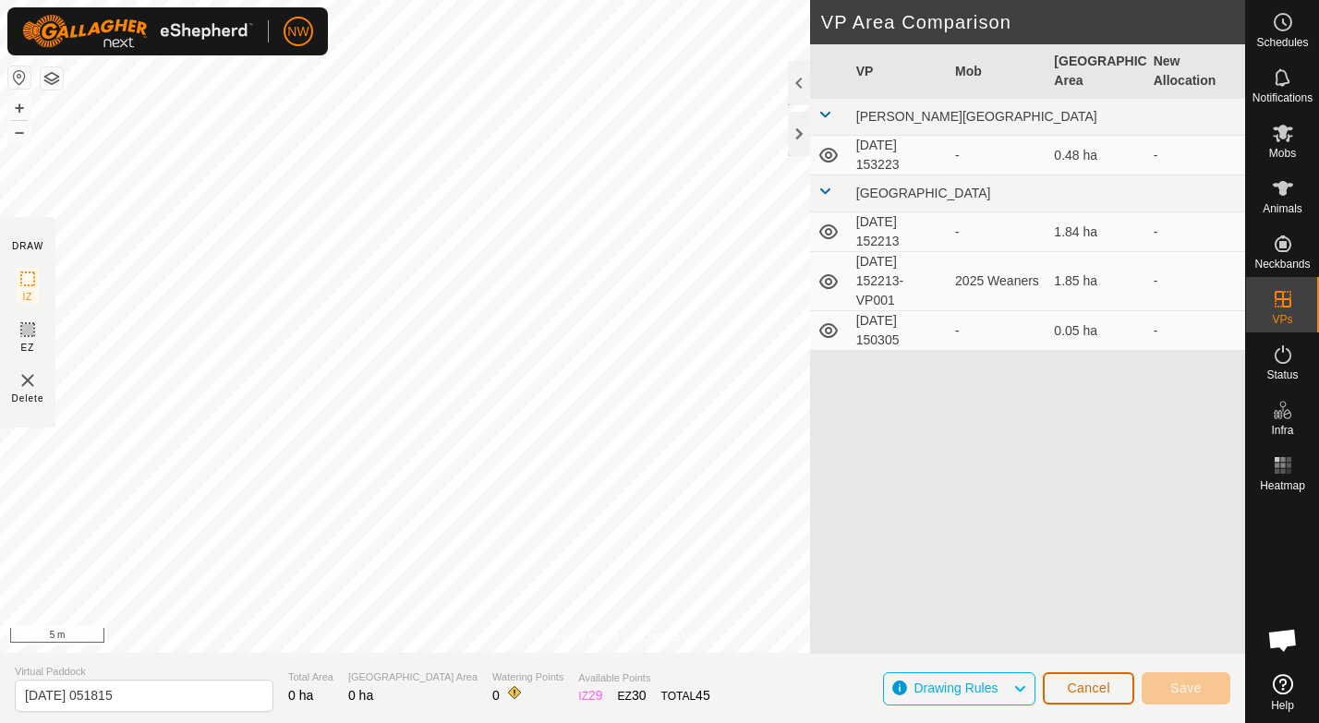
click at [1075, 686] on span "Cancel" at bounding box center [1088, 688] width 43 height 15
